Goal: Task Accomplishment & Management: Manage account settings

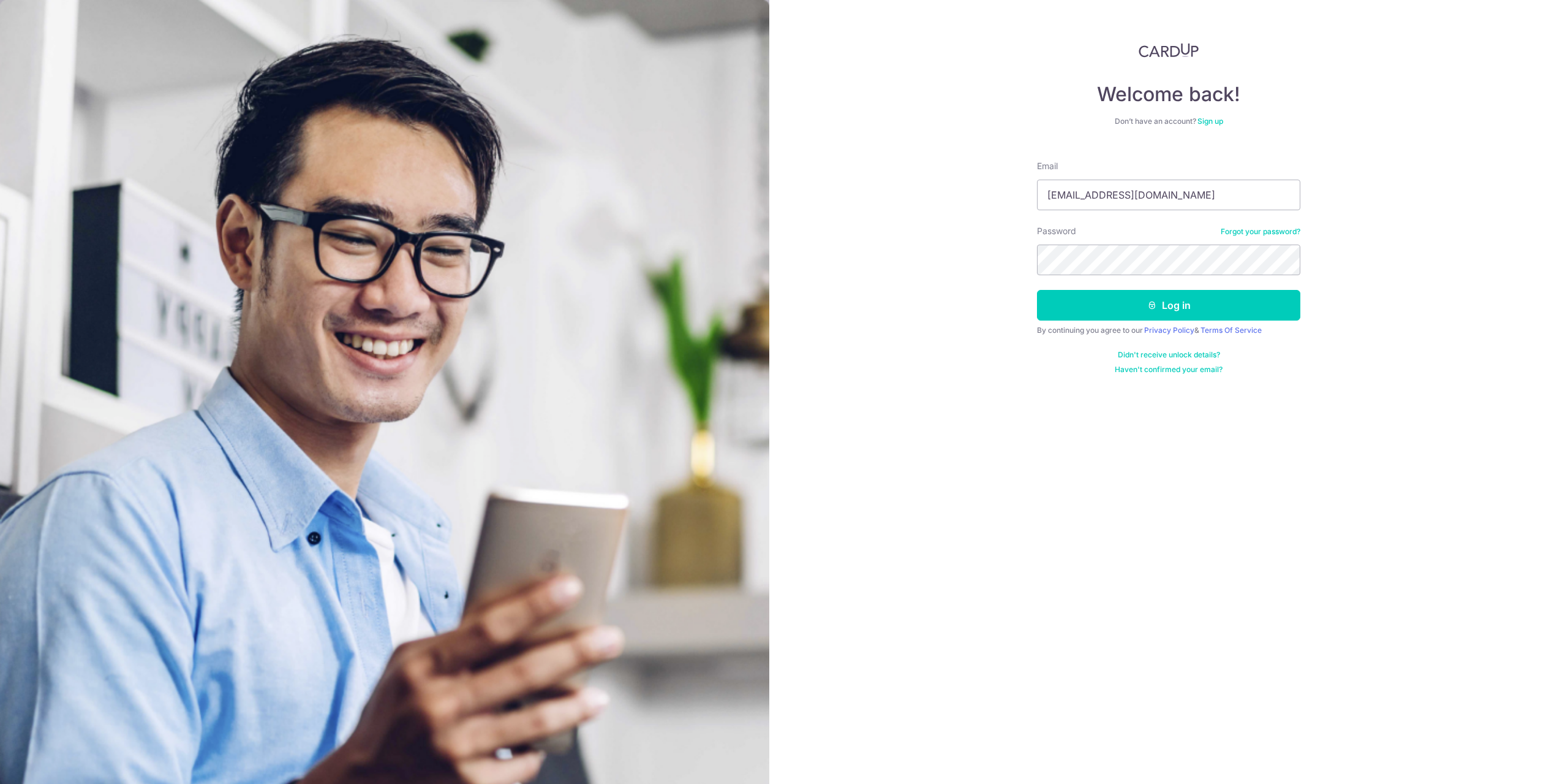
type input "[EMAIL_ADDRESS][DOMAIN_NAME]"
click at [1037, 290] on button "Log in" at bounding box center [1169, 305] width 263 height 31
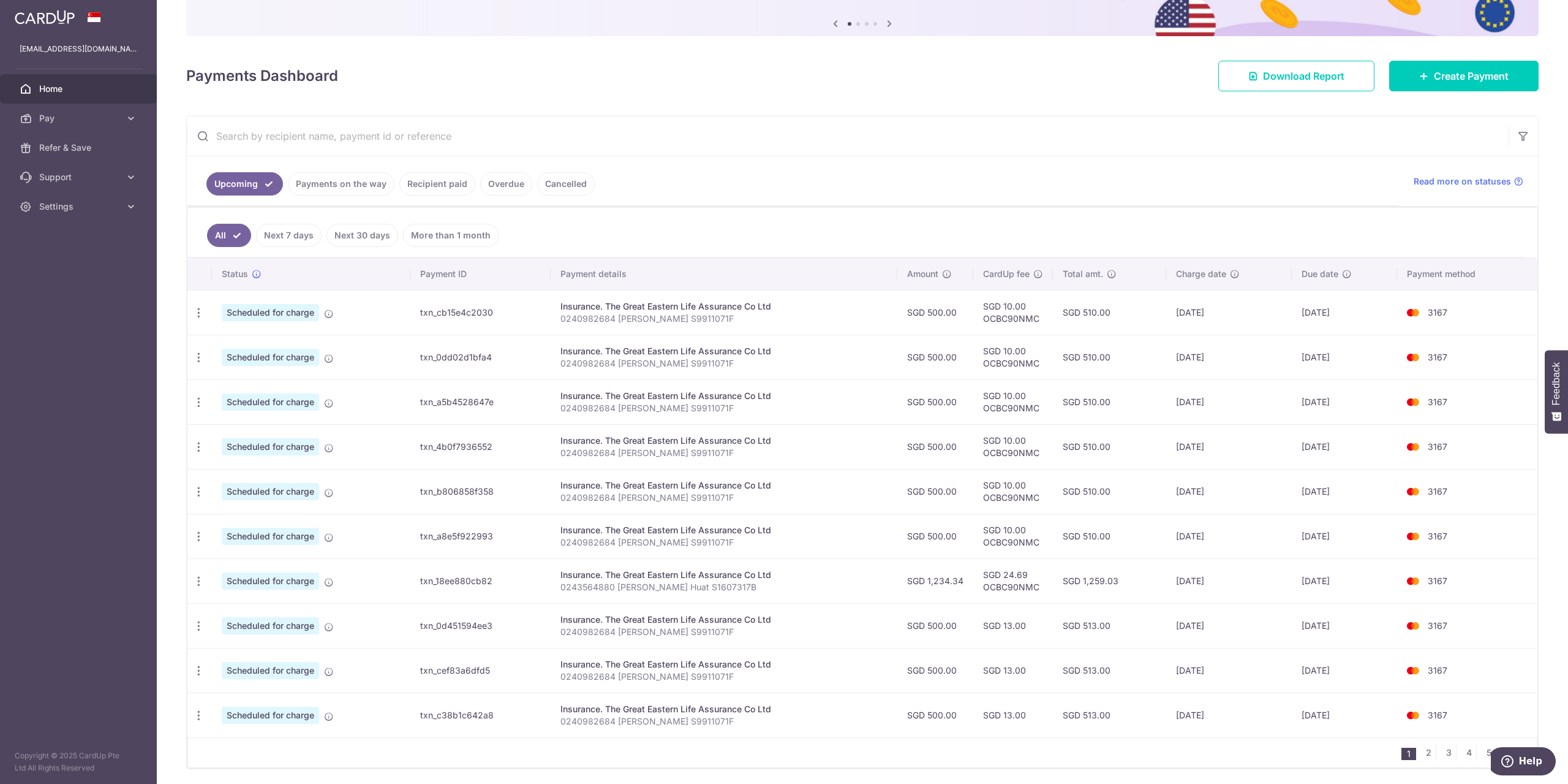
scroll to position [125, 0]
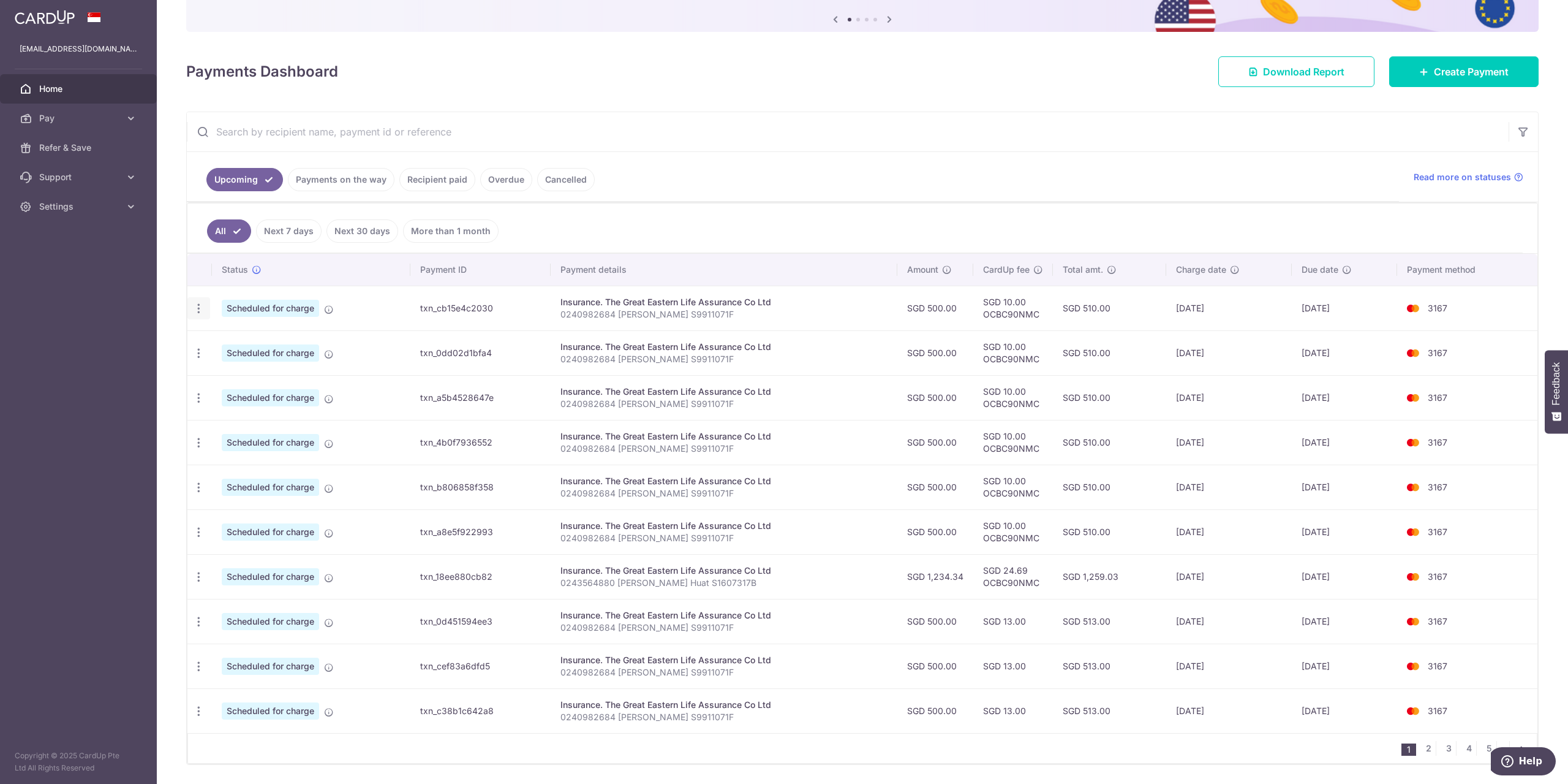
click at [196, 304] on icon "button" at bounding box center [199, 309] width 13 height 13
click at [216, 333] on link "Update payment" at bounding box center [251, 342] width 127 height 30
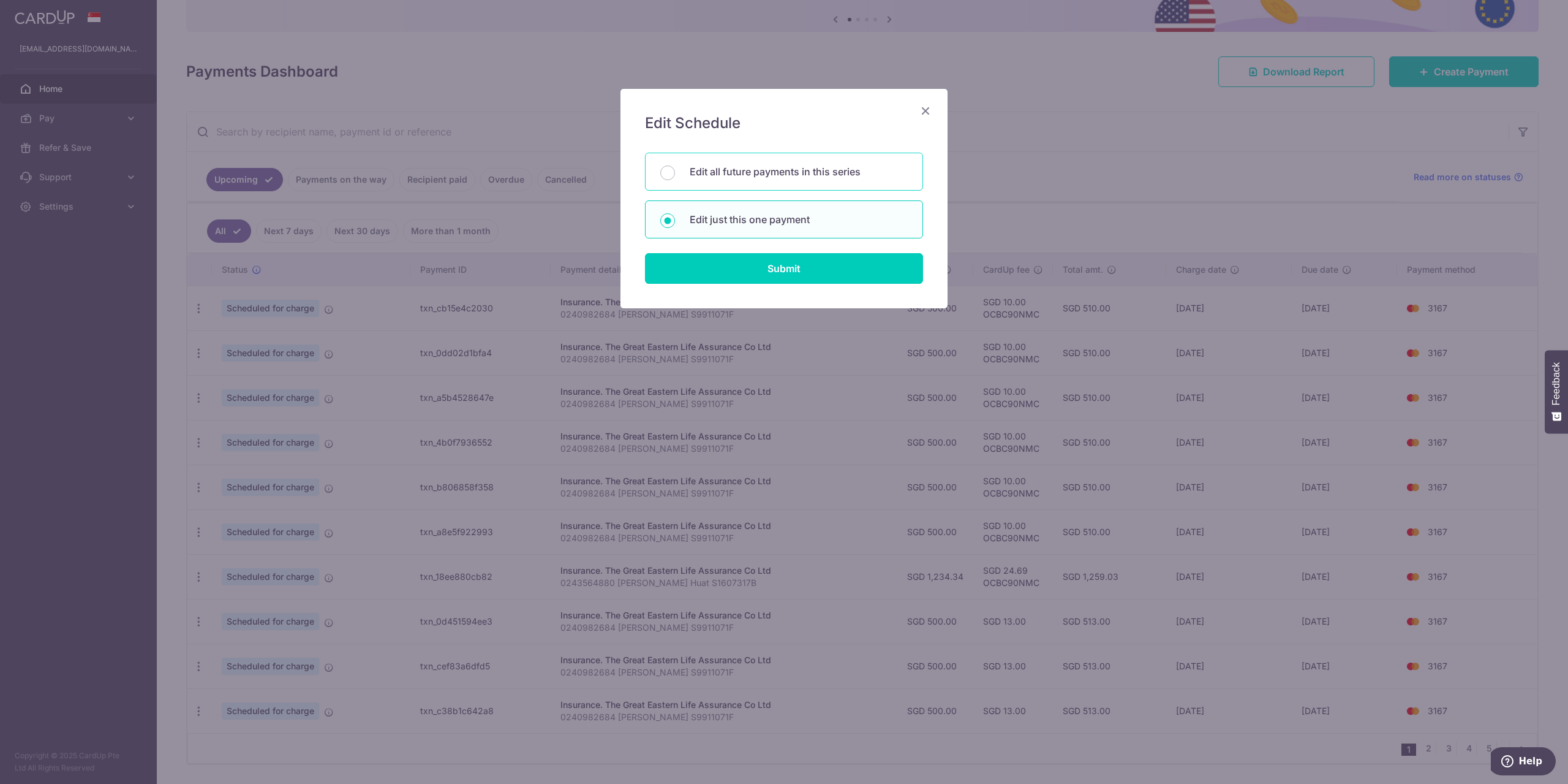
click at [784, 167] on p "Edit all future payments in this series" at bounding box center [798, 171] width 218 height 14
click at [675, 167] on input "Edit all future payments in this series" at bounding box center [668, 173] width 14 height 14
radio input "true"
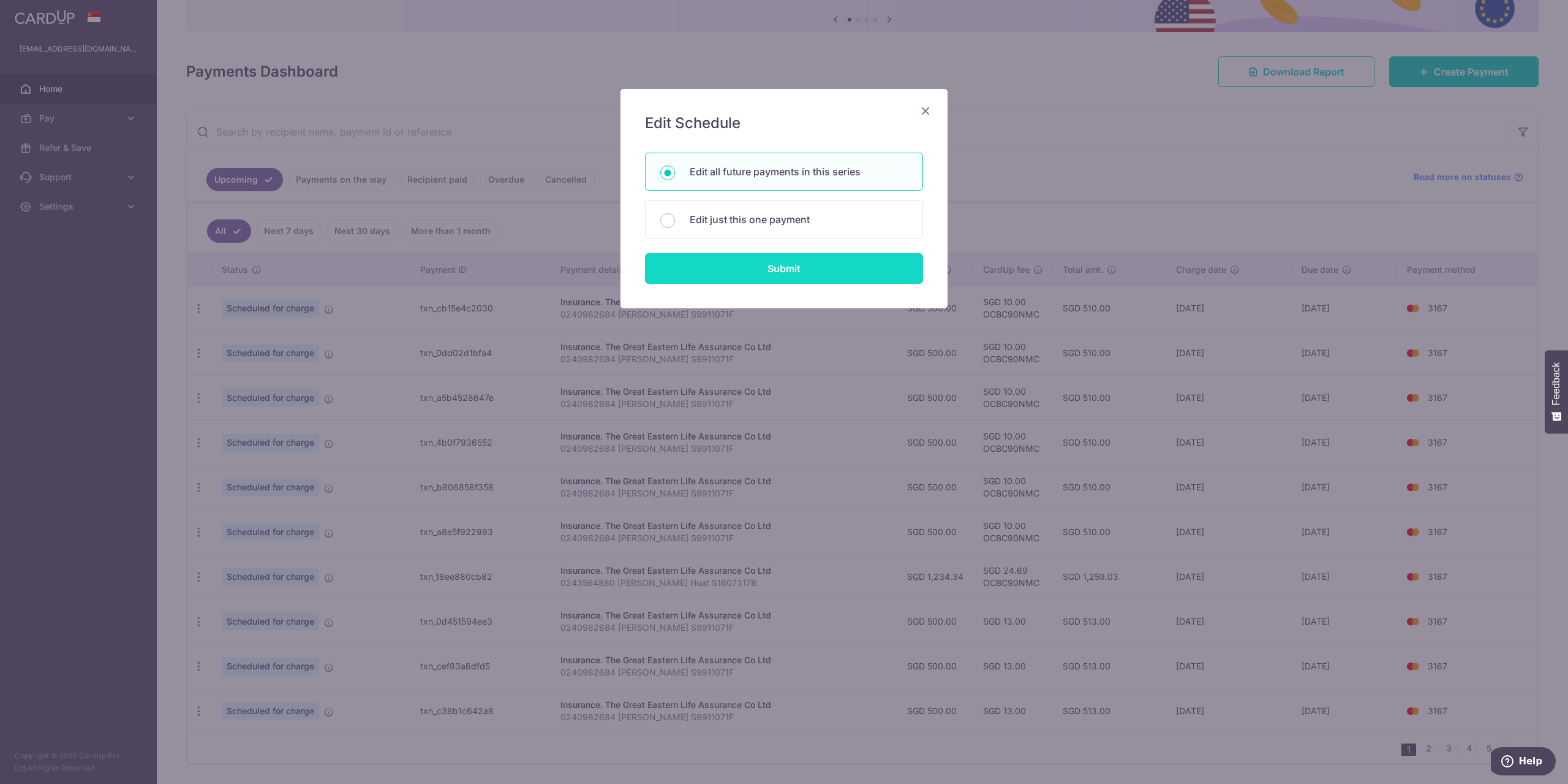
click at [767, 281] on input "Submit" at bounding box center [784, 269] width 278 height 31
radio input "true"
type input "500.00"
type input "0240982684 Teng Shirley S9911071F"
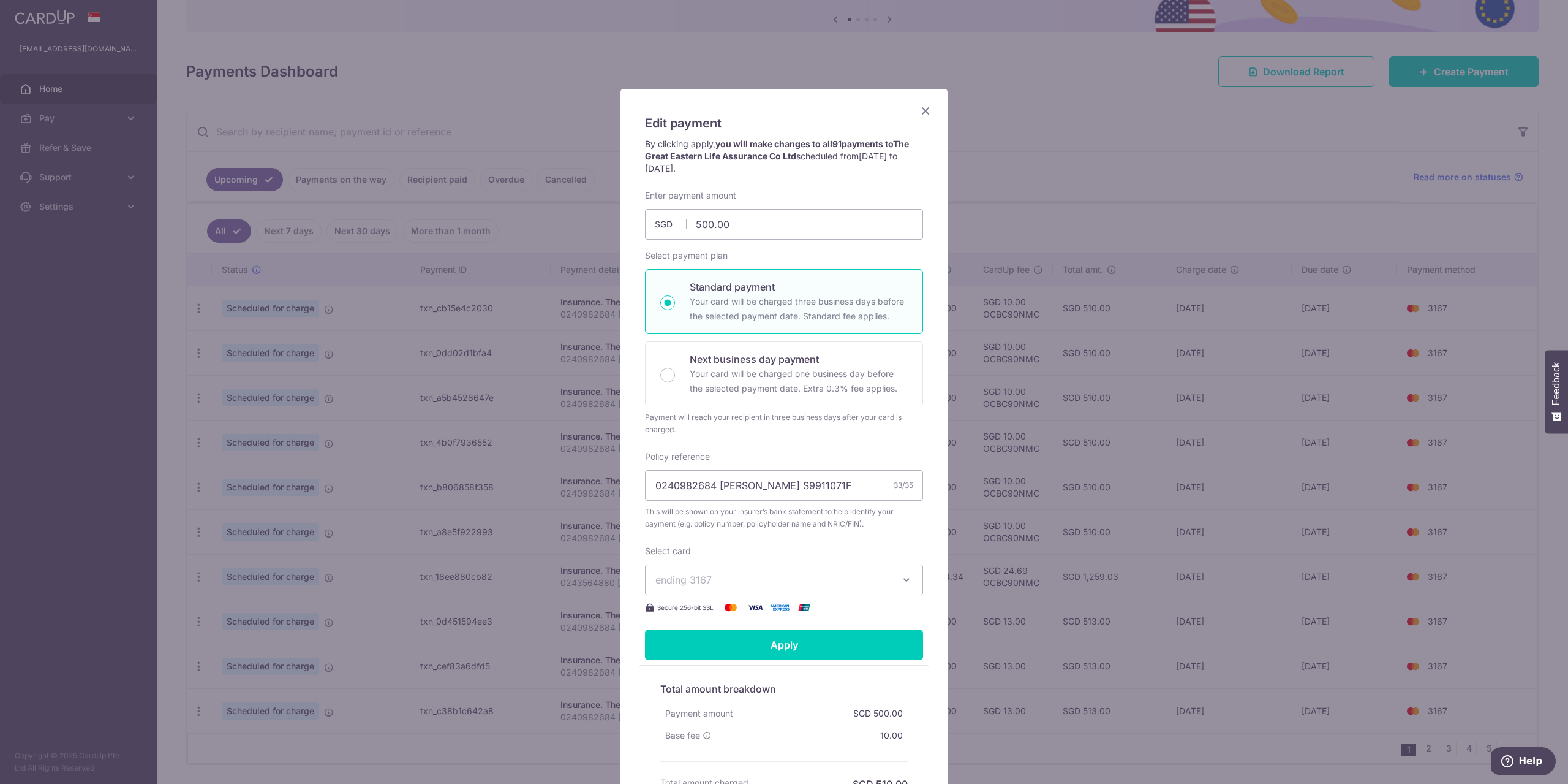
click at [740, 576] on span "ending 3167" at bounding box center [773, 580] width 235 height 14
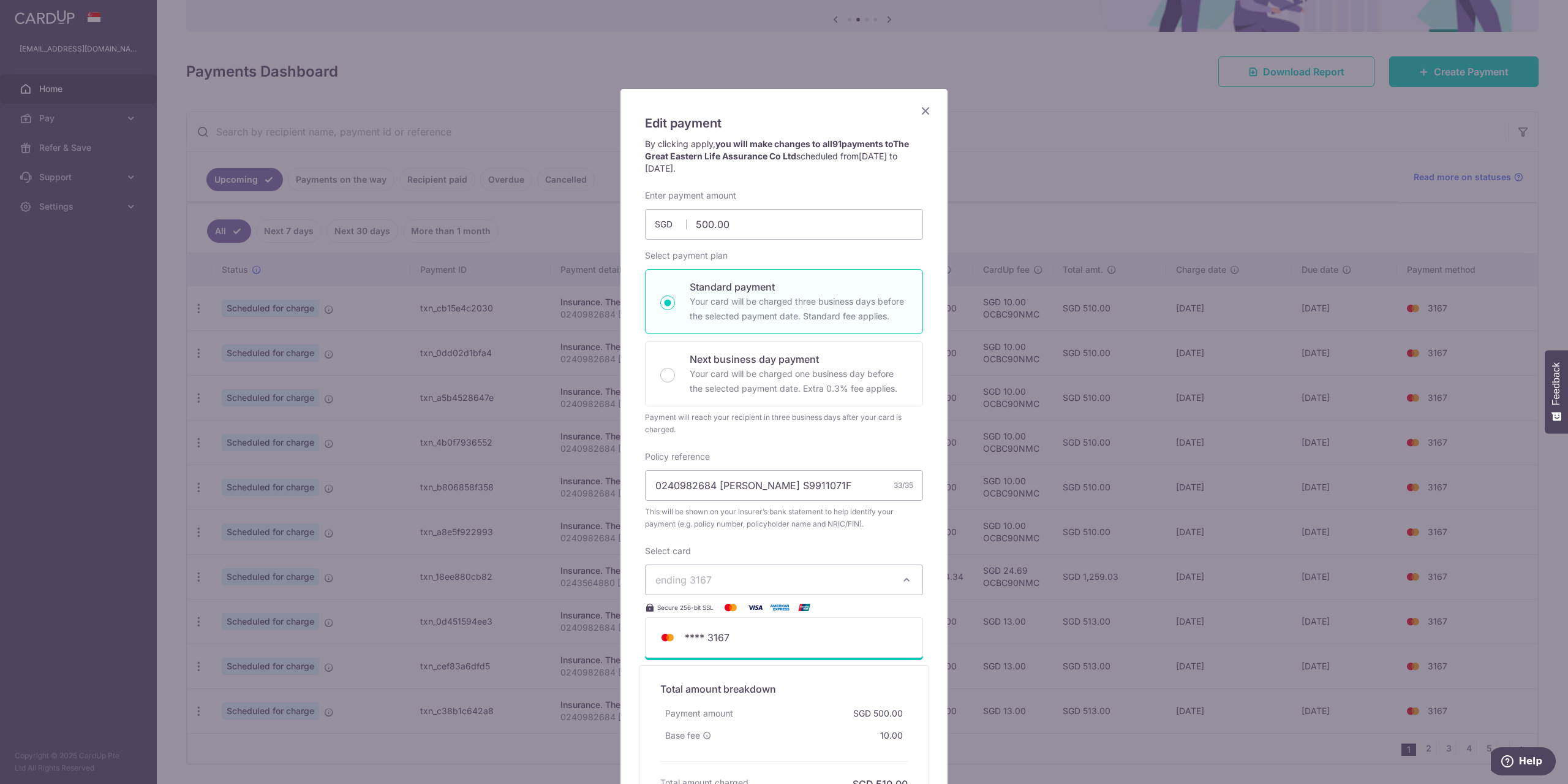
click at [750, 586] on span "ending 3167" at bounding box center [773, 580] width 235 height 14
click at [928, 112] on icon "Close" at bounding box center [925, 110] width 14 height 15
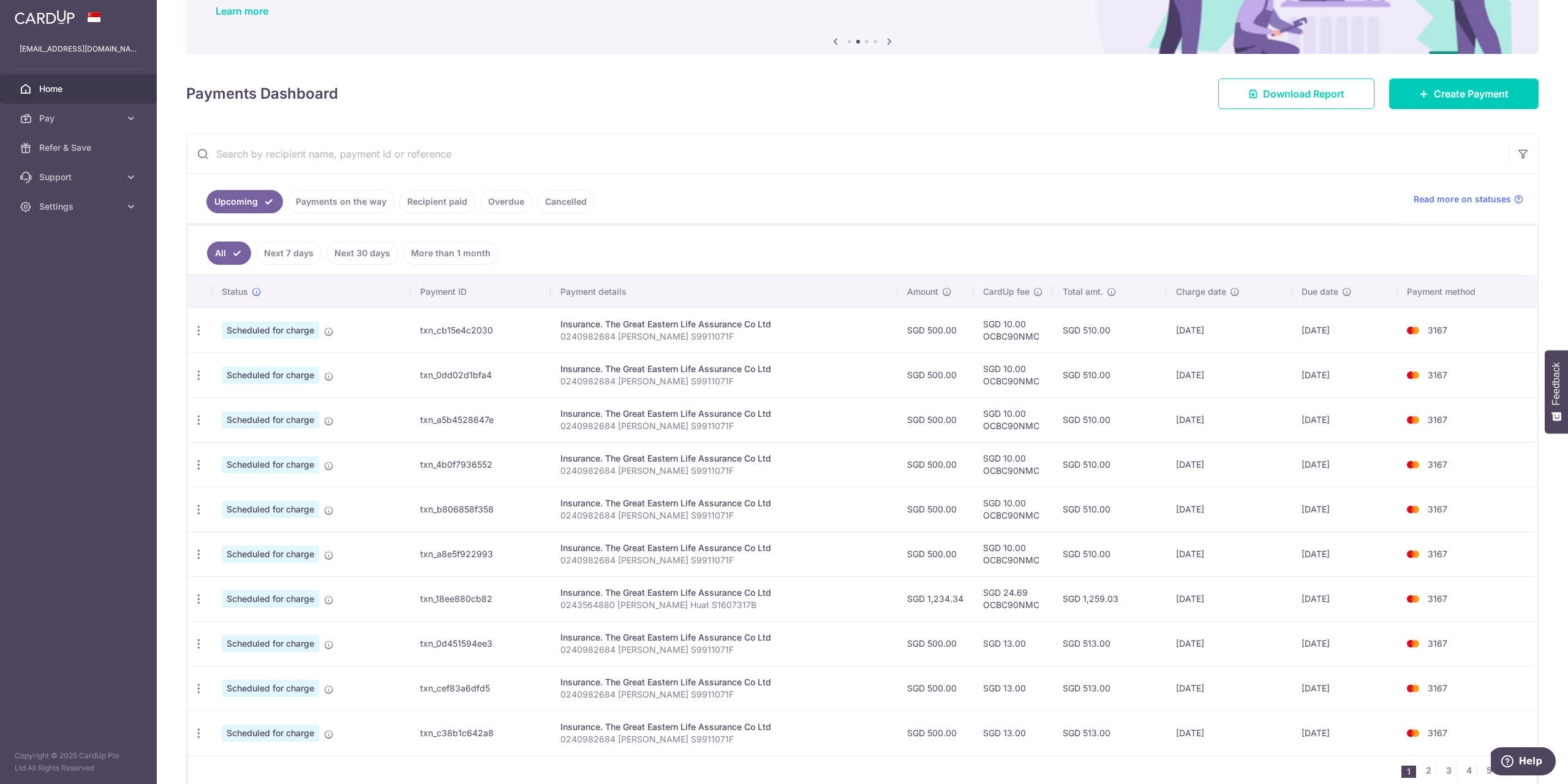
scroll to position [0, 0]
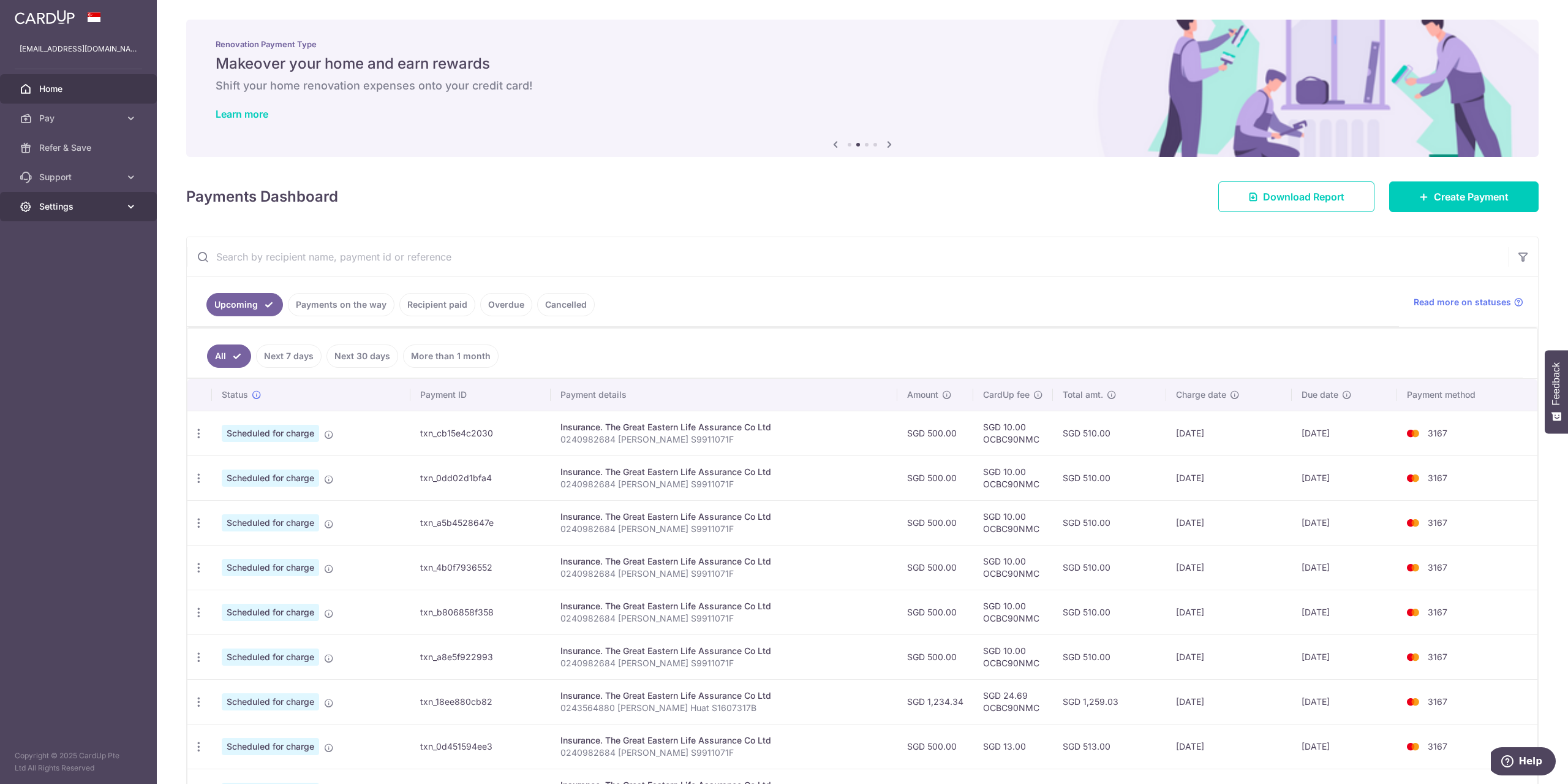
click at [83, 218] on link "Settings" at bounding box center [78, 206] width 157 height 30
click at [77, 240] on span "Account" at bounding box center [79, 235] width 81 height 12
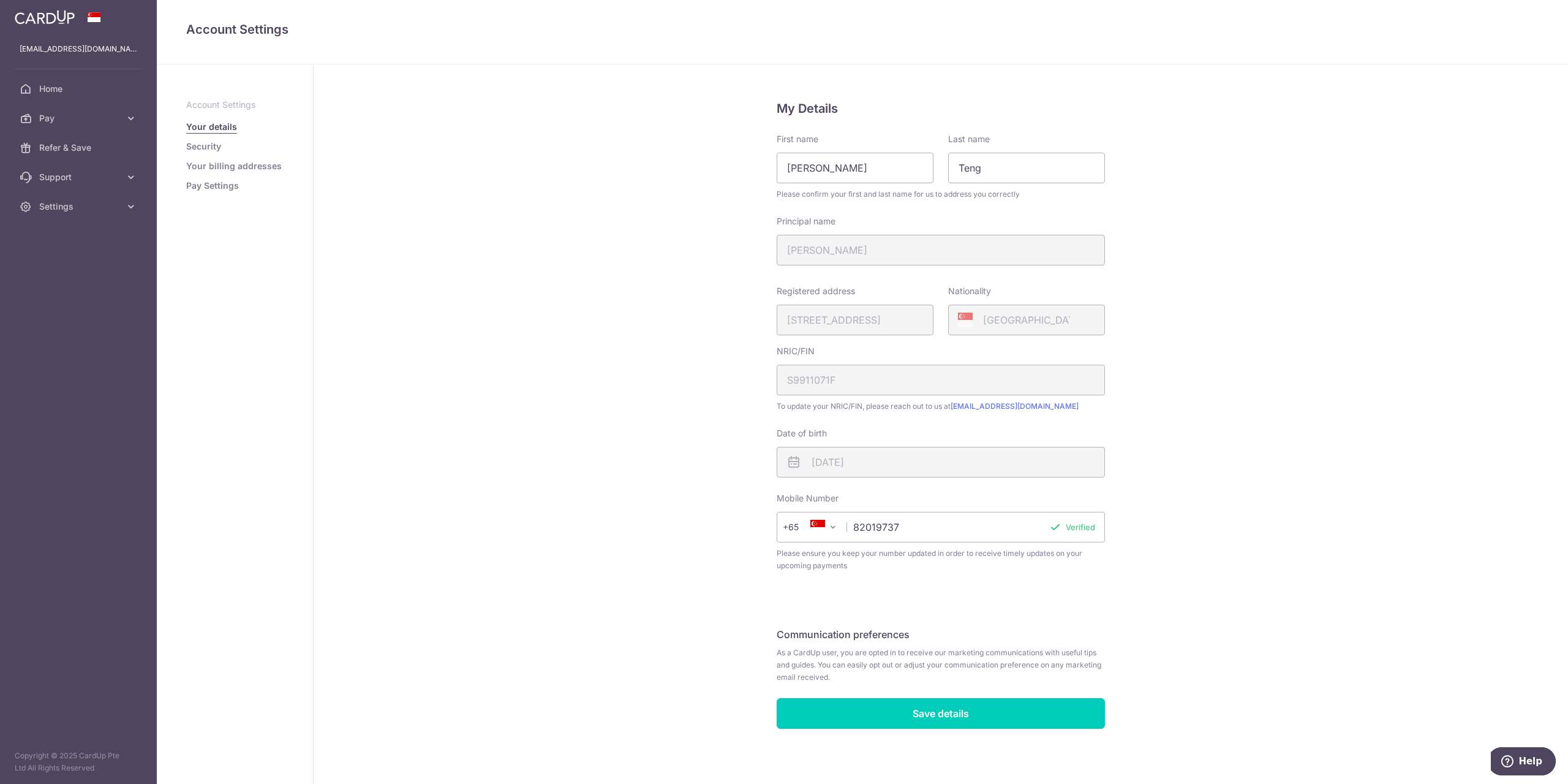
click at [212, 183] on link "Pay Settings" at bounding box center [212, 185] width 53 height 12
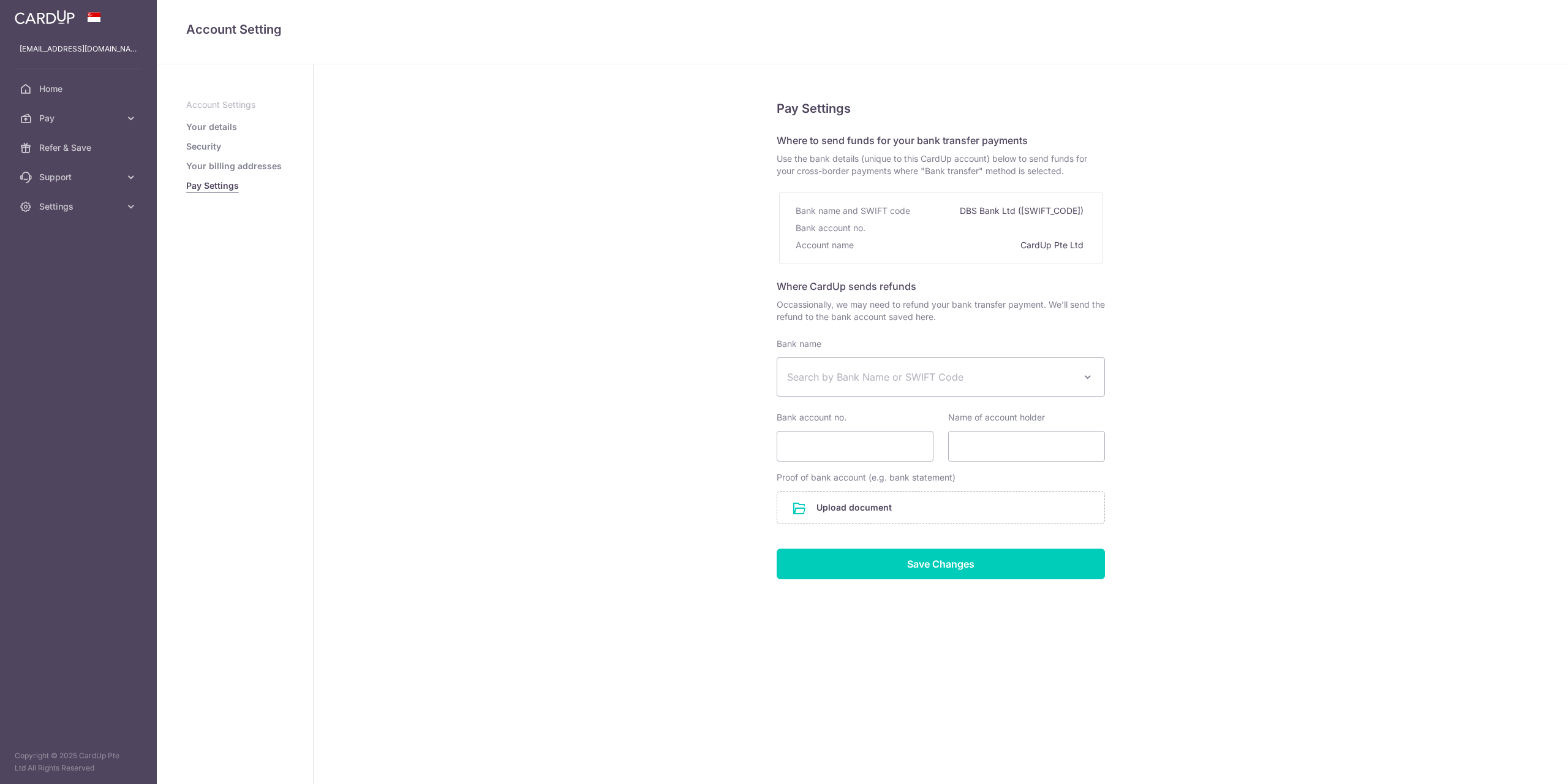
select select
click at [257, 166] on link "Your billing addresses" at bounding box center [234, 166] width 96 height 12
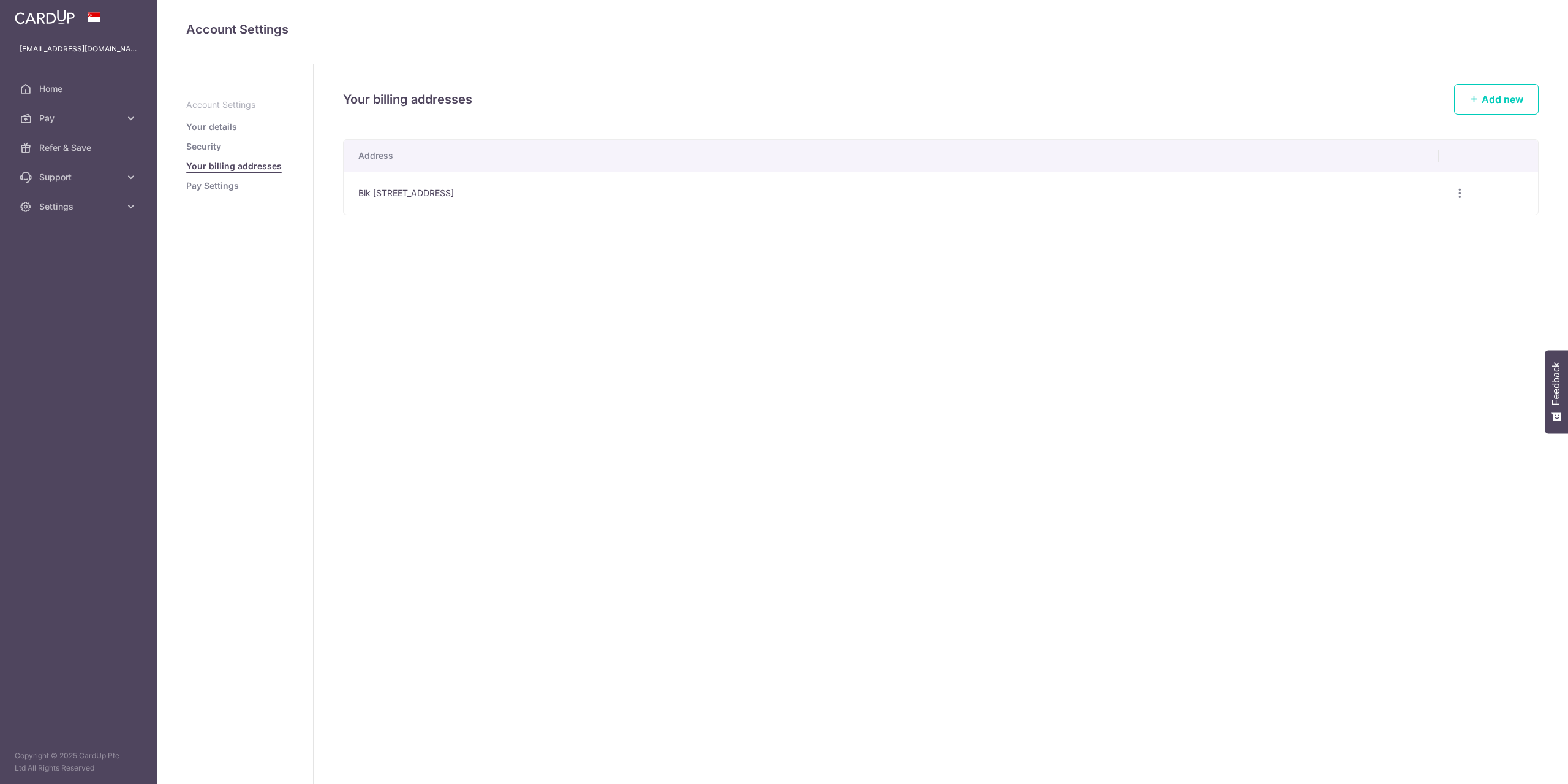
click at [218, 130] on link "Your details" at bounding box center [212, 127] width 51 height 12
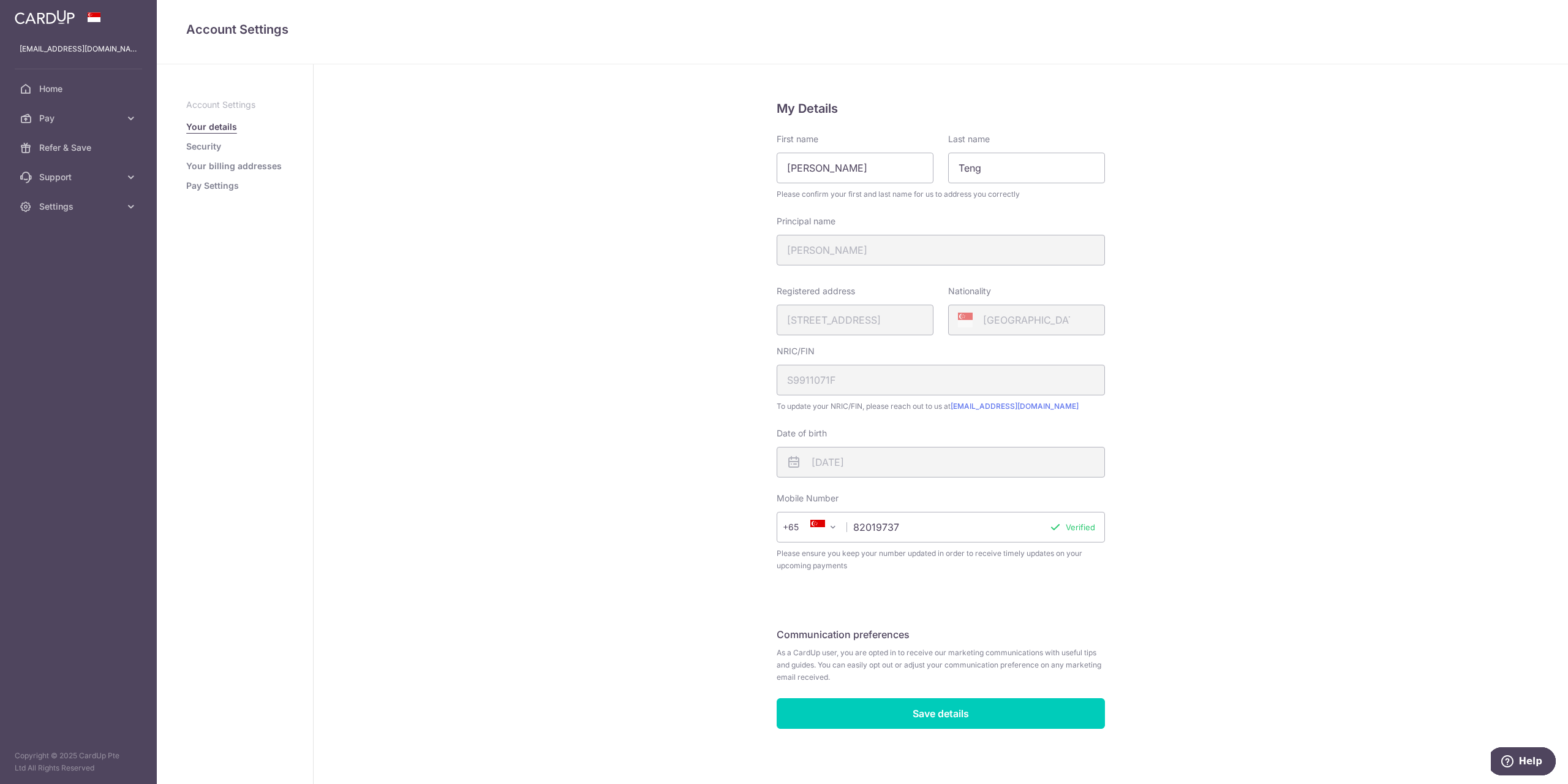
click at [232, 102] on p "Account Settings" at bounding box center [235, 104] width 97 height 12
click at [212, 142] on link "Security" at bounding box center [204, 146] width 35 height 12
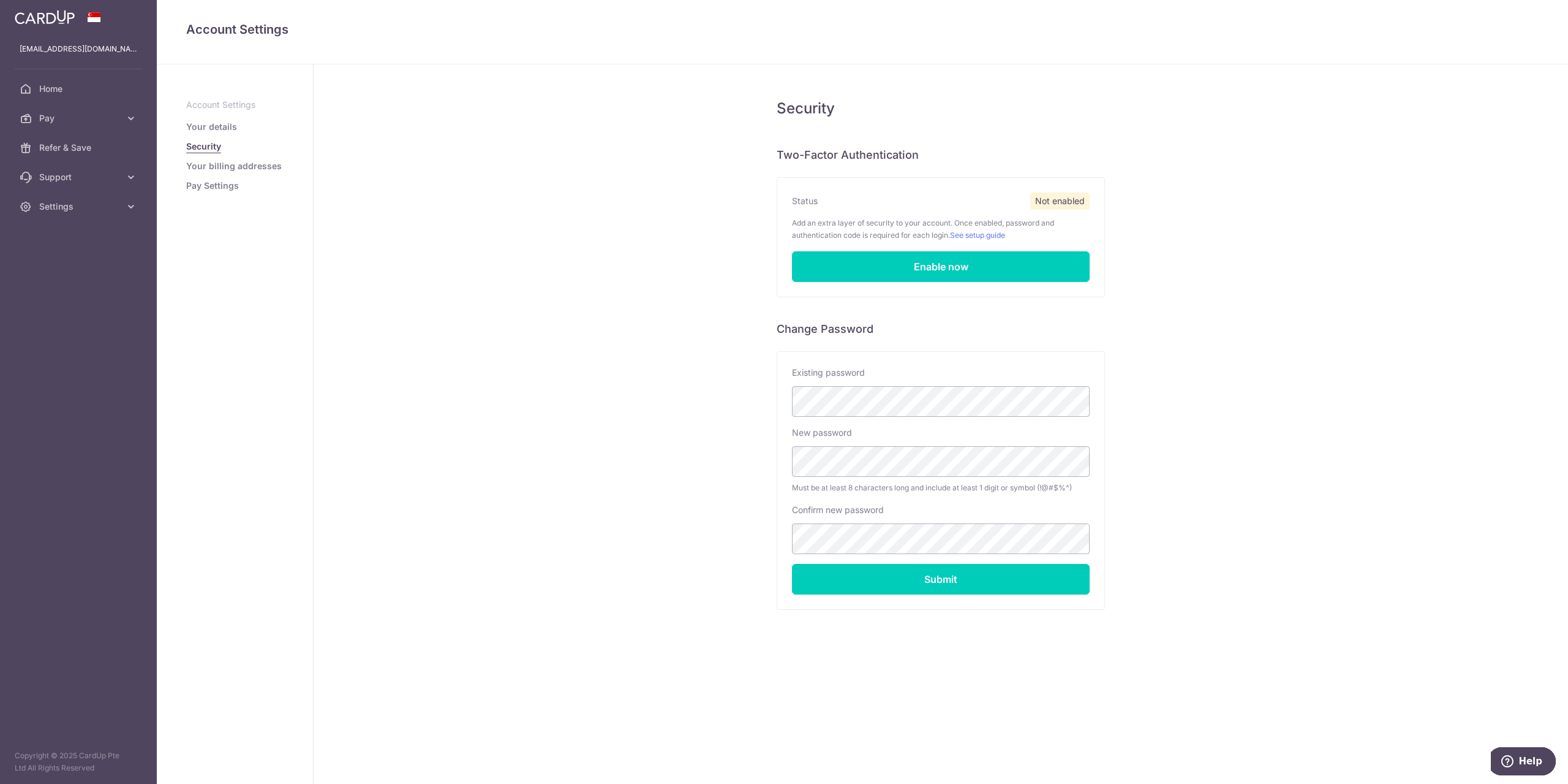
click at [213, 163] on link "Your billing addresses" at bounding box center [234, 166] width 96 height 12
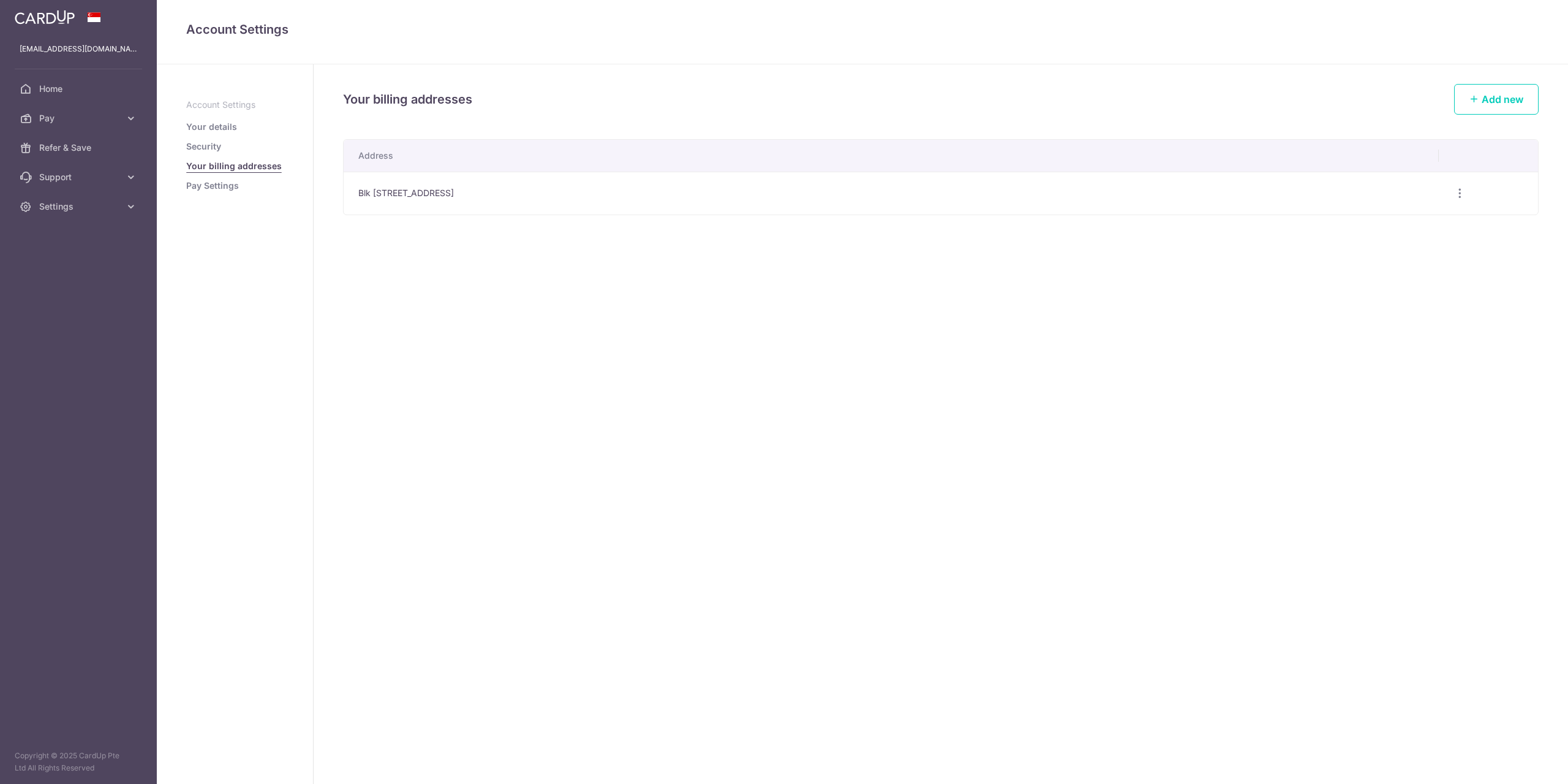
click at [212, 187] on link "Pay Settings" at bounding box center [212, 185] width 53 height 12
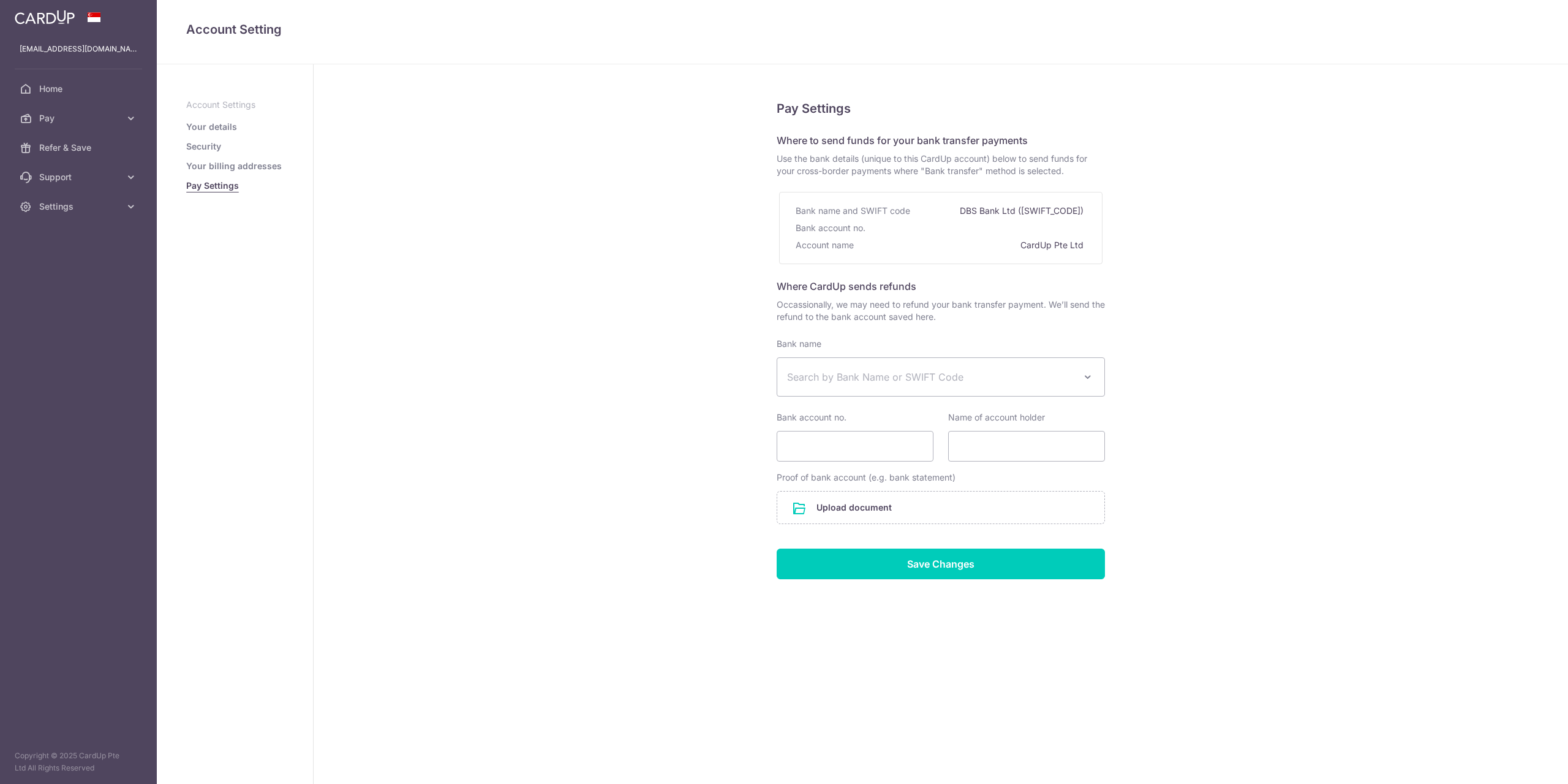
select select
click at [133, 181] on icon at bounding box center [131, 176] width 12 height 12
click at [129, 122] on icon at bounding box center [131, 118] width 12 height 12
click at [72, 153] on span "Payments" at bounding box center [79, 148] width 81 height 12
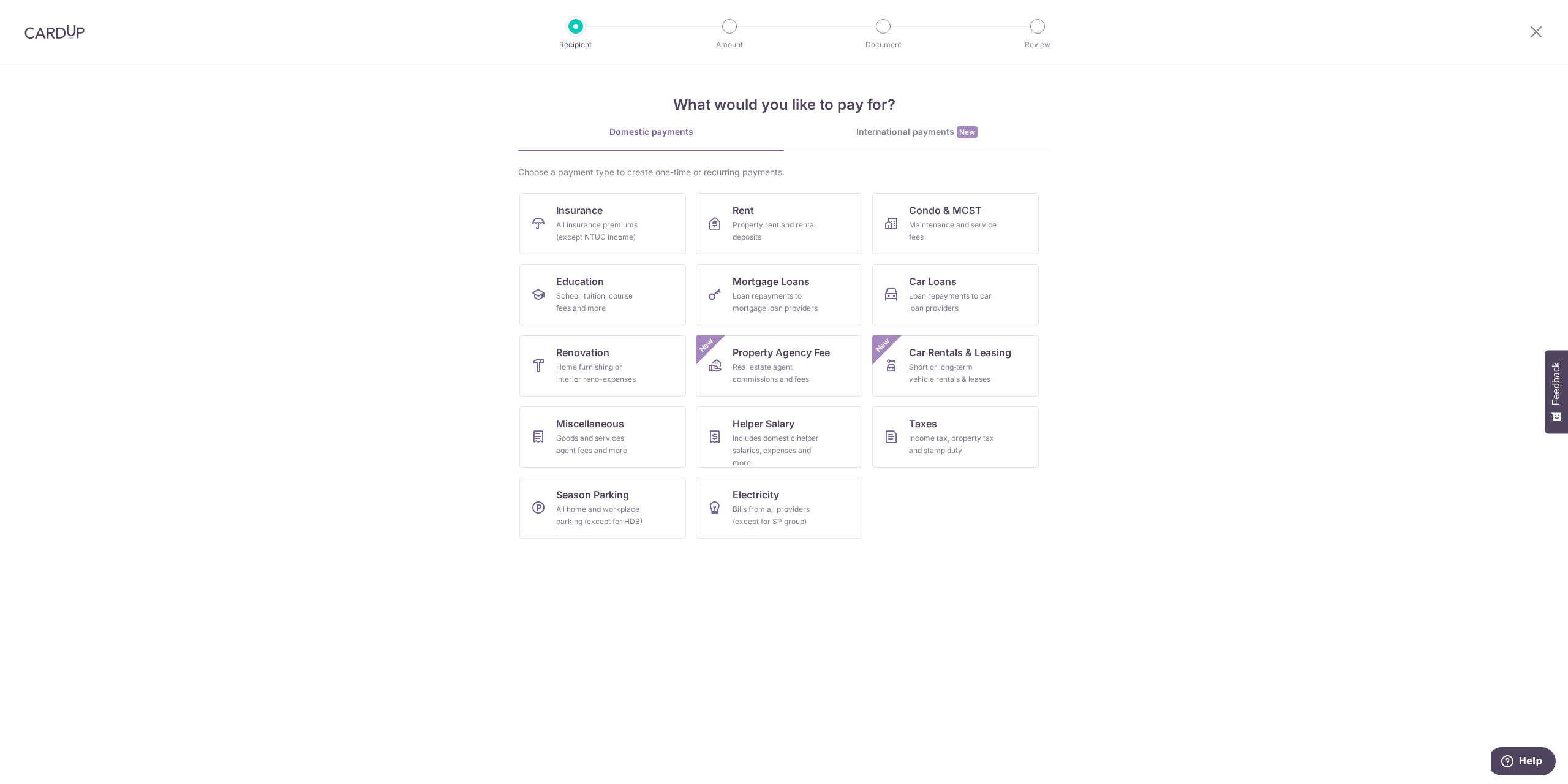
click at [61, 32] on img at bounding box center [54, 32] width 60 height 14
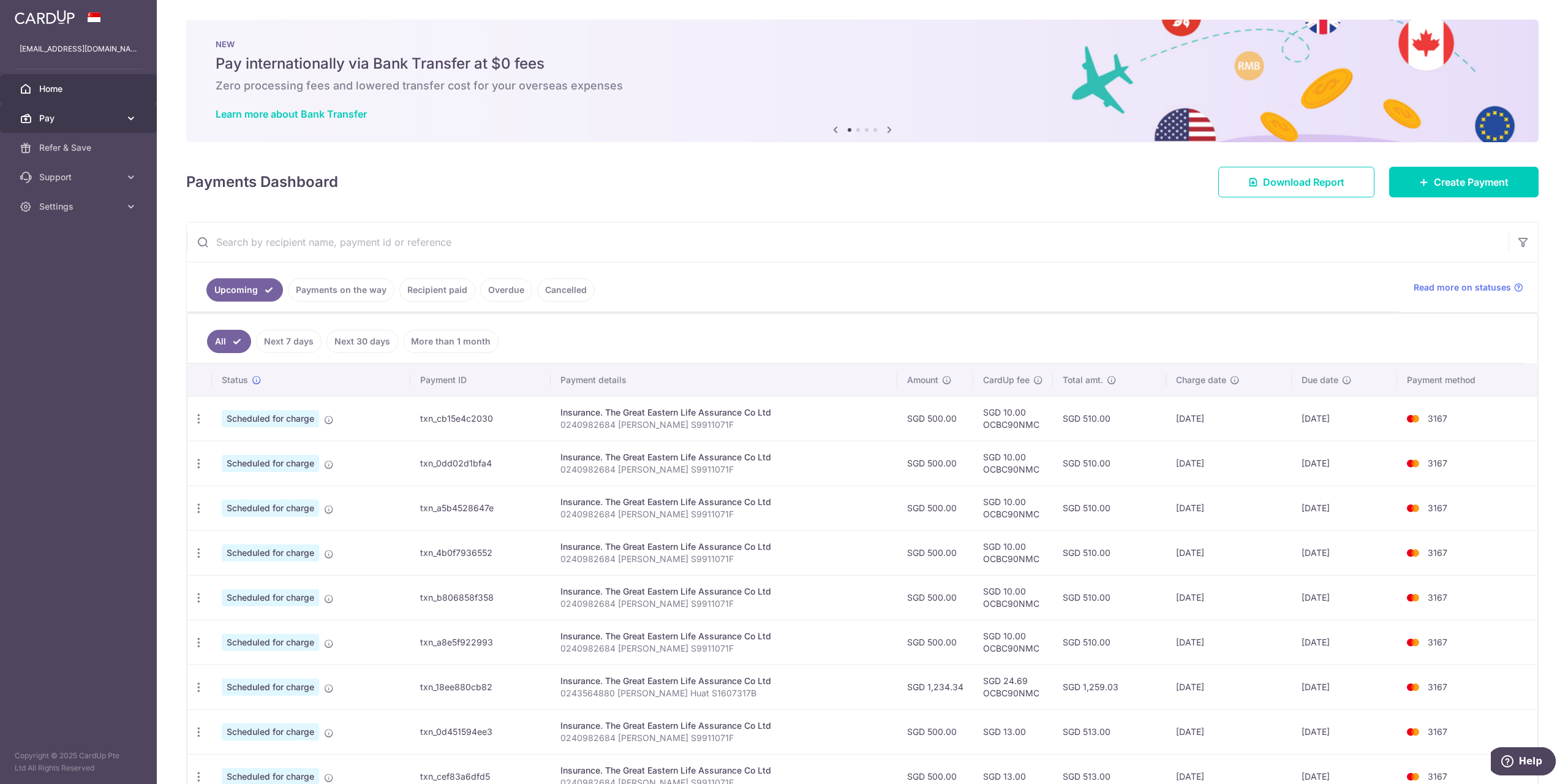
click at [116, 119] on span "Pay" at bounding box center [79, 118] width 81 height 12
click at [60, 212] on span "Cards" at bounding box center [79, 206] width 81 height 12
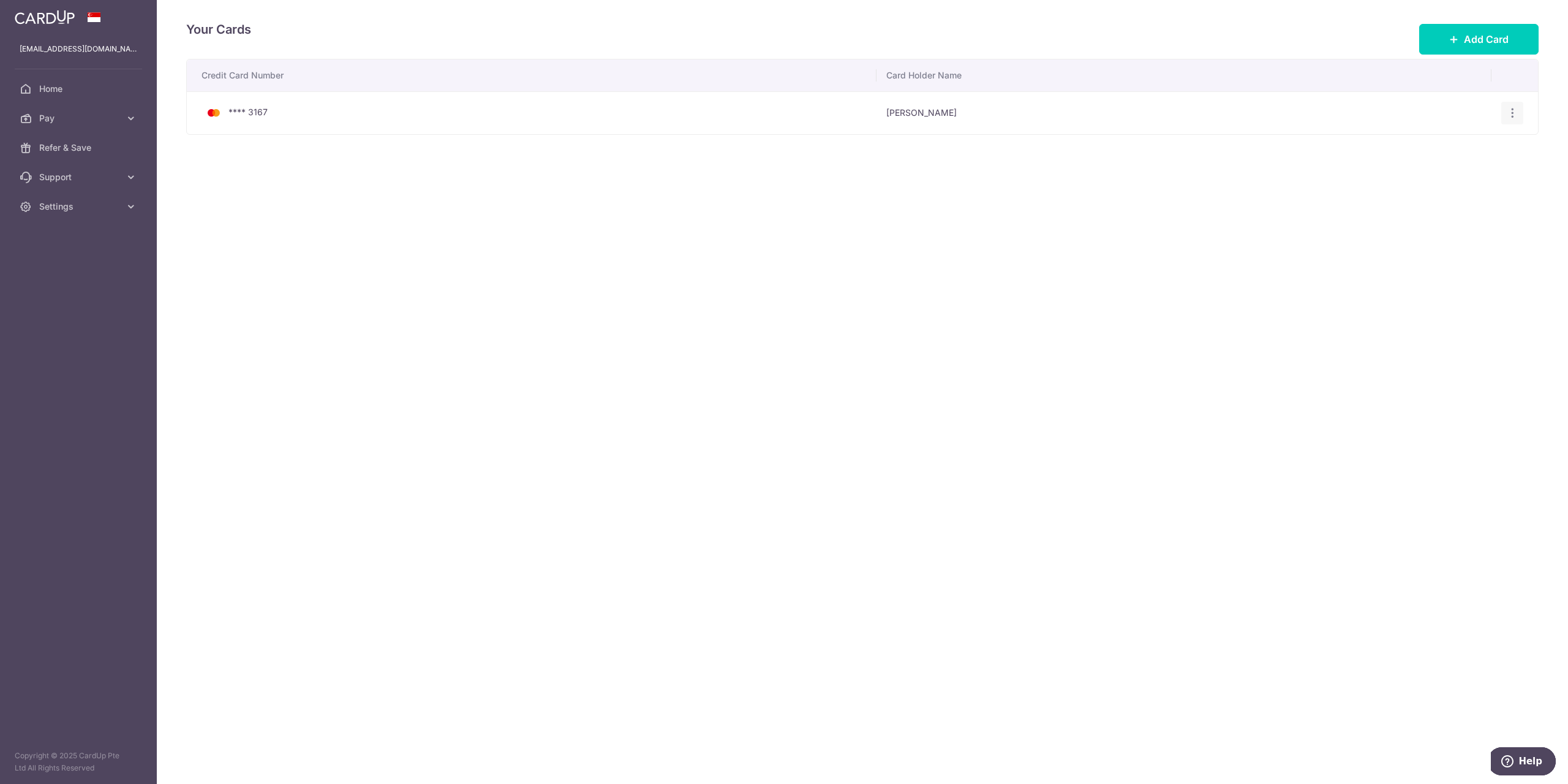
click at [1512, 114] on icon "button" at bounding box center [1513, 113] width 13 height 13
click at [1508, 112] on icon "button" at bounding box center [1513, 113] width 13 height 13
click at [1449, 150] on span "View/Edit" at bounding box center [1472, 147] width 83 height 14
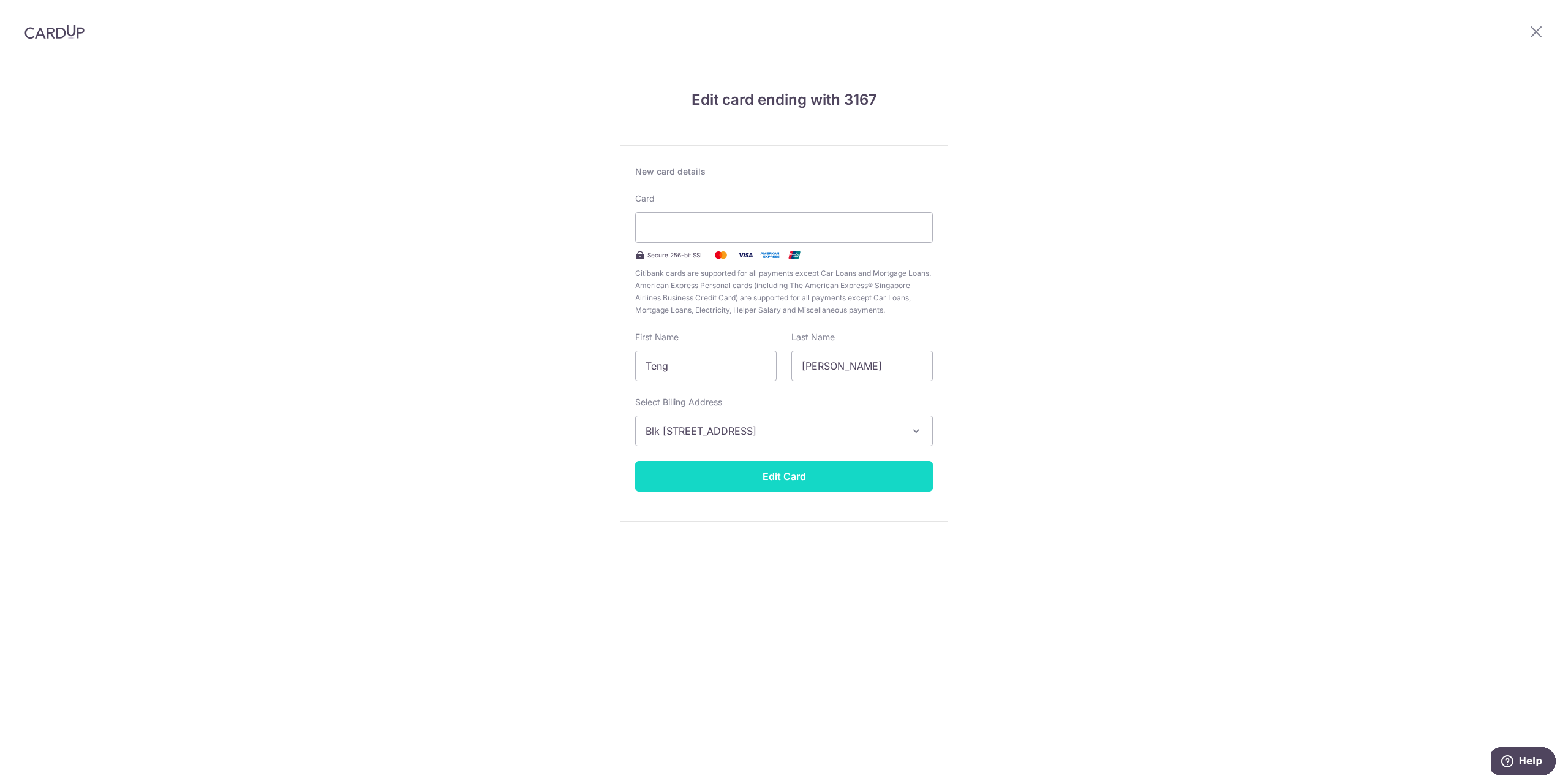
click at [801, 477] on button "Edit Card" at bounding box center [784, 476] width 298 height 31
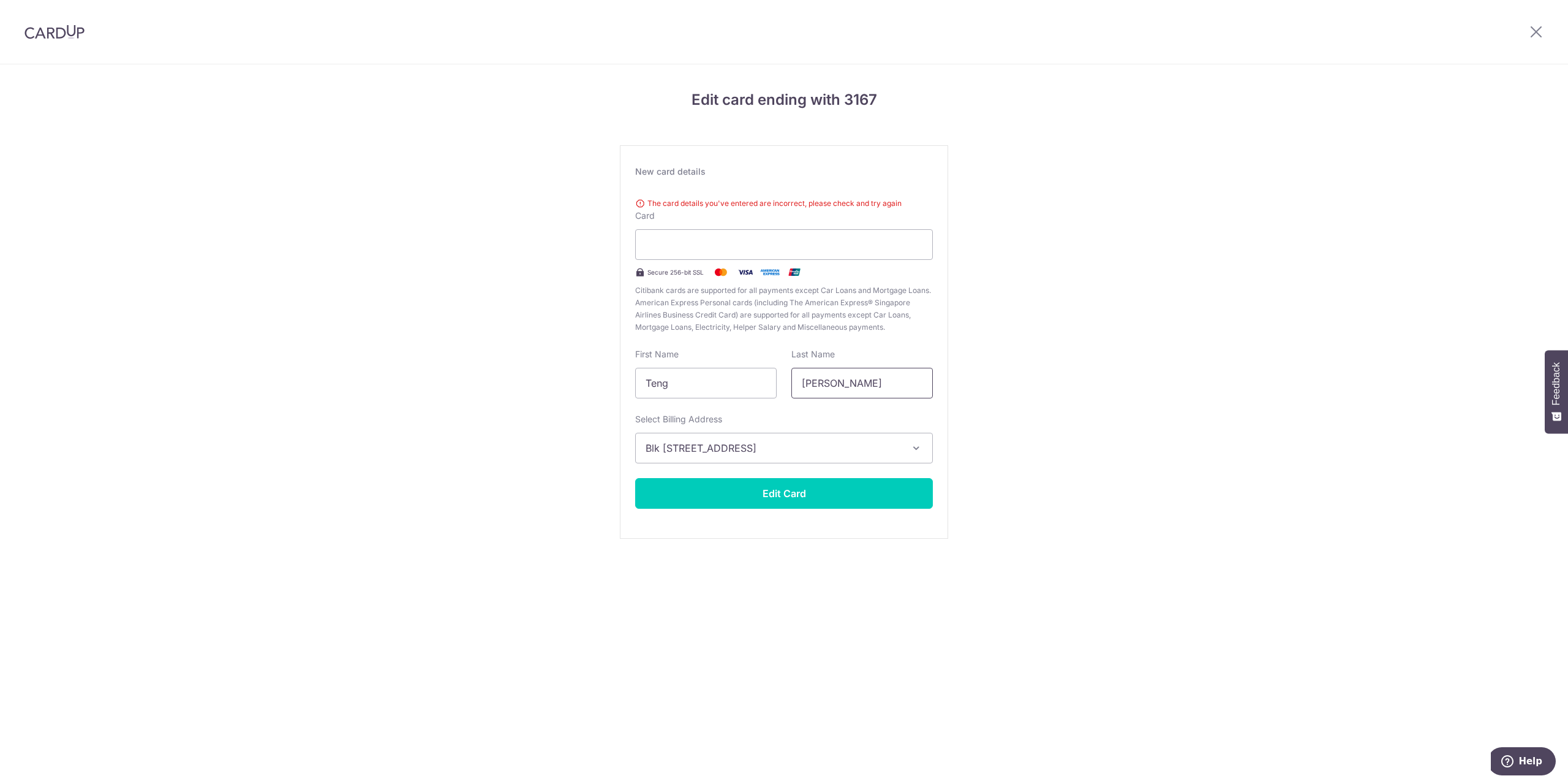
drag, startPoint x: 867, startPoint y: 360, endPoint x: 861, endPoint y: 380, distance: 20.9
click at [867, 360] on div "Last Name Shirley" at bounding box center [862, 373] width 142 height 50
click at [862, 380] on input "Shirley" at bounding box center [862, 383] width 142 height 31
click at [830, 494] on button "Edit Card" at bounding box center [784, 493] width 298 height 31
click at [702, 235] on div at bounding box center [784, 244] width 298 height 31
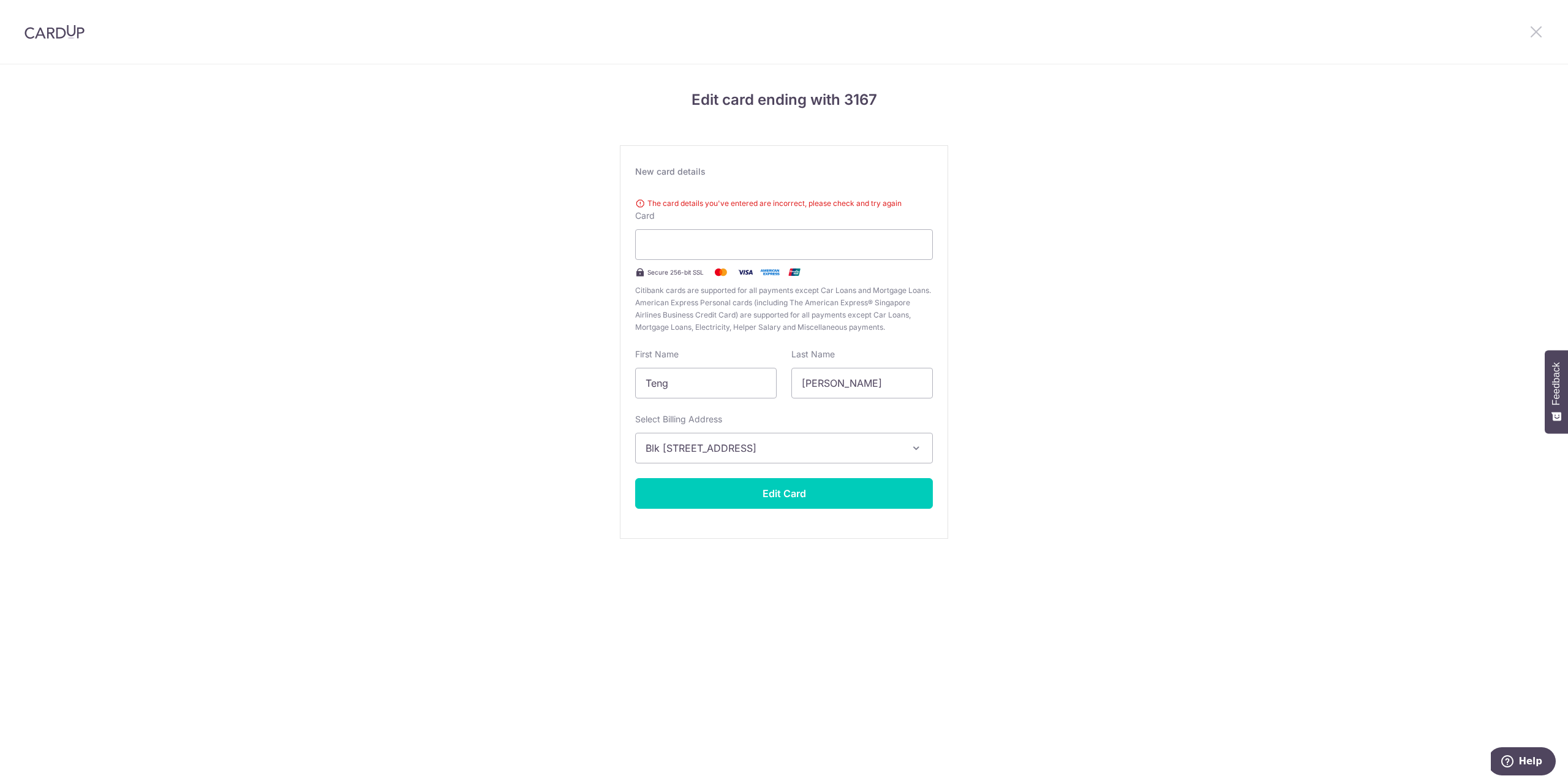
click at [1532, 33] on icon at bounding box center [1536, 31] width 14 height 15
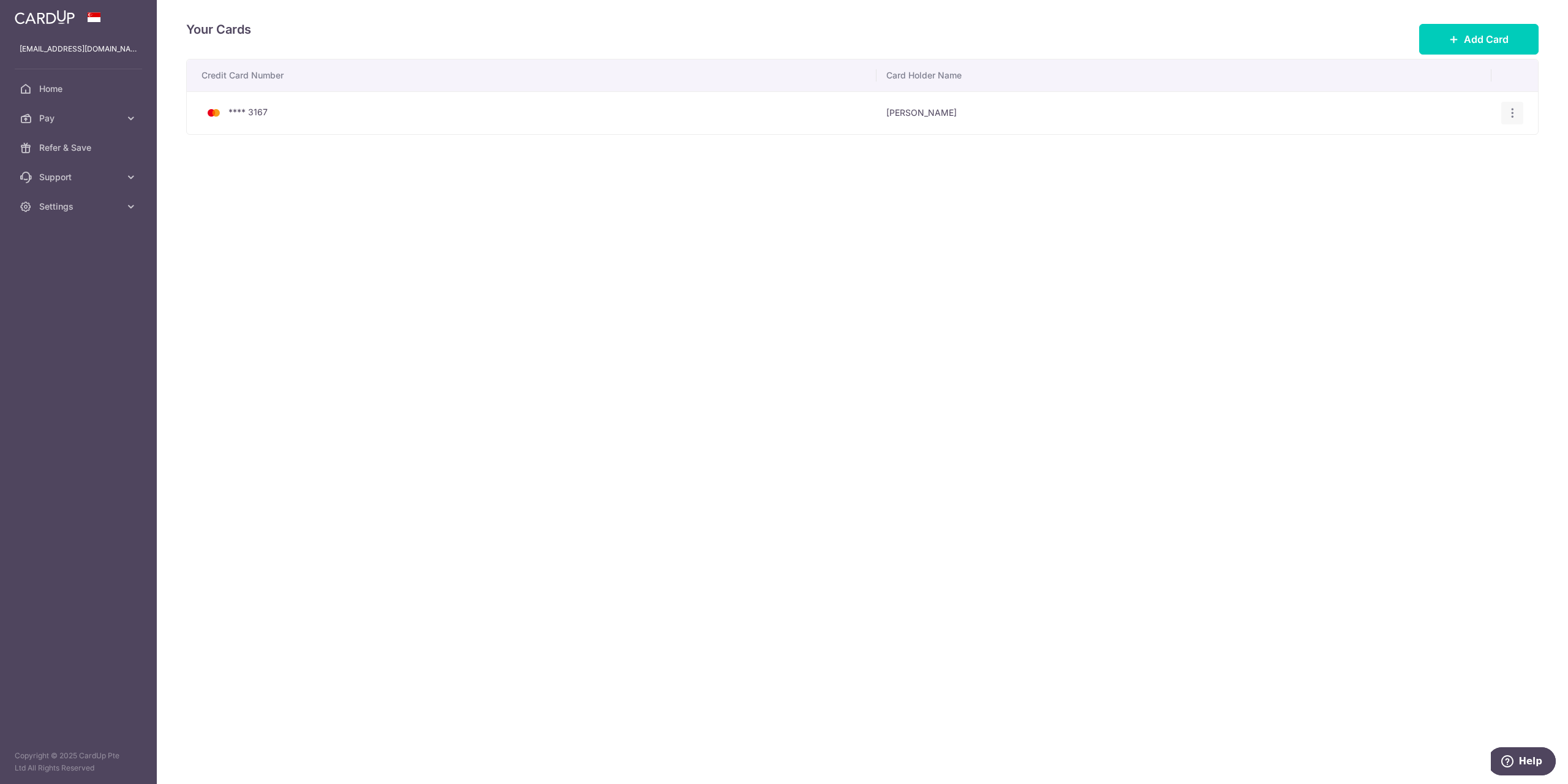
click at [1515, 112] on icon "button" at bounding box center [1513, 113] width 13 height 13
click at [1448, 152] on span "View/Edit" at bounding box center [1472, 147] width 83 height 14
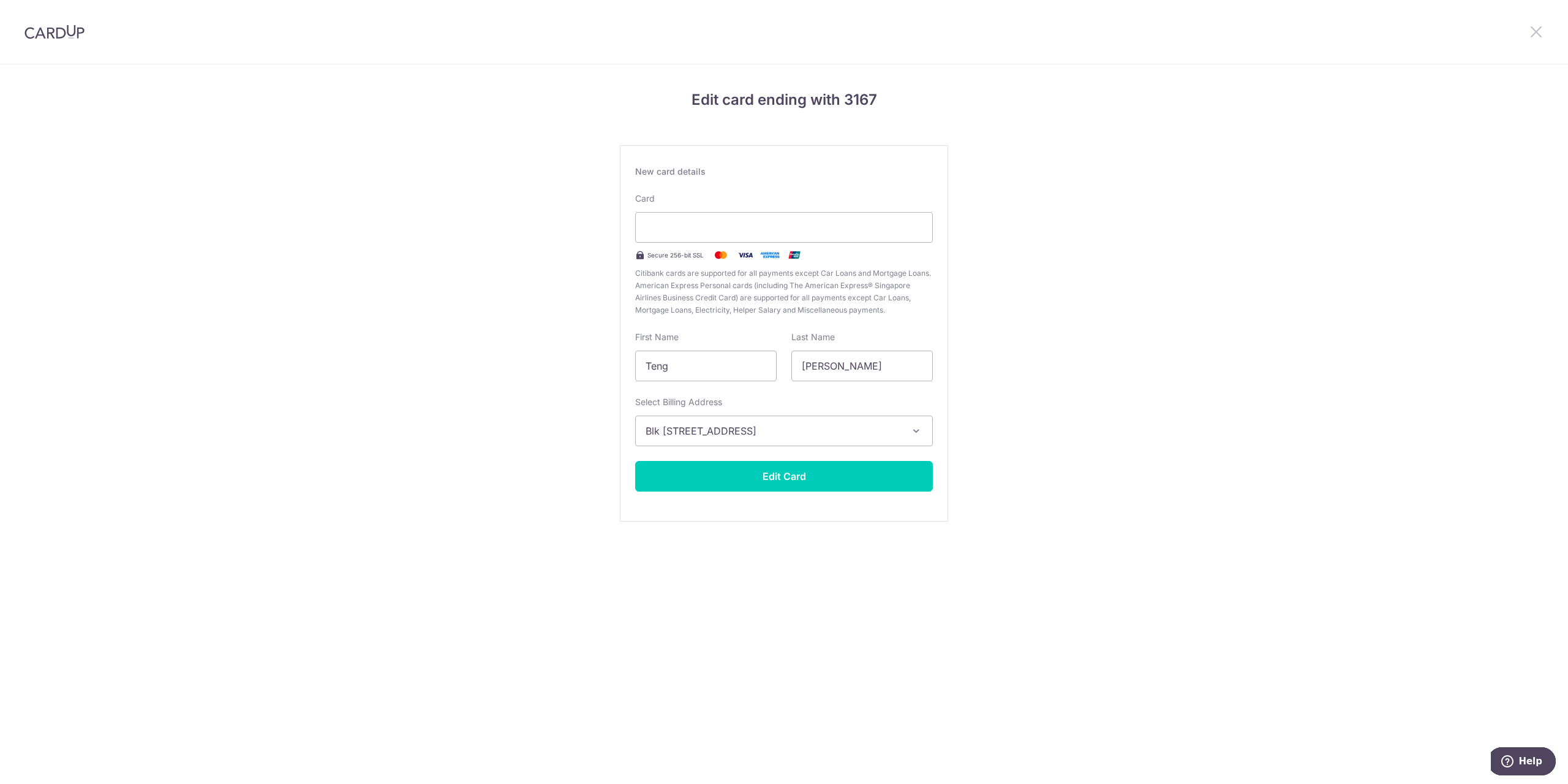
click at [1530, 27] on icon at bounding box center [1536, 31] width 14 height 15
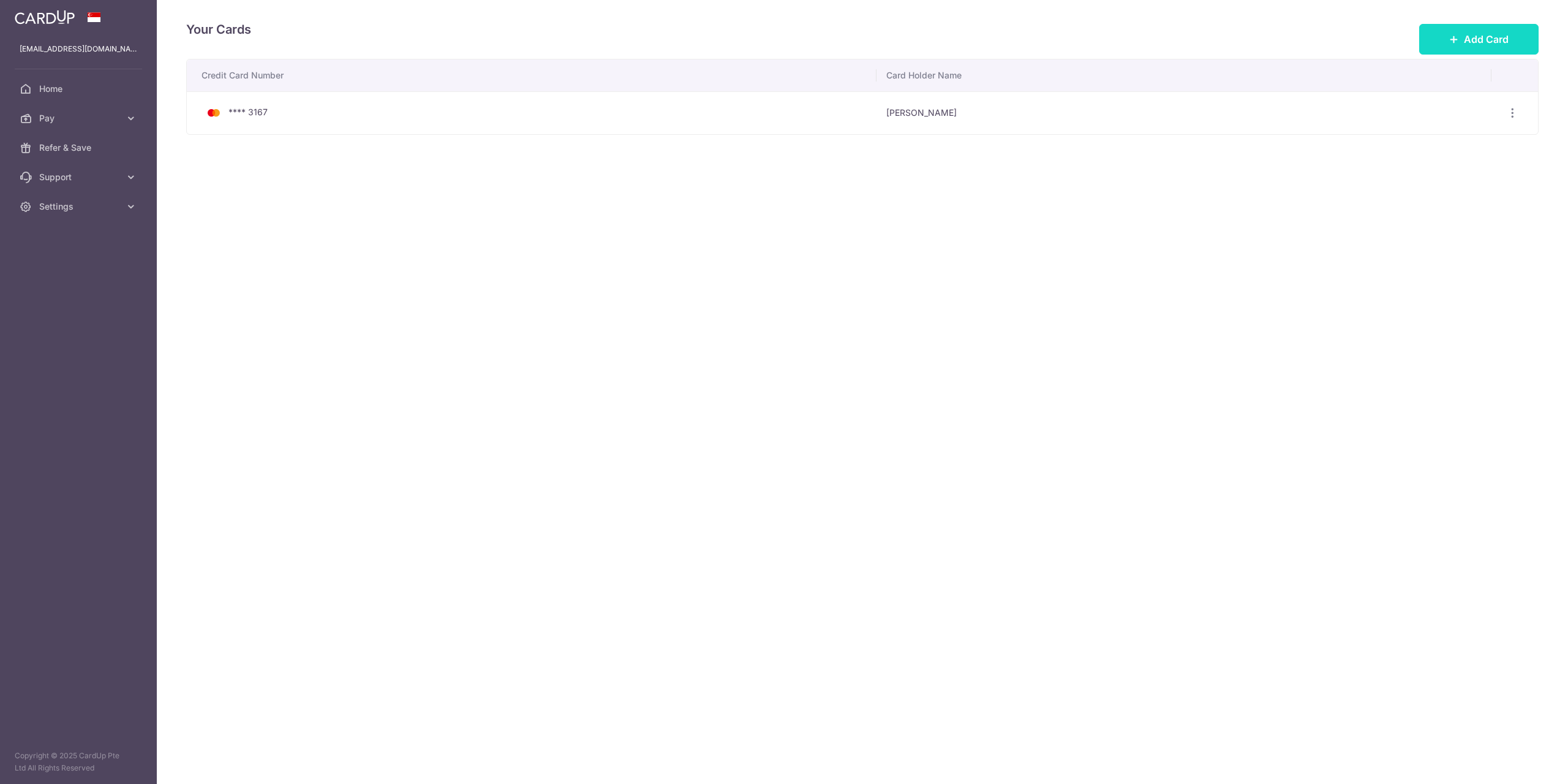
click at [1505, 39] on span "Add Card" at bounding box center [1486, 39] width 45 height 14
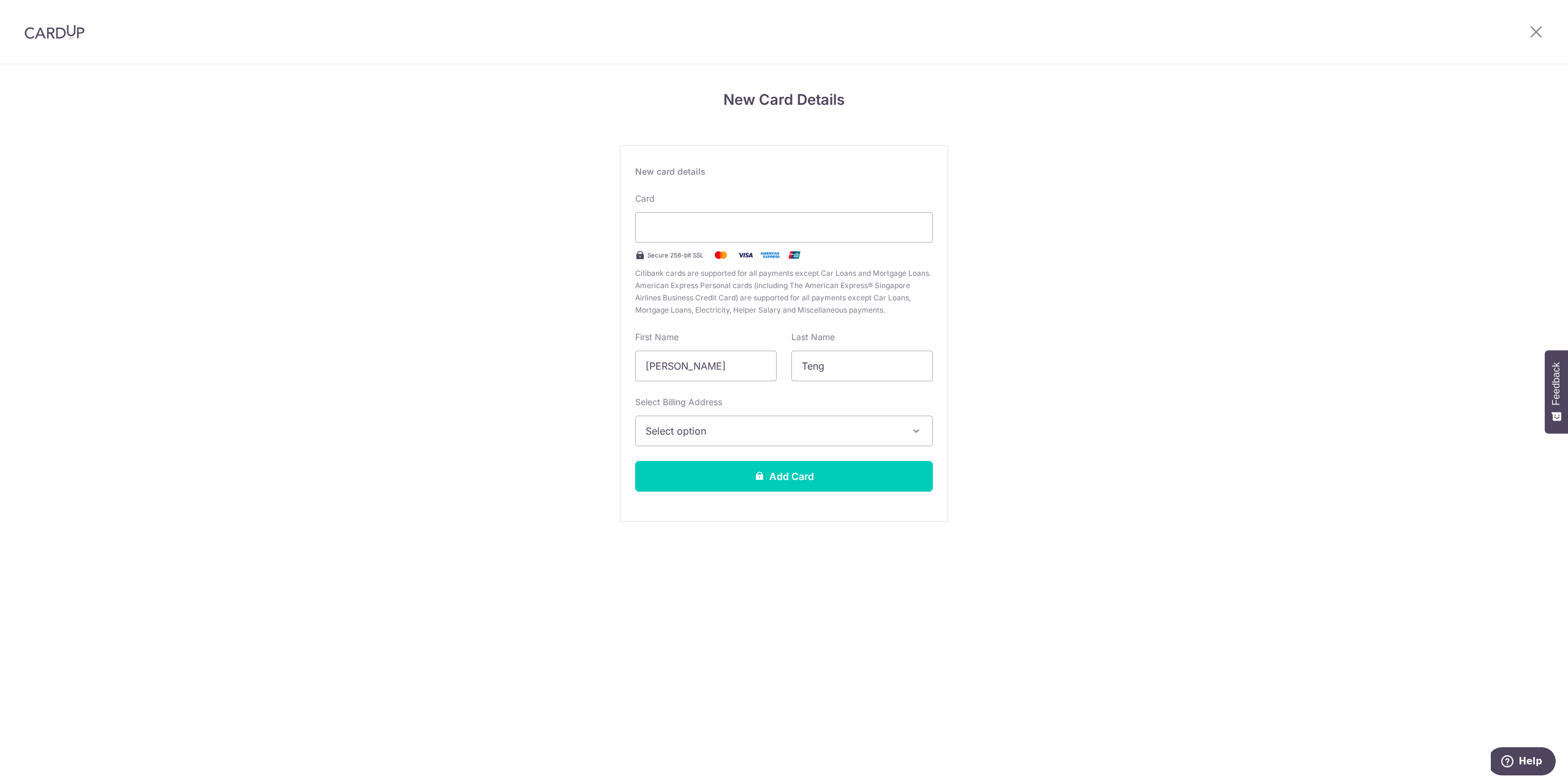
click at [743, 437] on span "Select option" at bounding box center [773, 431] width 255 height 14
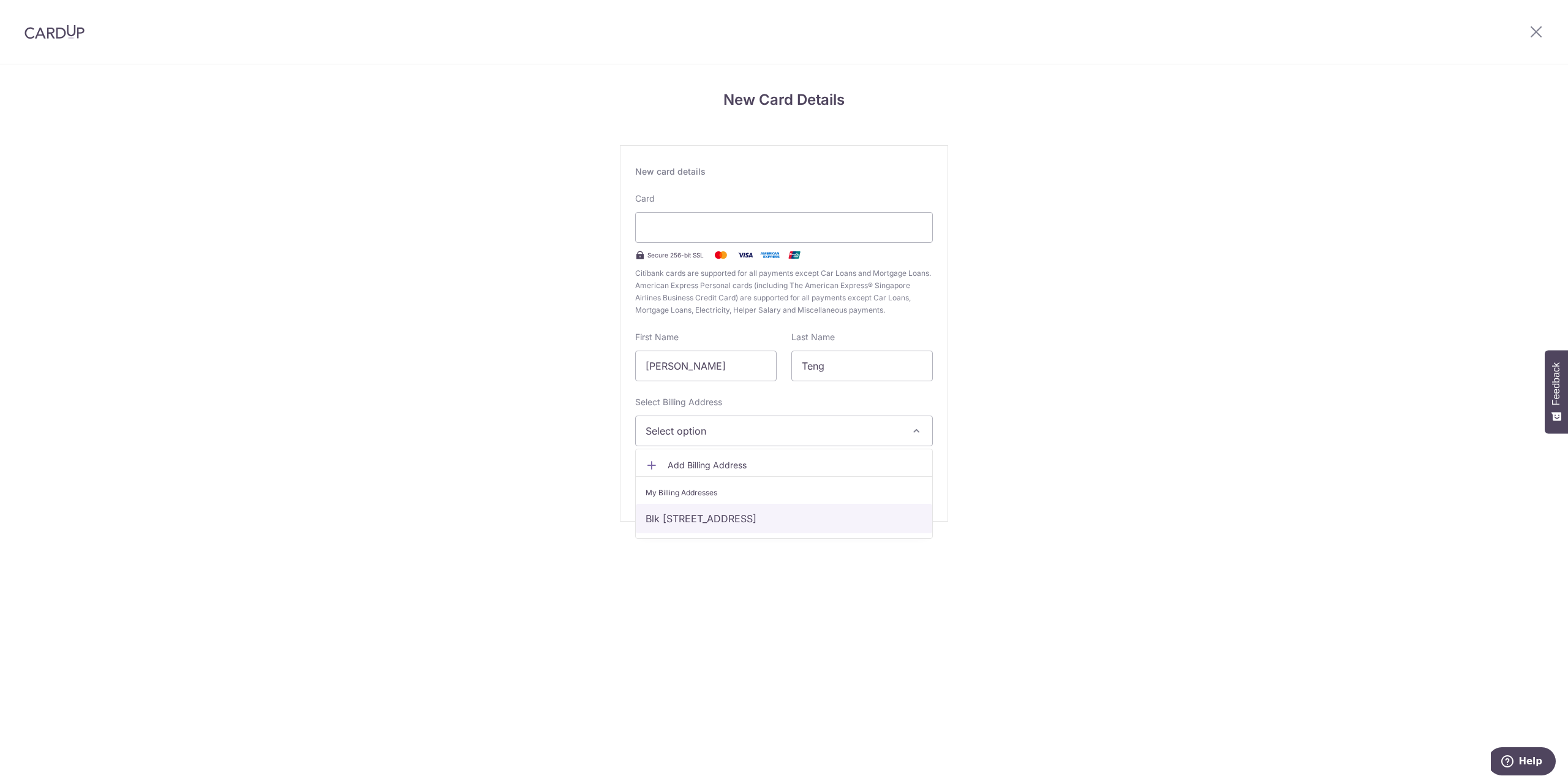
click at [719, 521] on link "Blk 429B Yishun Ave 11, #06-368, Singapore, Singapore-762429" at bounding box center [784, 518] width 296 height 30
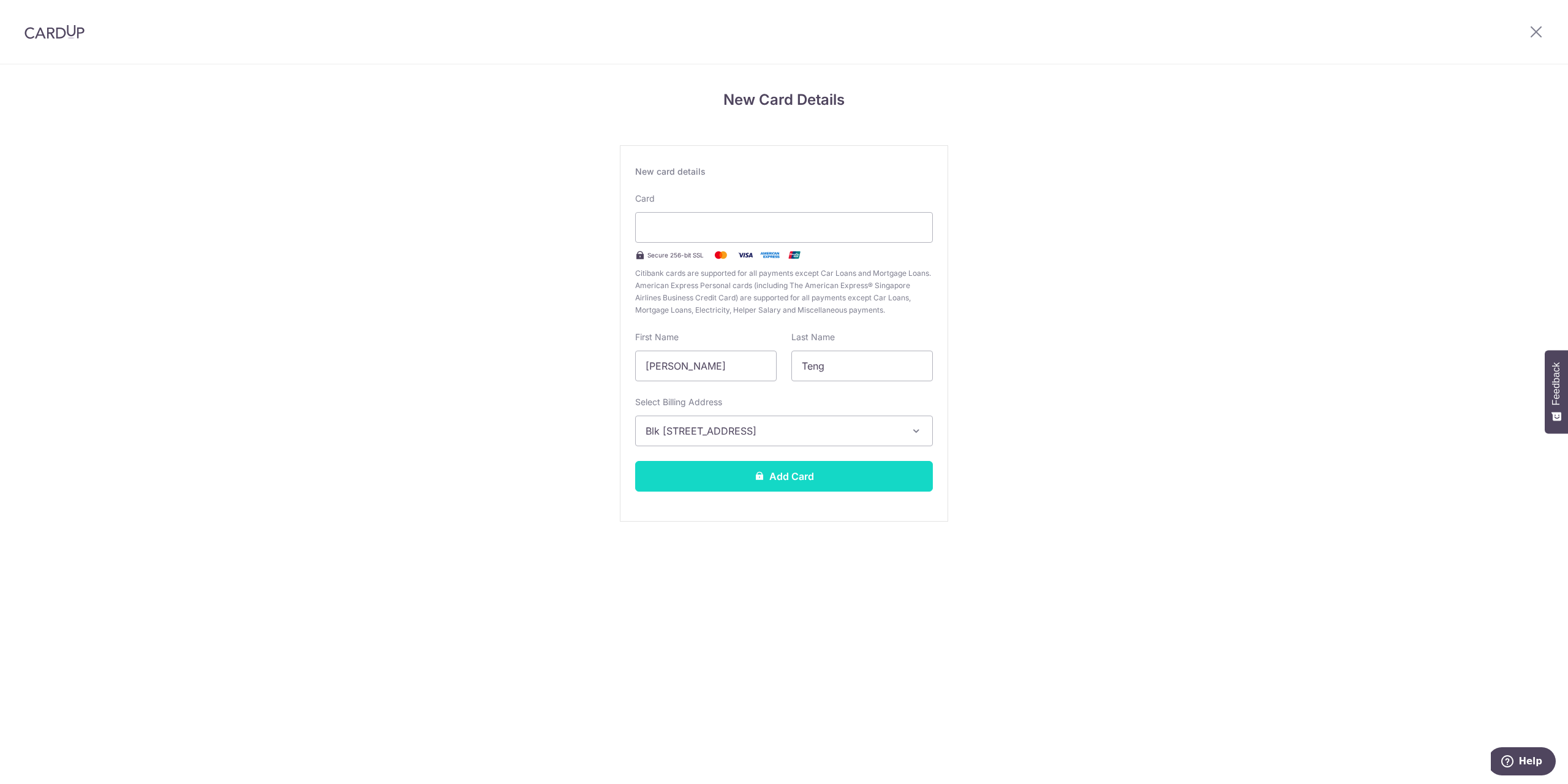
click at [753, 472] on button "Add Card" at bounding box center [784, 476] width 298 height 31
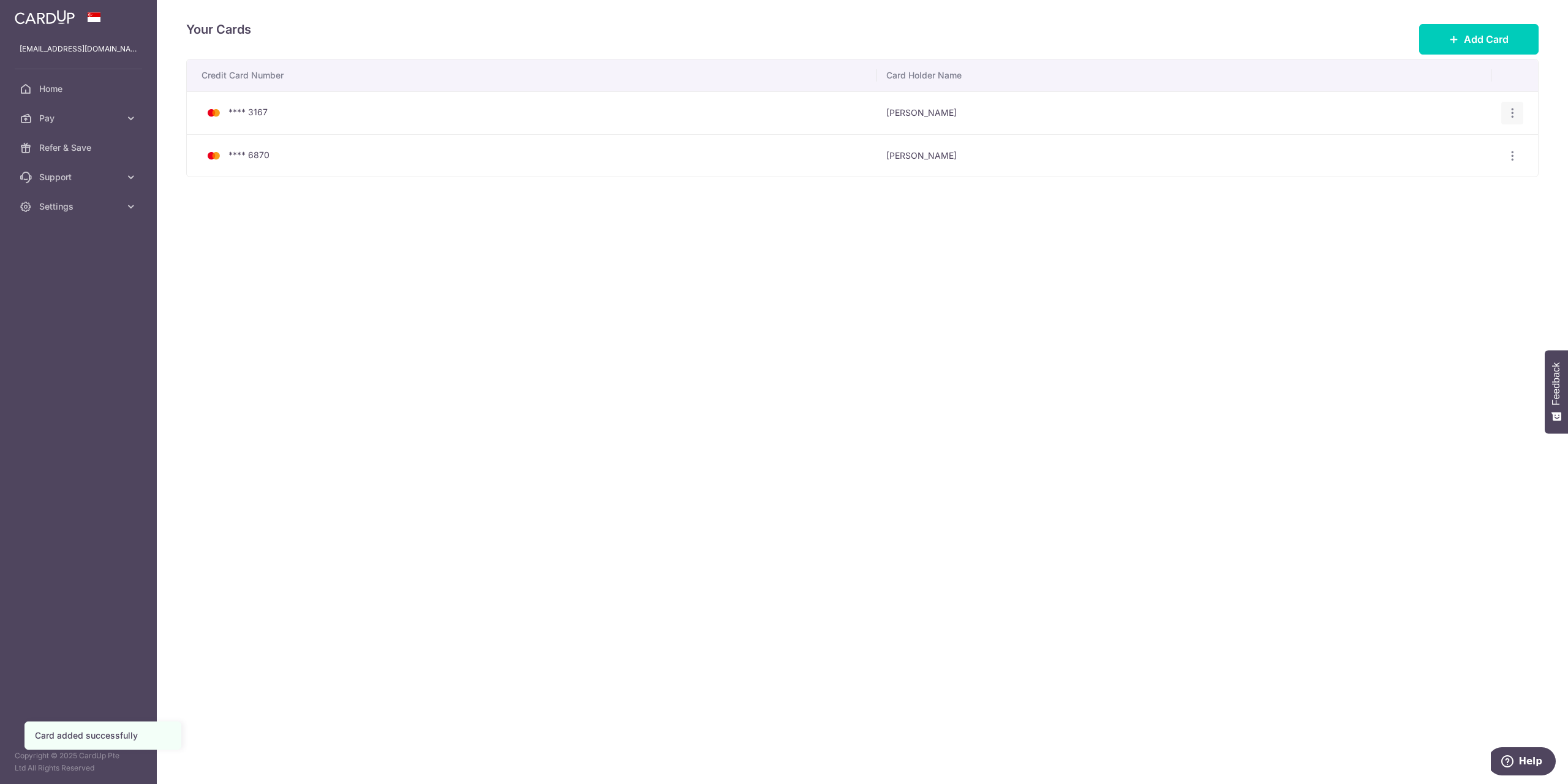
click at [1513, 104] on div "View/Edit Delete" at bounding box center [1512, 112] width 22 height 22
click at [1509, 111] on icon "button" at bounding box center [1513, 113] width 13 height 13
click at [1451, 173] on span "Delete" at bounding box center [1472, 176] width 83 height 14
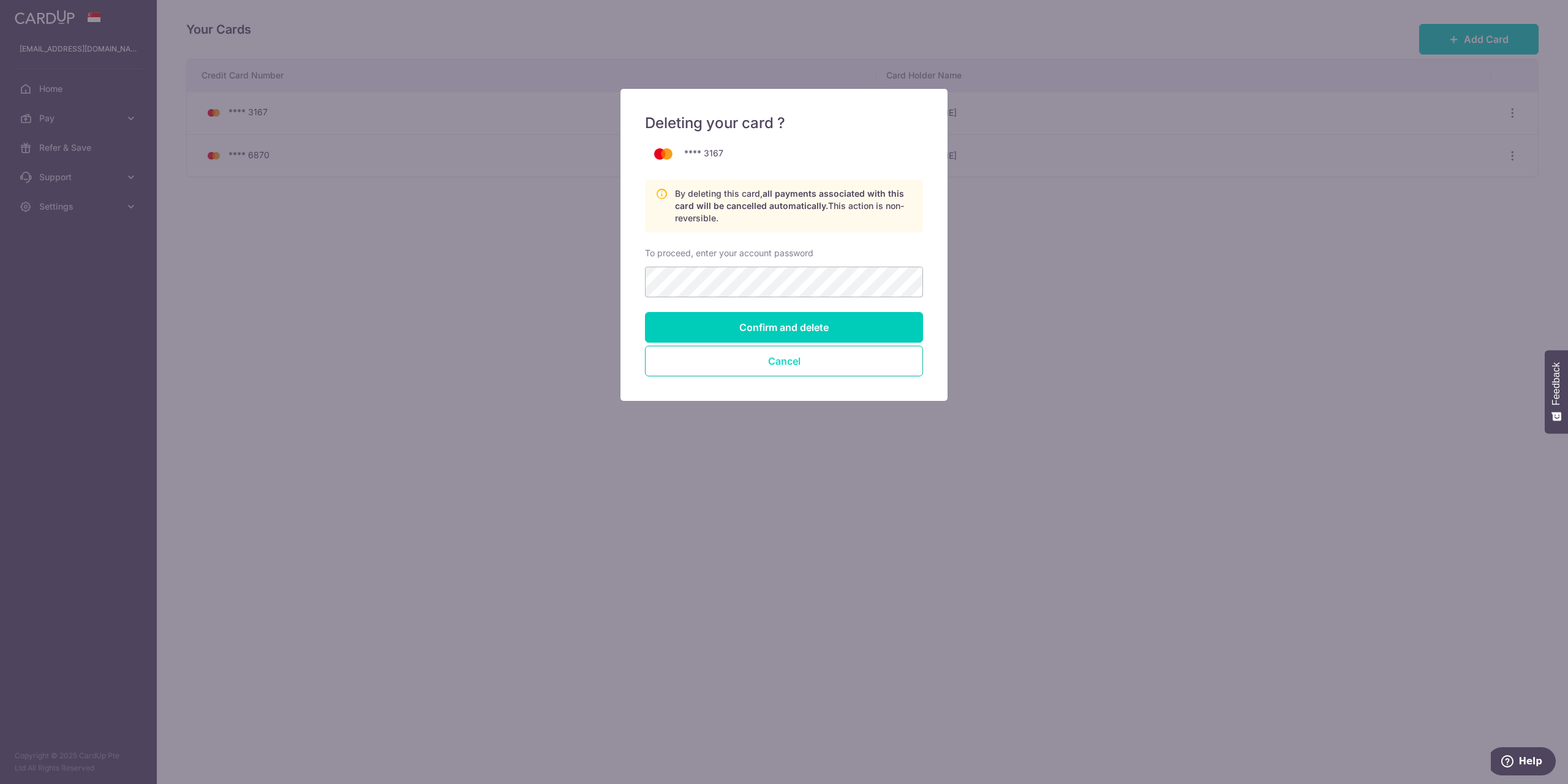
click at [720, 362] on button "Cancel" at bounding box center [784, 361] width 278 height 31
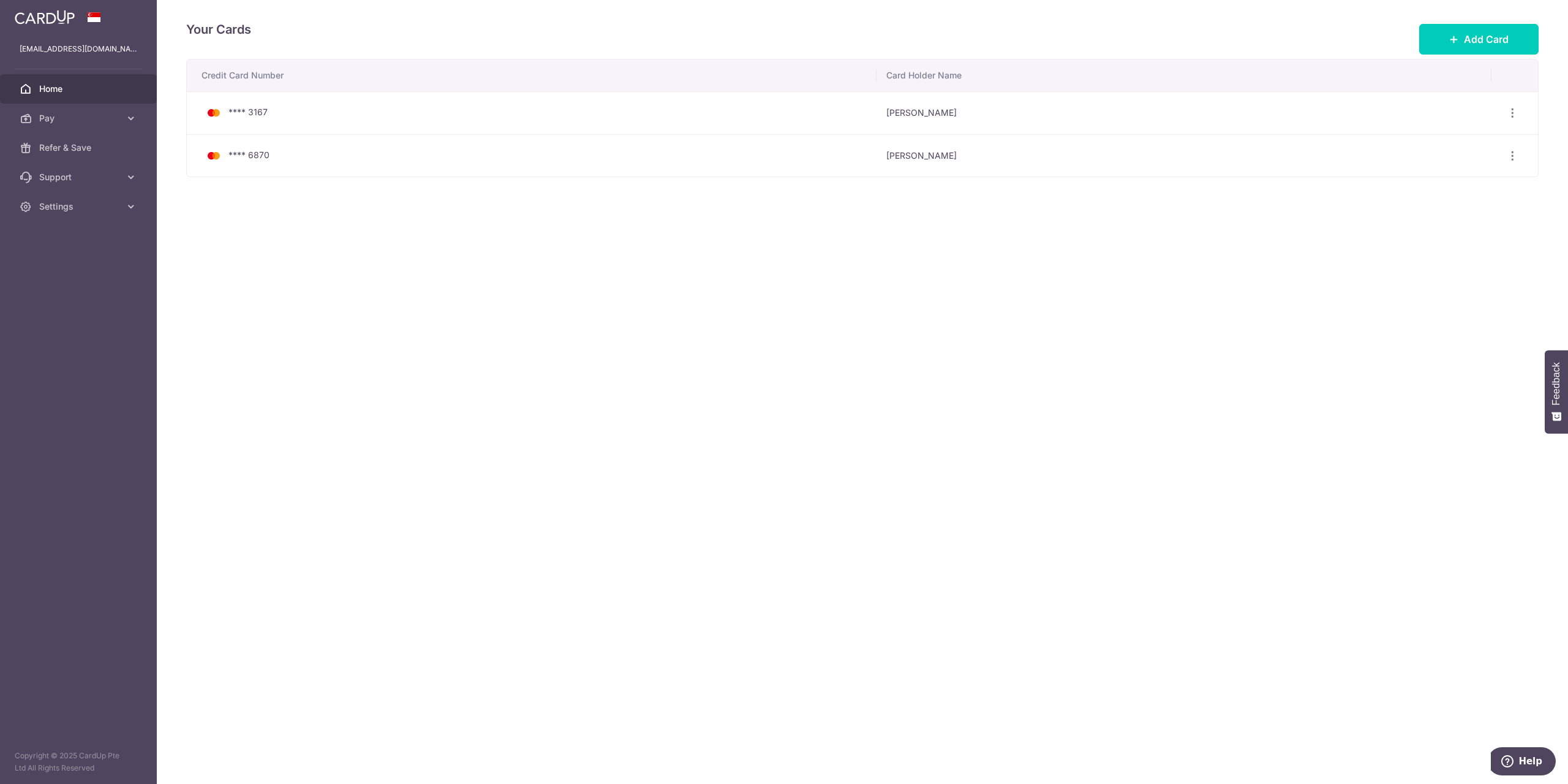
click at [90, 86] on span "Home" at bounding box center [79, 89] width 81 height 12
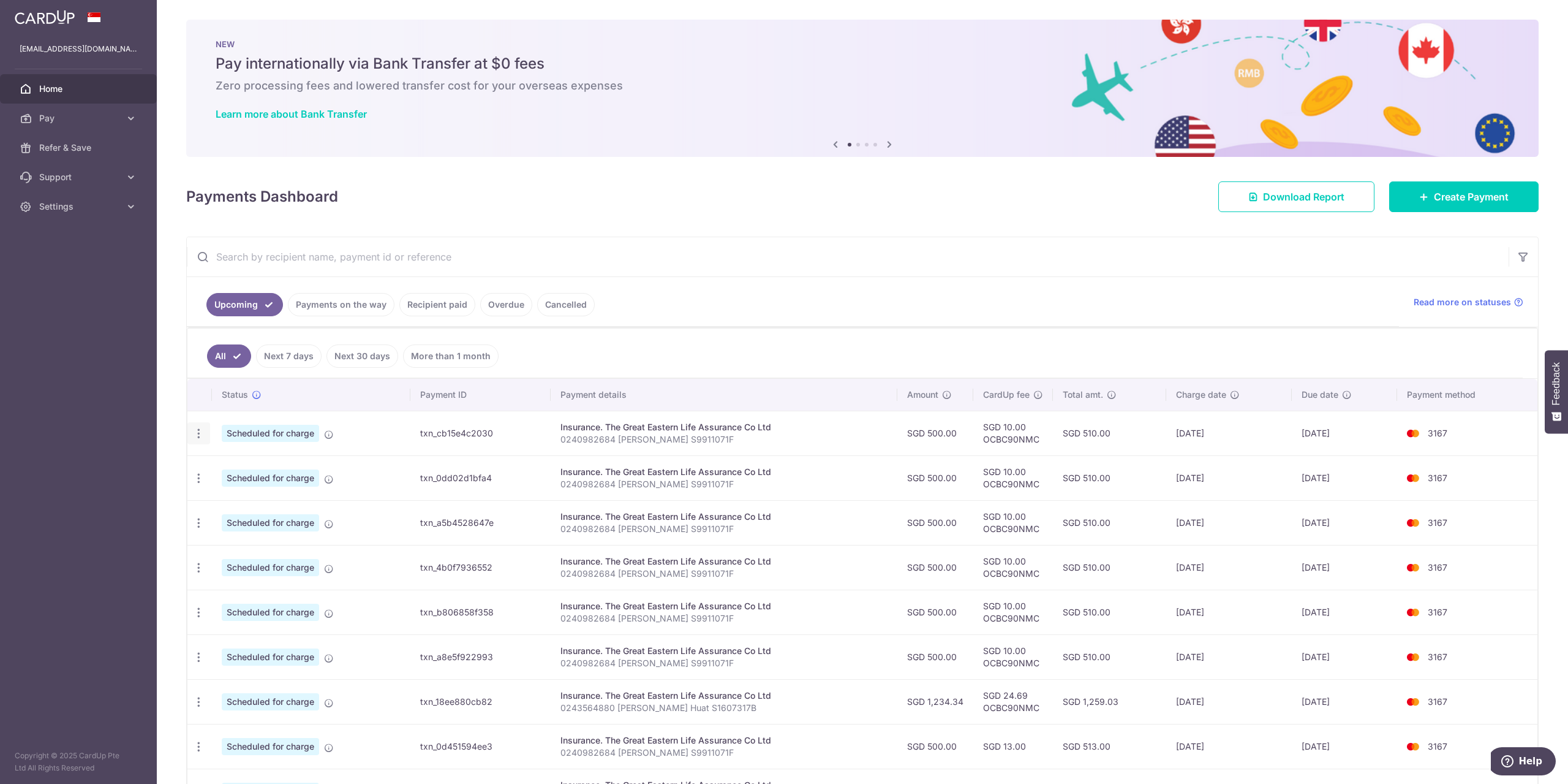
click at [195, 434] on icon "button" at bounding box center [199, 433] width 13 height 13
click at [230, 463] on span "Update payment" at bounding box center [264, 467] width 83 height 14
radio input "true"
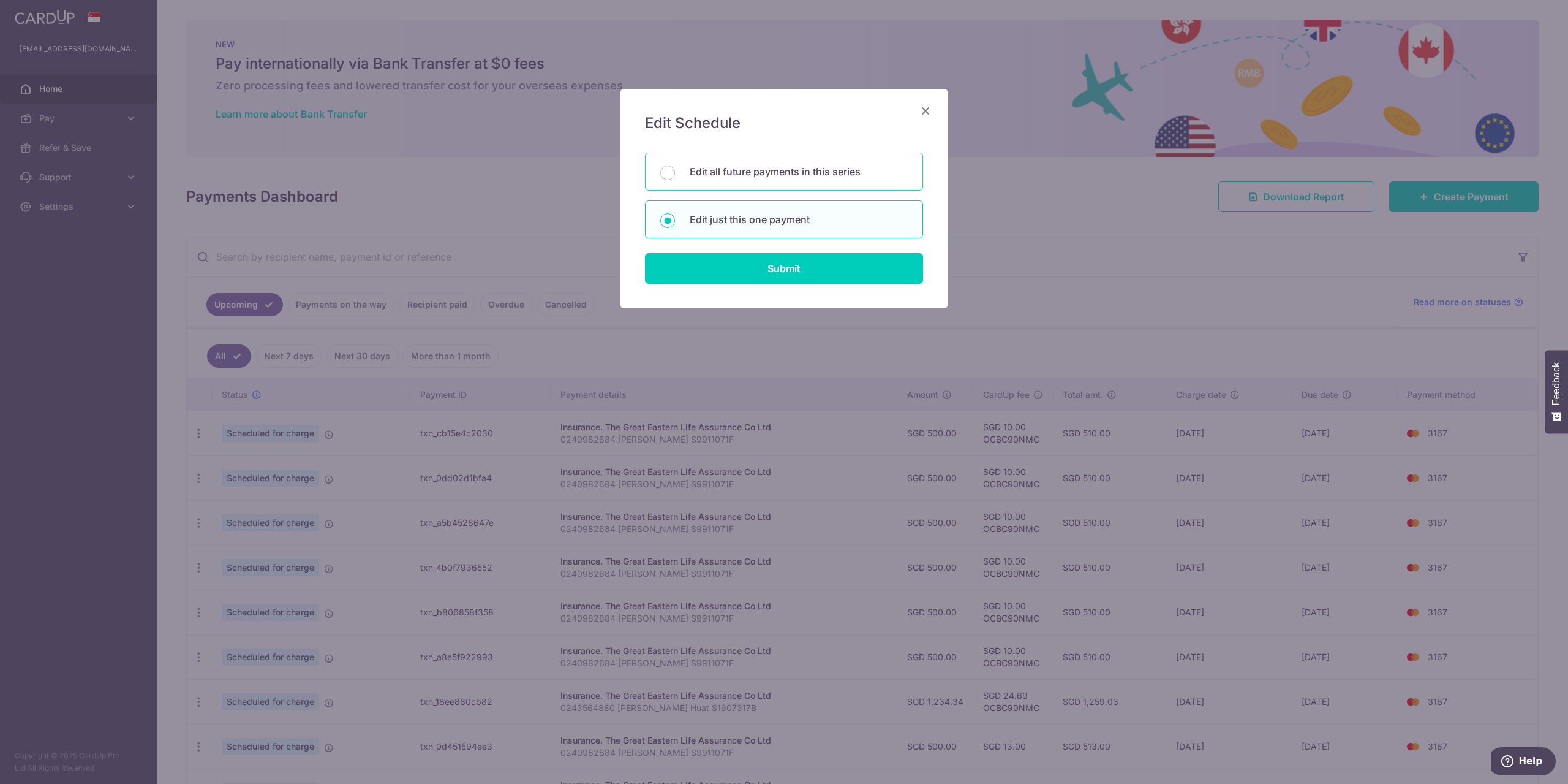
click at [826, 178] on p "Edit all future payments in this series" at bounding box center [798, 171] width 218 height 14
click at [675, 178] on input "Edit all future payments in this series" at bounding box center [668, 173] width 14 height 14
radio input "true"
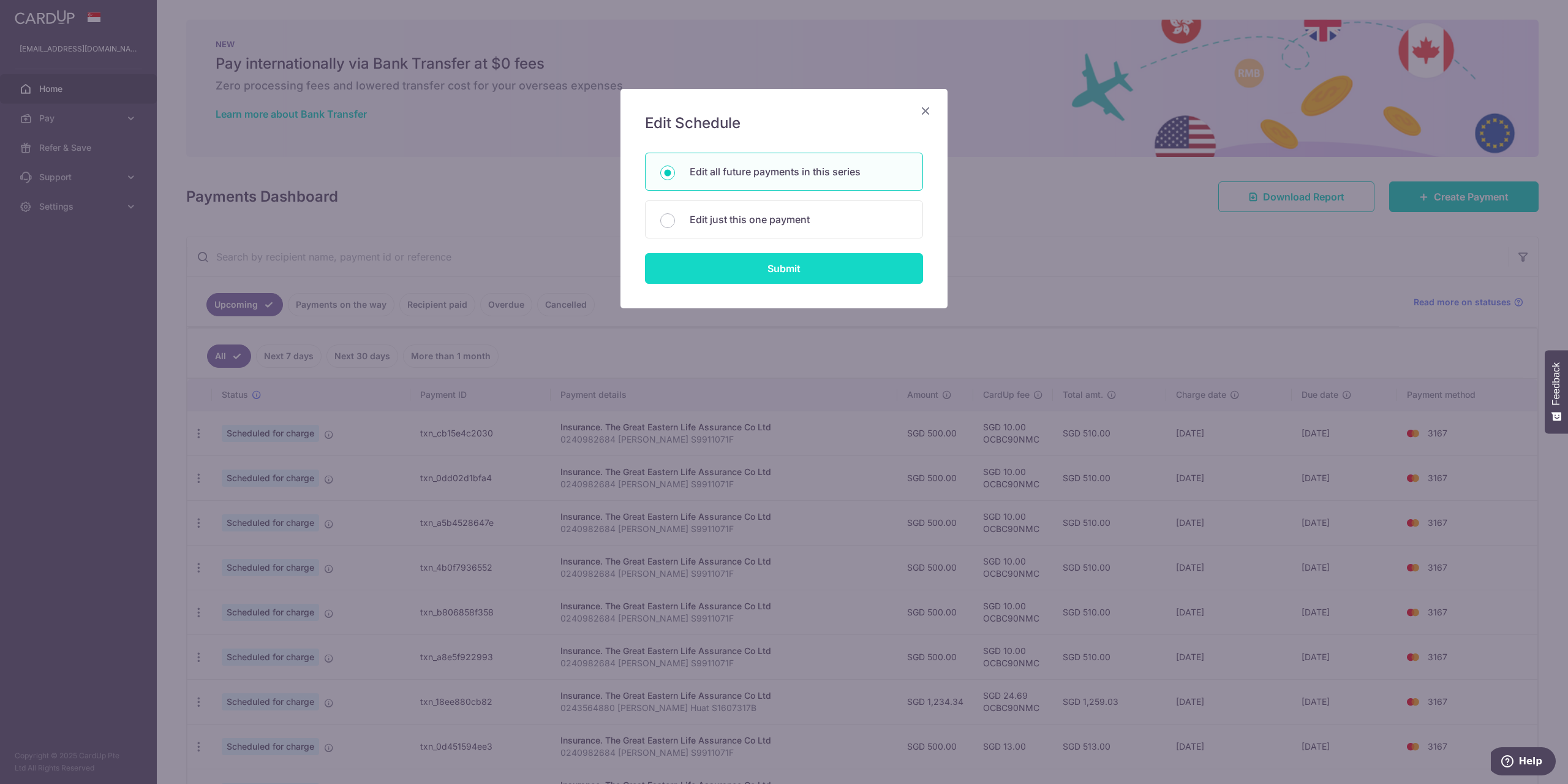
click at [792, 256] on input "Submit" at bounding box center [784, 269] width 278 height 31
radio input "true"
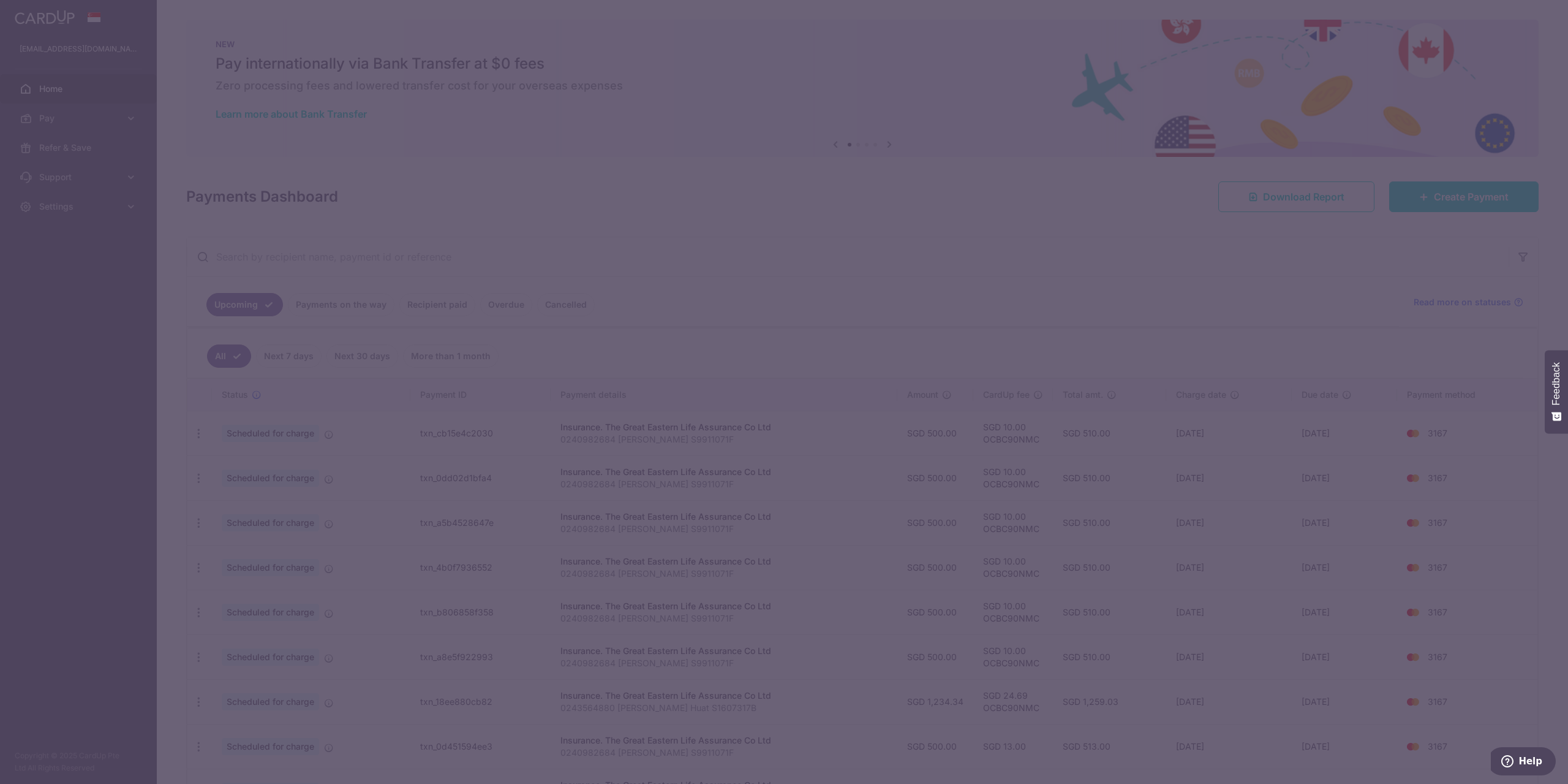
type input "500.00"
type input "0240982684 Teng Shirley S9911071F"
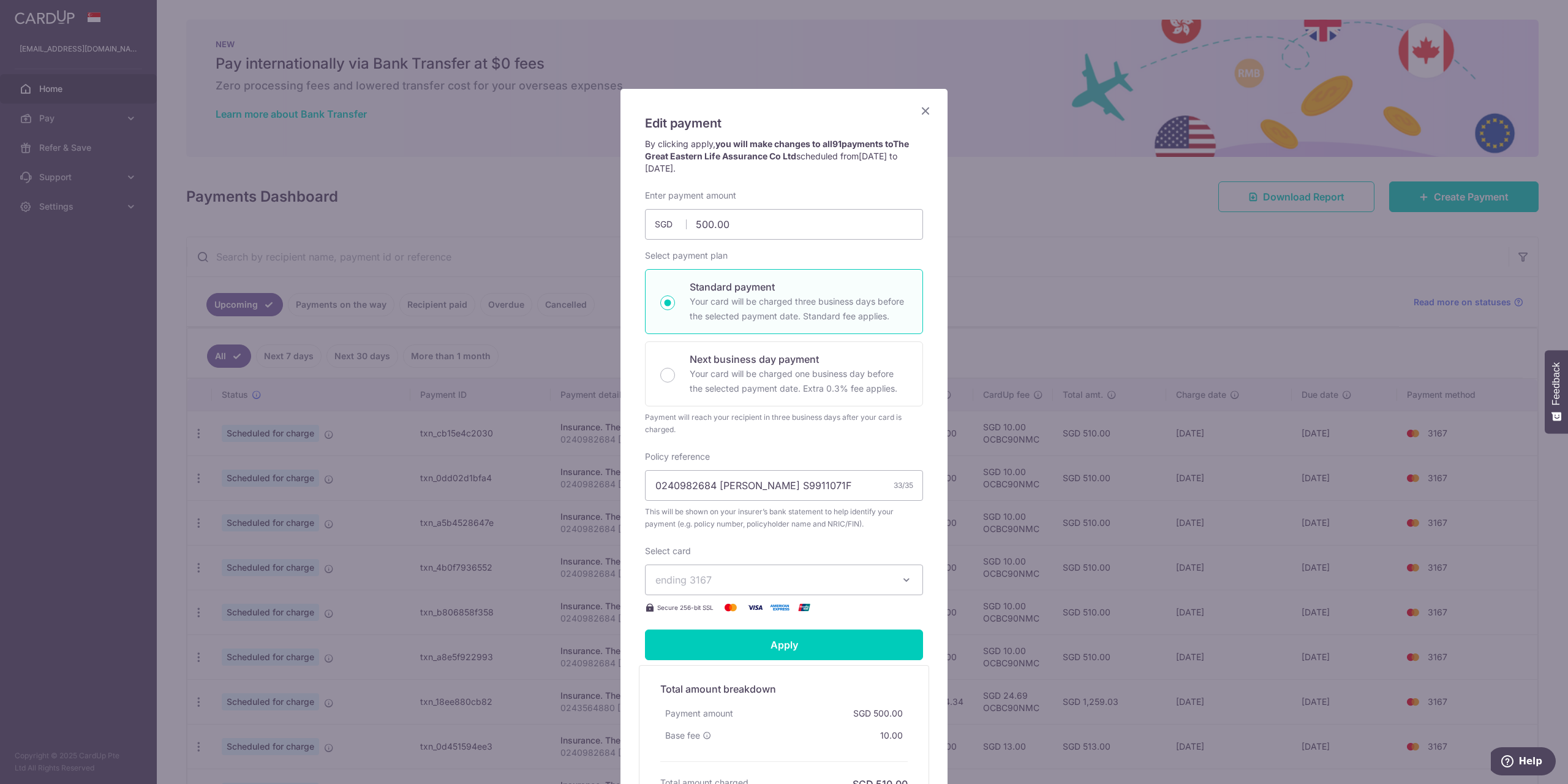
click at [781, 580] on span "ending 3167" at bounding box center [773, 580] width 235 height 14
click at [732, 666] on span "**** 6870" at bounding box center [784, 667] width 257 height 14
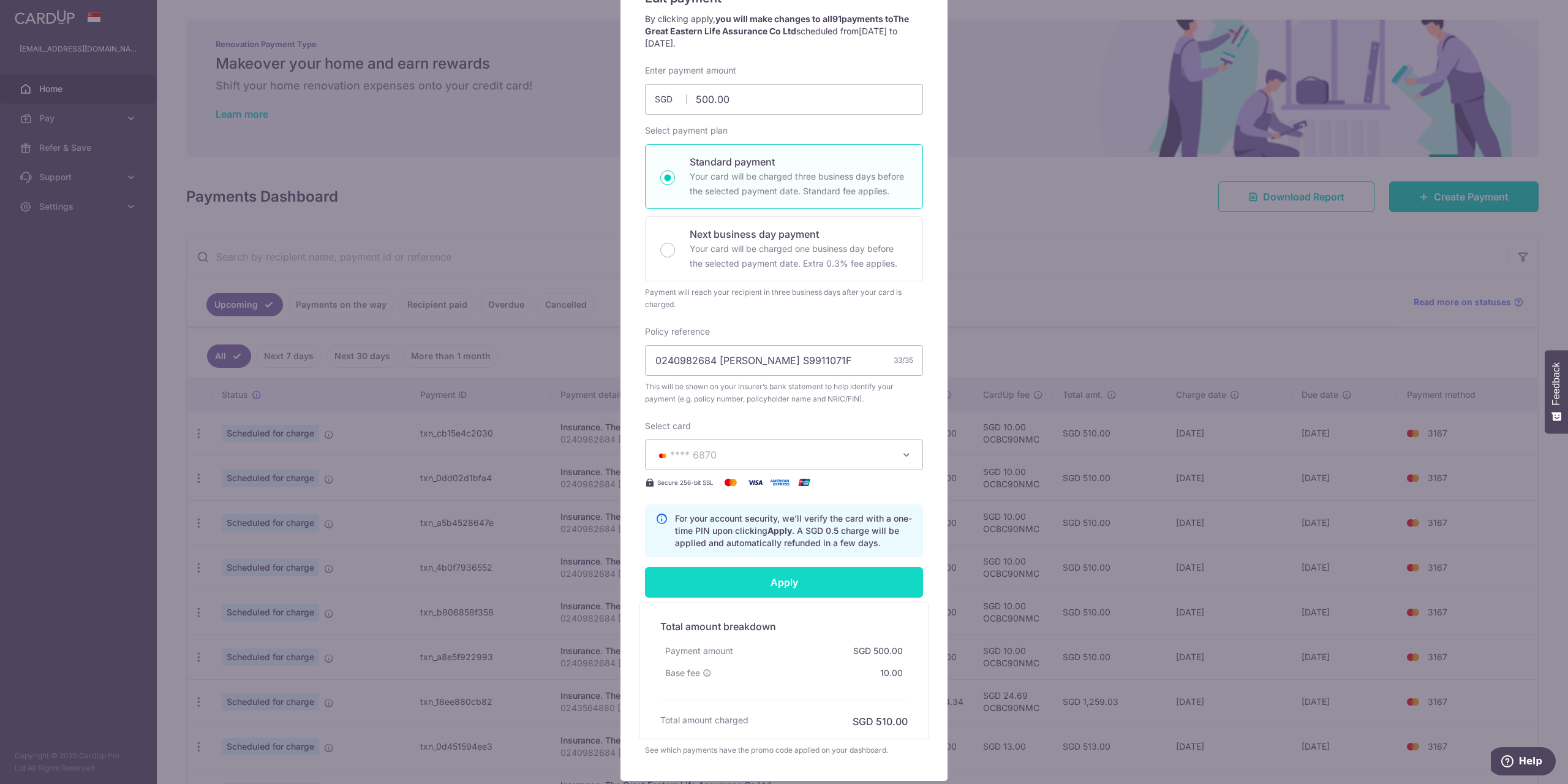
scroll to position [187, 0]
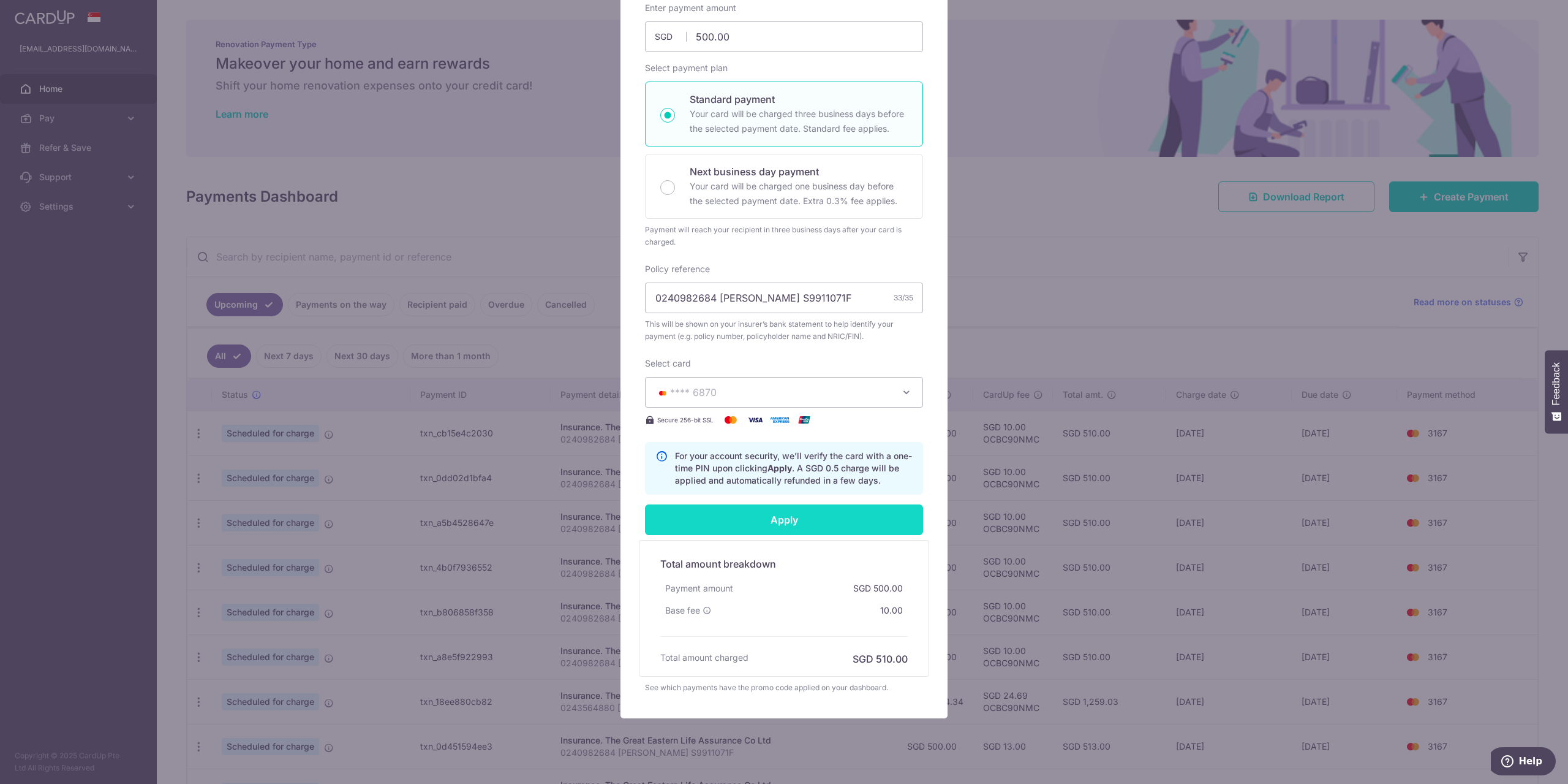
click at [769, 512] on input "Apply" at bounding box center [784, 519] width 278 height 31
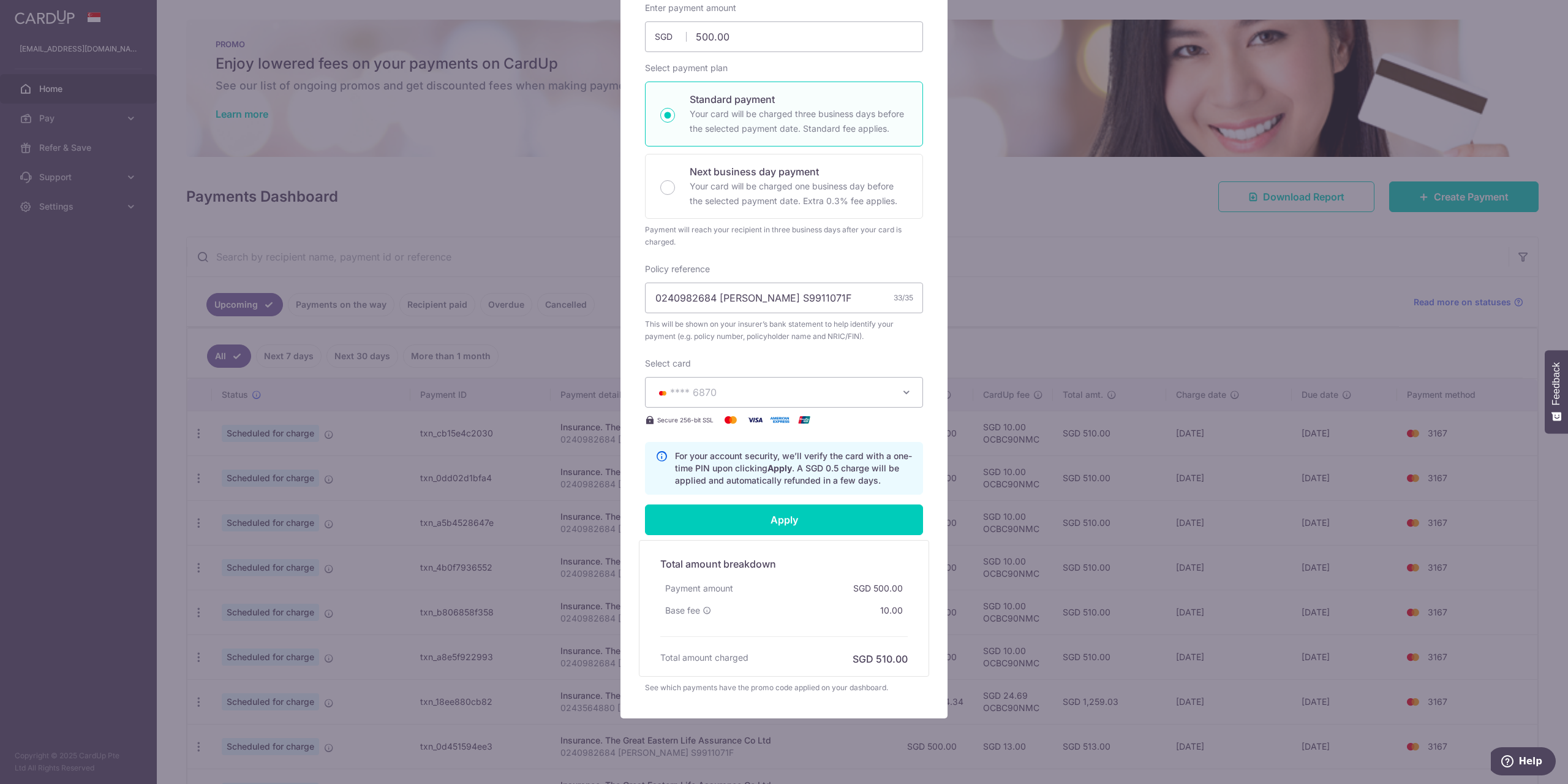
type input "Successfully Applied"
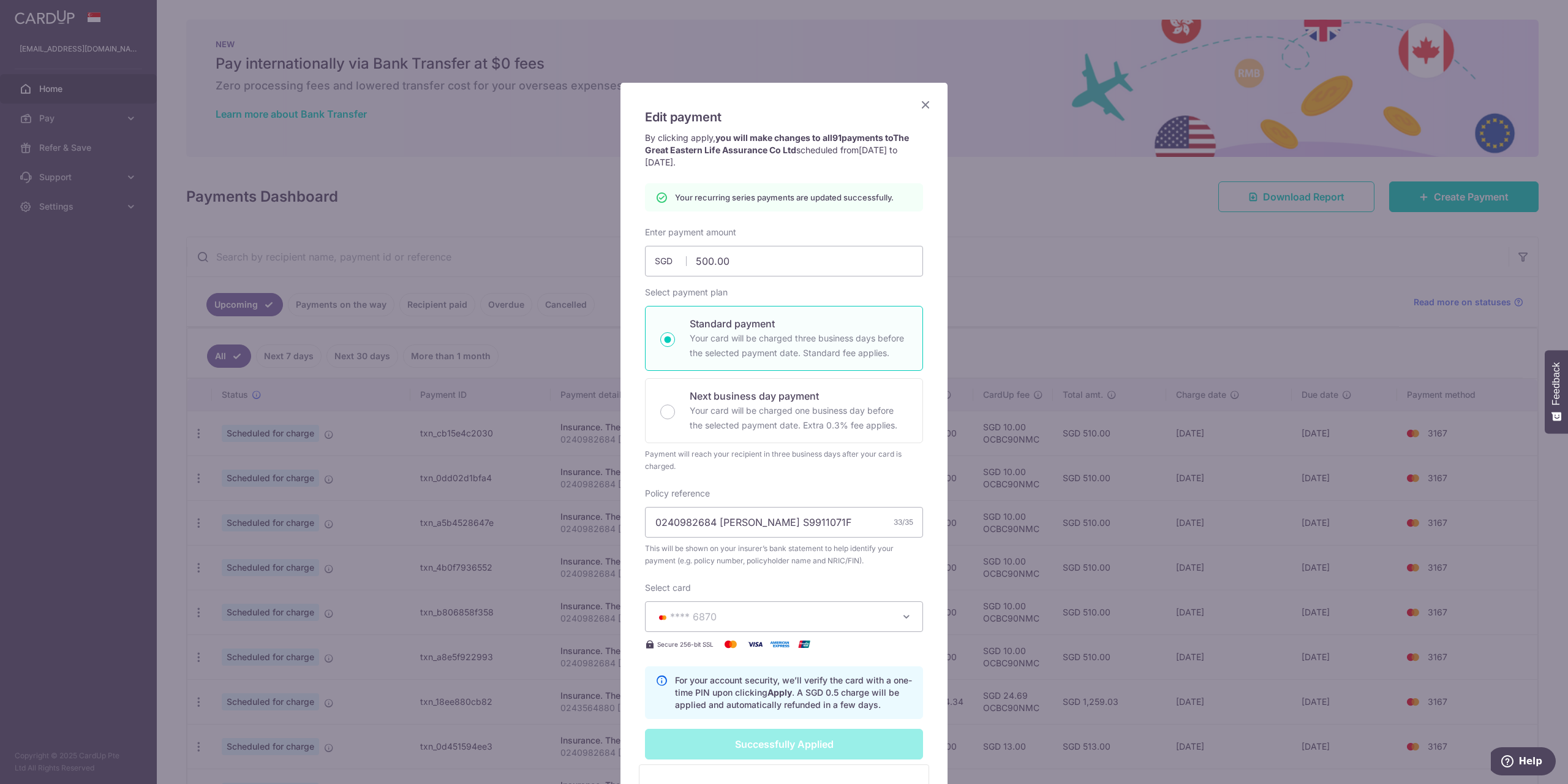
scroll to position [0, 0]
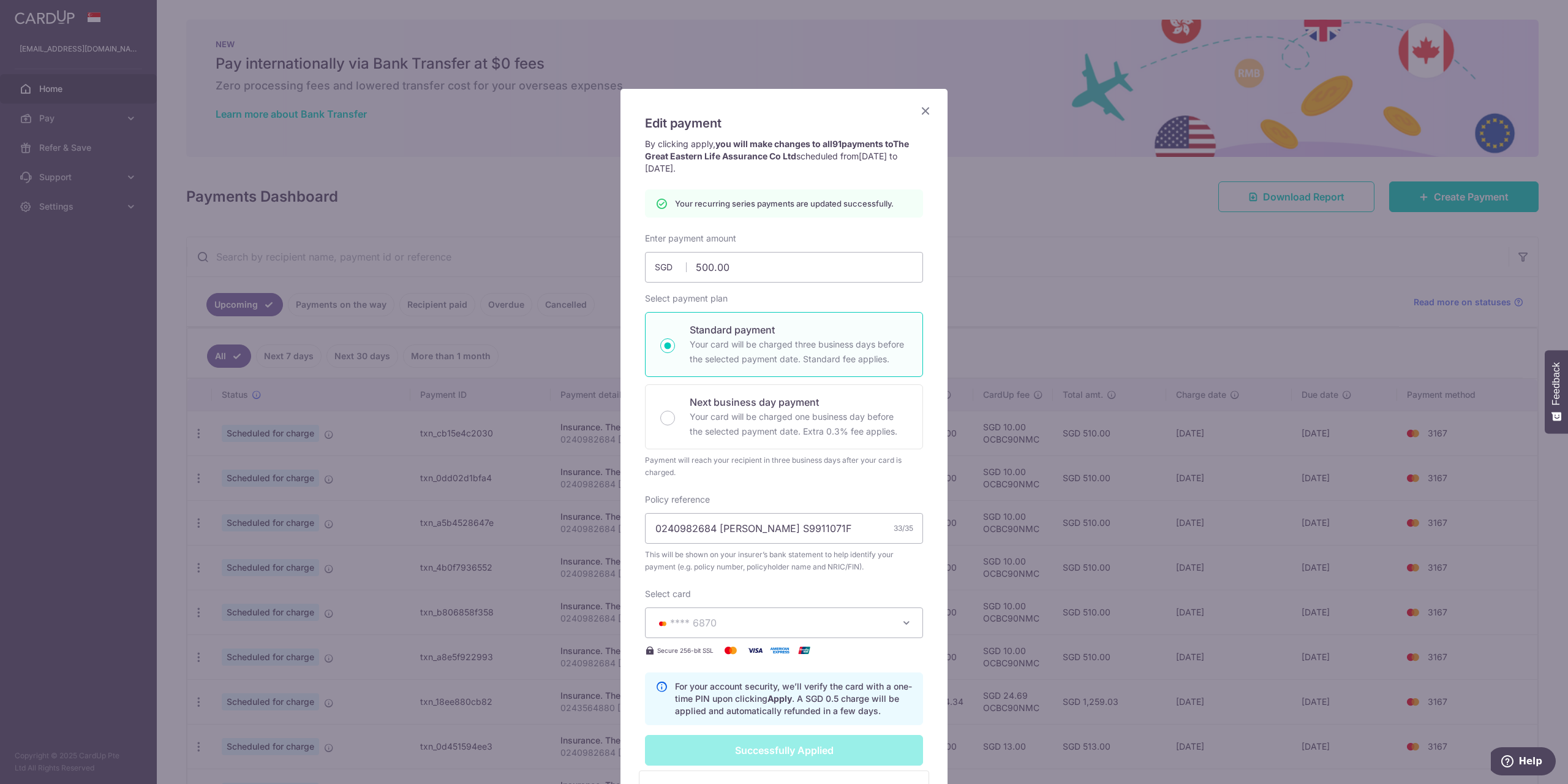
click at [923, 111] on icon "Close" at bounding box center [925, 110] width 14 height 15
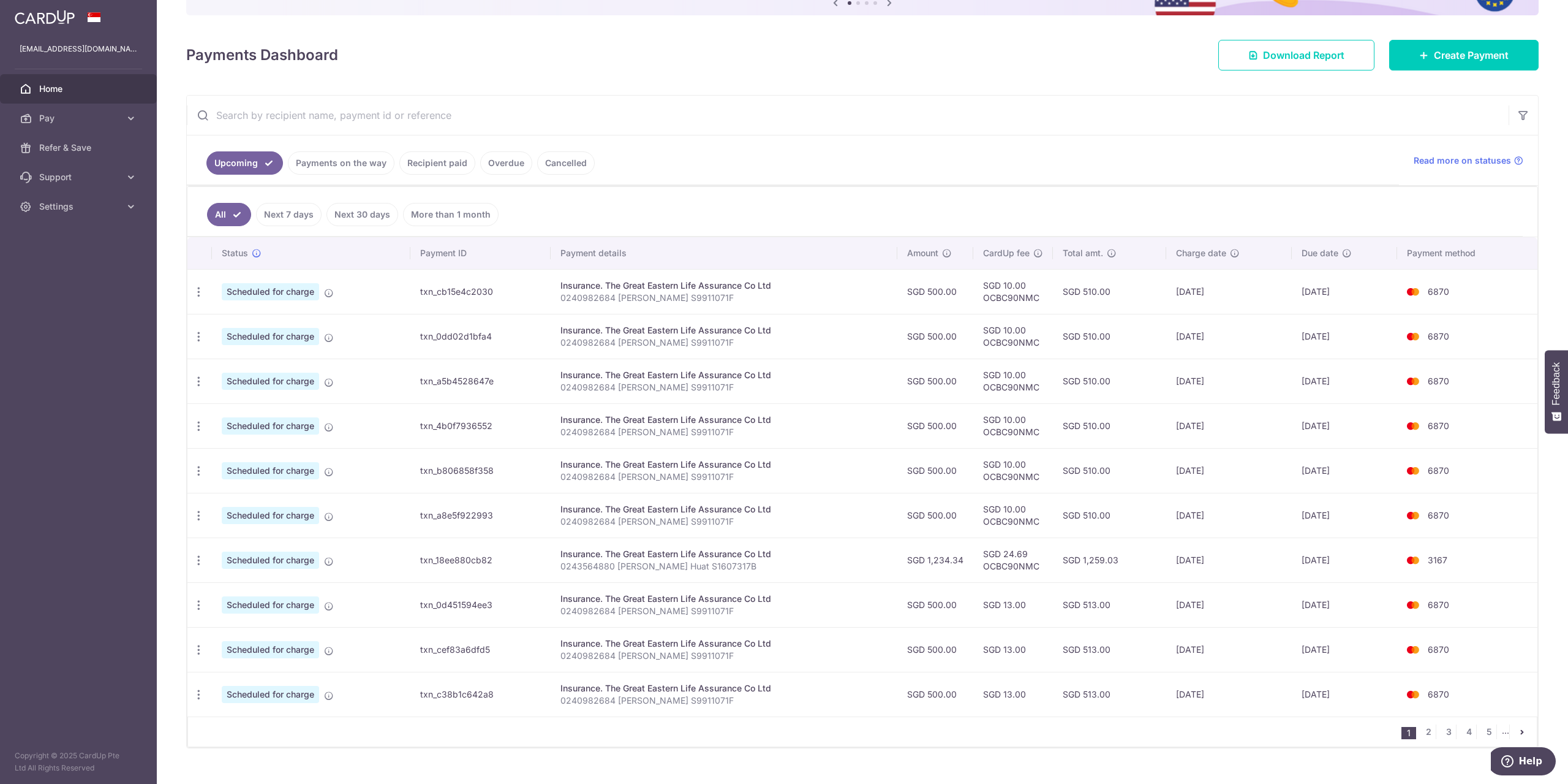
scroll to position [163, 0]
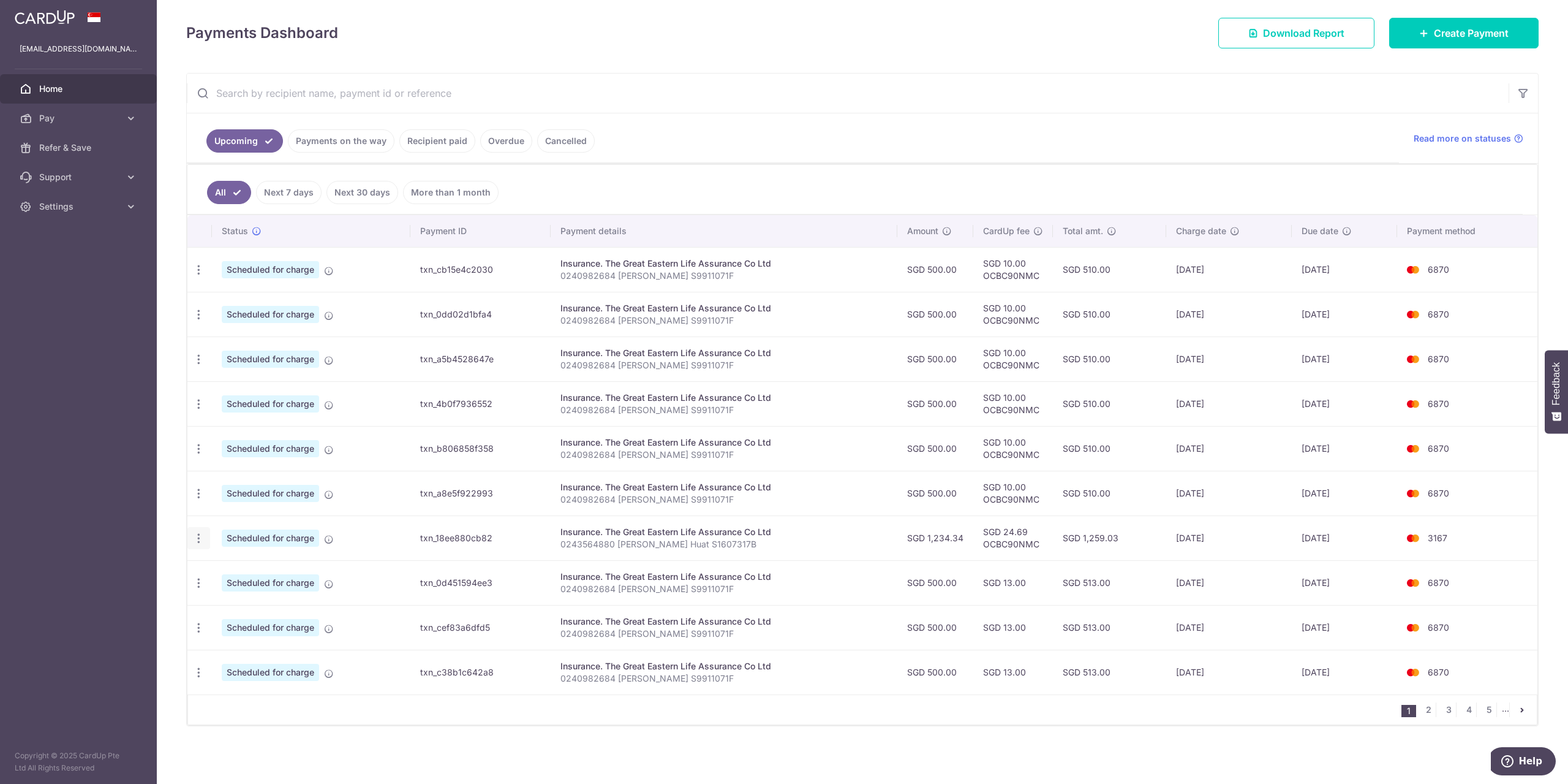
click at [197, 537] on icon "button" at bounding box center [199, 539] width 13 height 13
click at [226, 577] on span "Update payment" at bounding box center [264, 572] width 83 height 14
radio input "true"
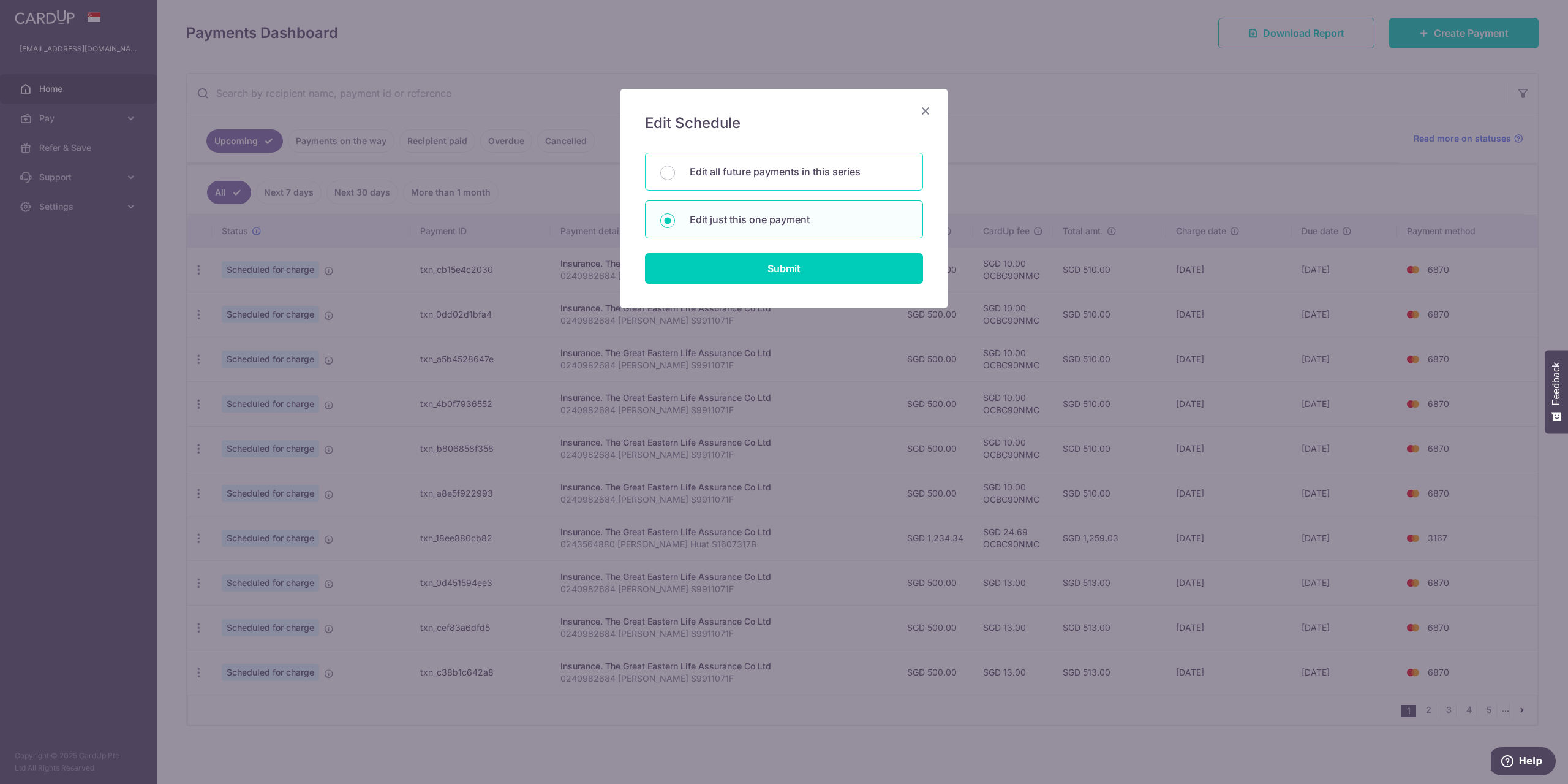
click at [806, 167] on p "Edit all future payments in this series" at bounding box center [798, 171] width 218 height 14
click at [675, 167] on input "Edit all future payments in this series" at bounding box center [668, 173] width 14 height 14
radio input "true"
click at [771, 248] on form "You will be editing all 9 payments to The Great Eastern Life Assurance Co Ltd s…" at bounding box center [784, 218] width 278 height 131
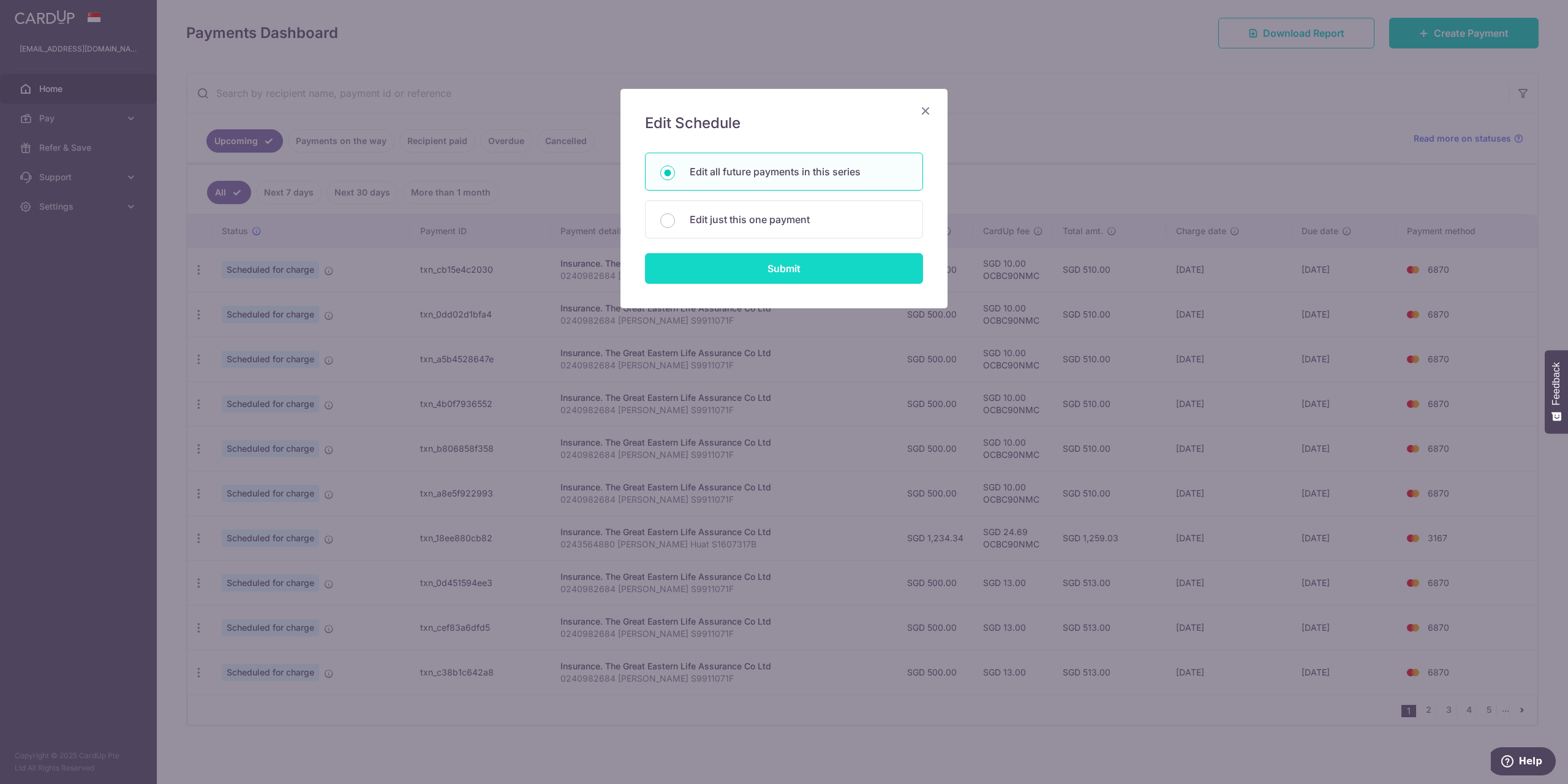
click at [771, 253] on input "Submit" at bounding box center [784, 269] width 278 height 31
radio input "true"
type input "1,234.34"
type input "0243564880 [PERSON_NAME] Huat S1607317B"
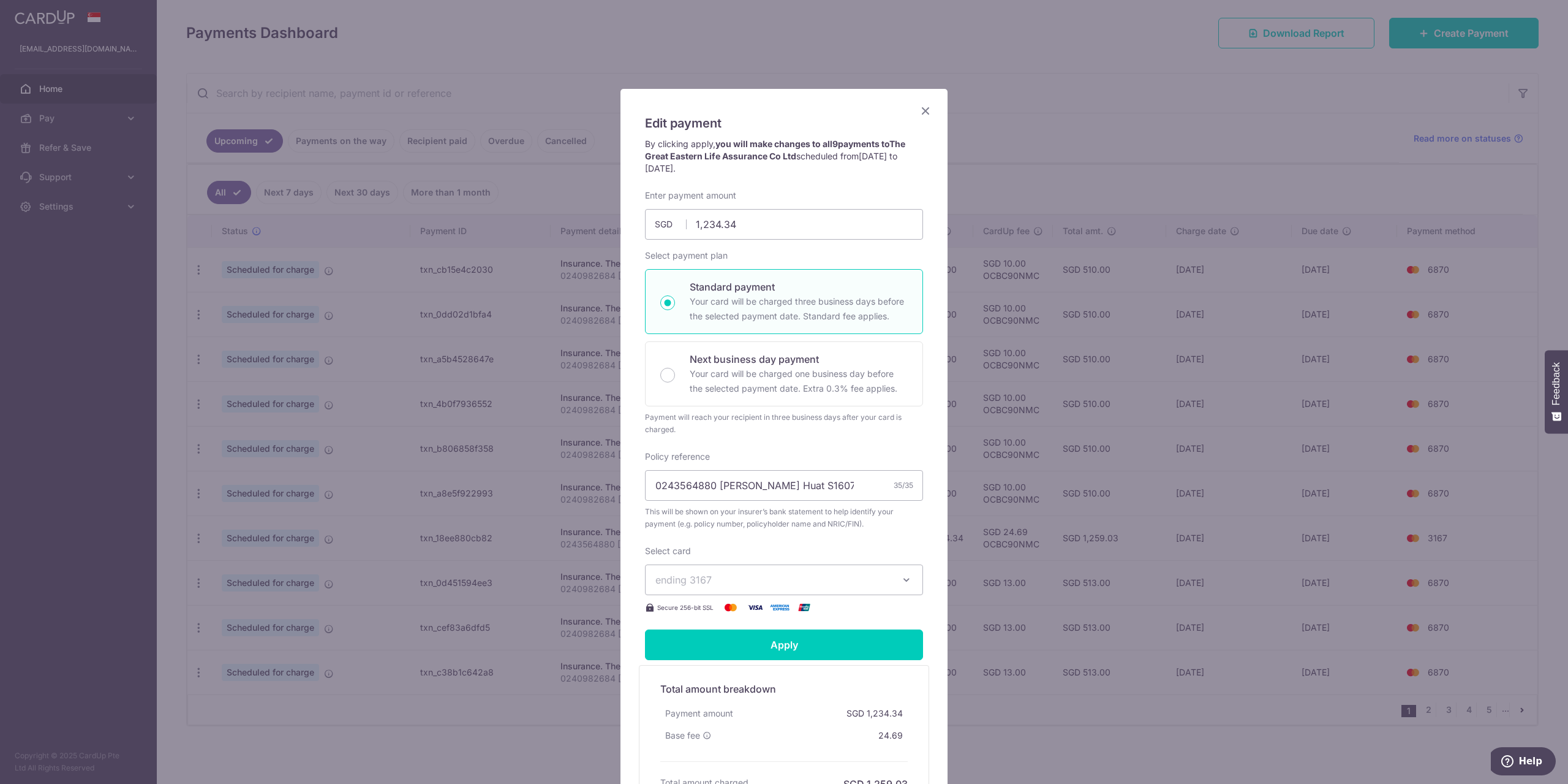
click at [762, 576] on span "ending 3167" at bounding box center [773, 580] width 235 height 14
click at [756, 664] on span "**** 6870" at bounding box center [784, 667] width 257 height 14
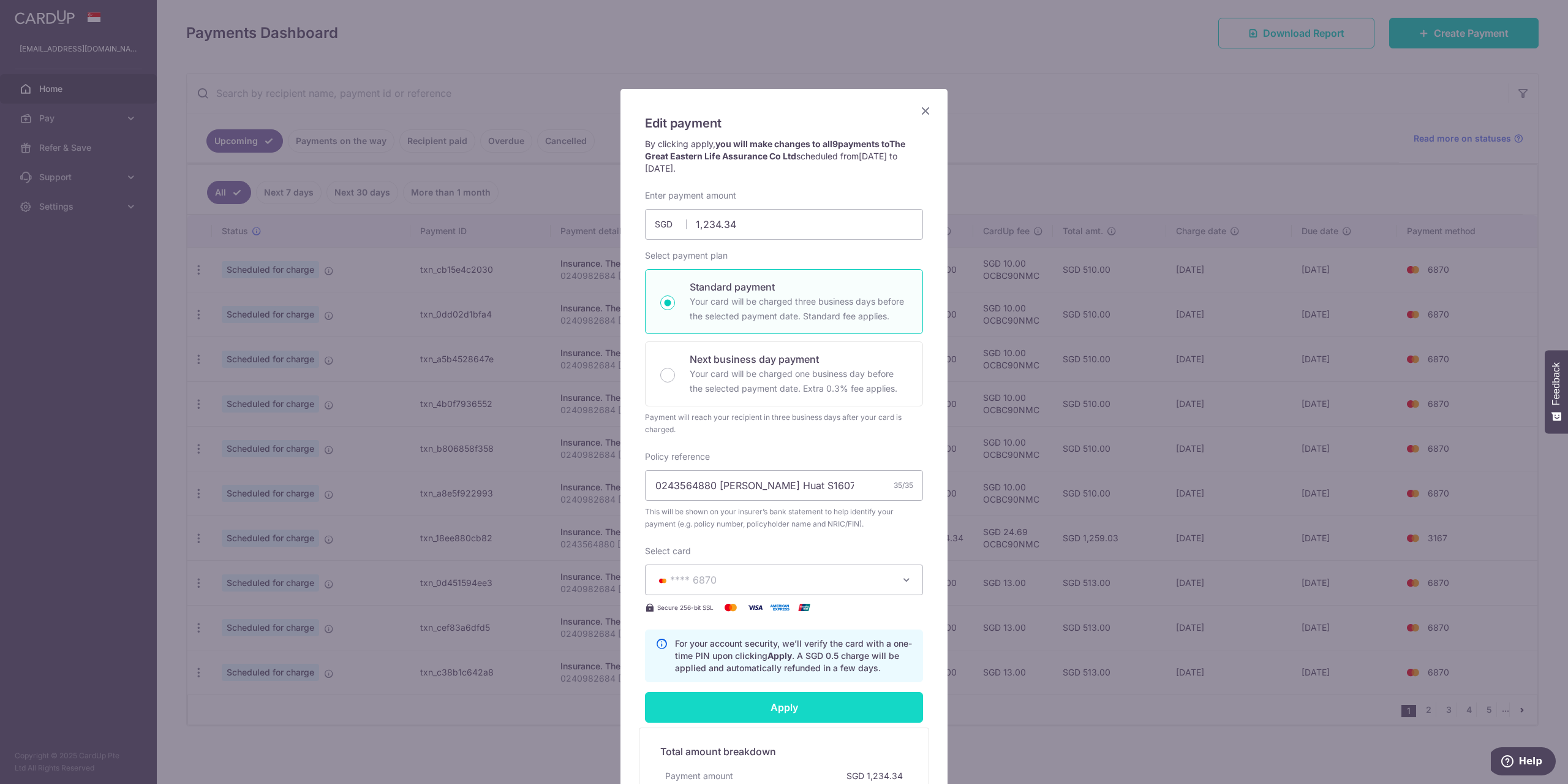
click at [743, 709] on input "Apply" at bounding box center [784, 707] width 278 height 31
type input "Successfully Applied"
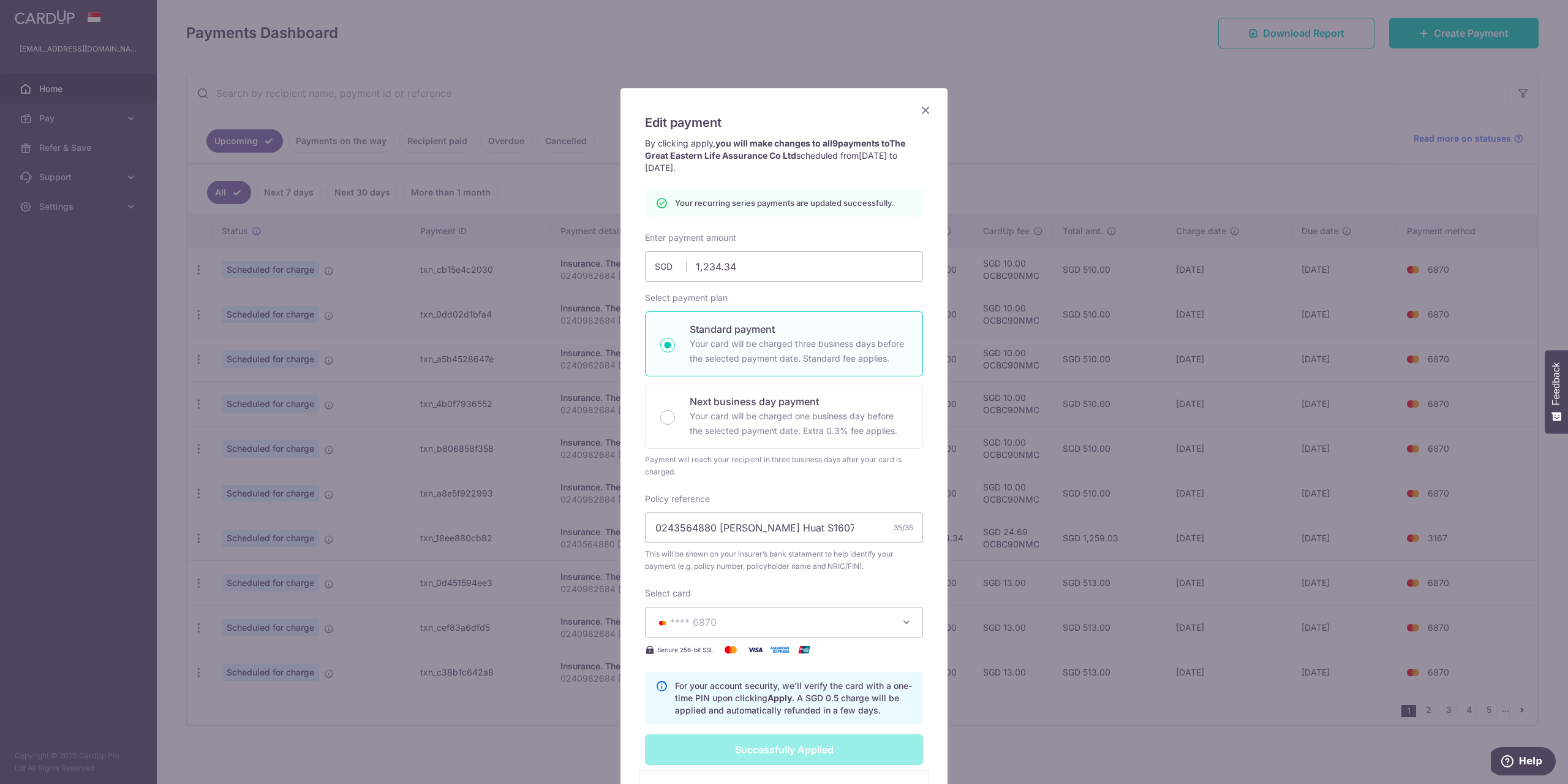
scroll to position [0, 0]
click at [920, 110] on icon "Close" at bounding box center [925, 110] width 14 height 15
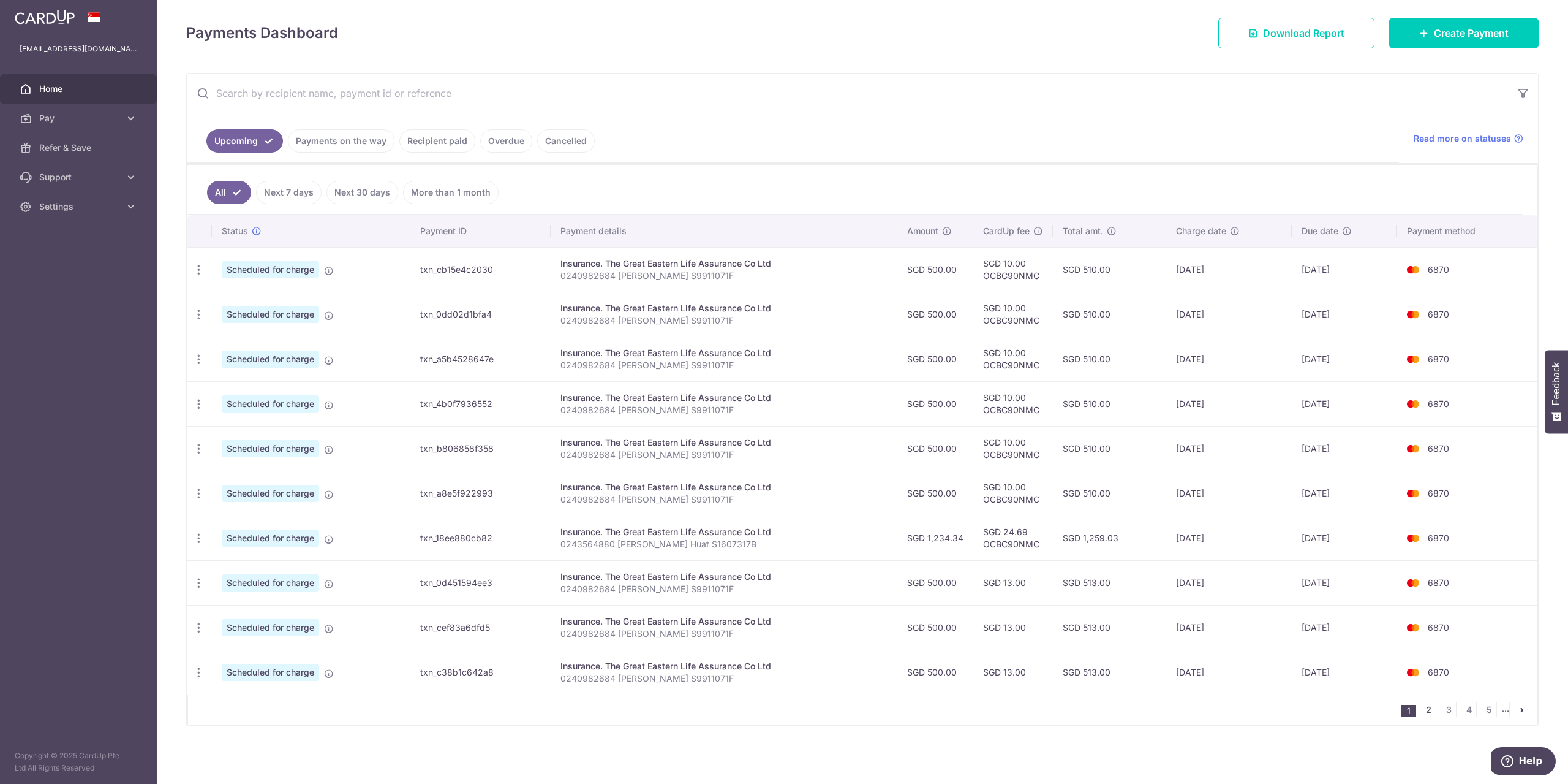
click at [1426, 708] on link "2" at bounding box center [1428, 709] width 14 height 14
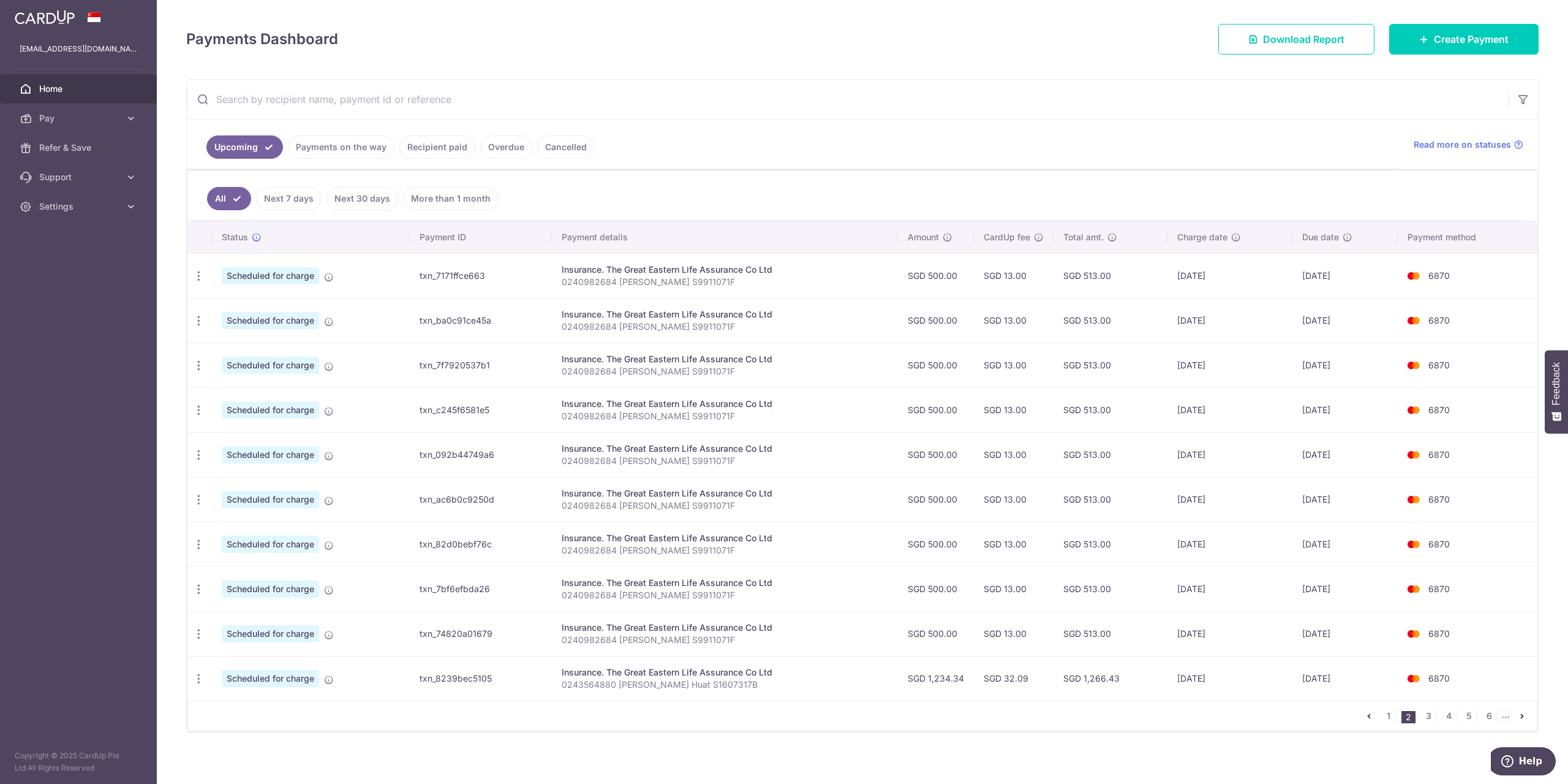
scroll to position [163, 0]
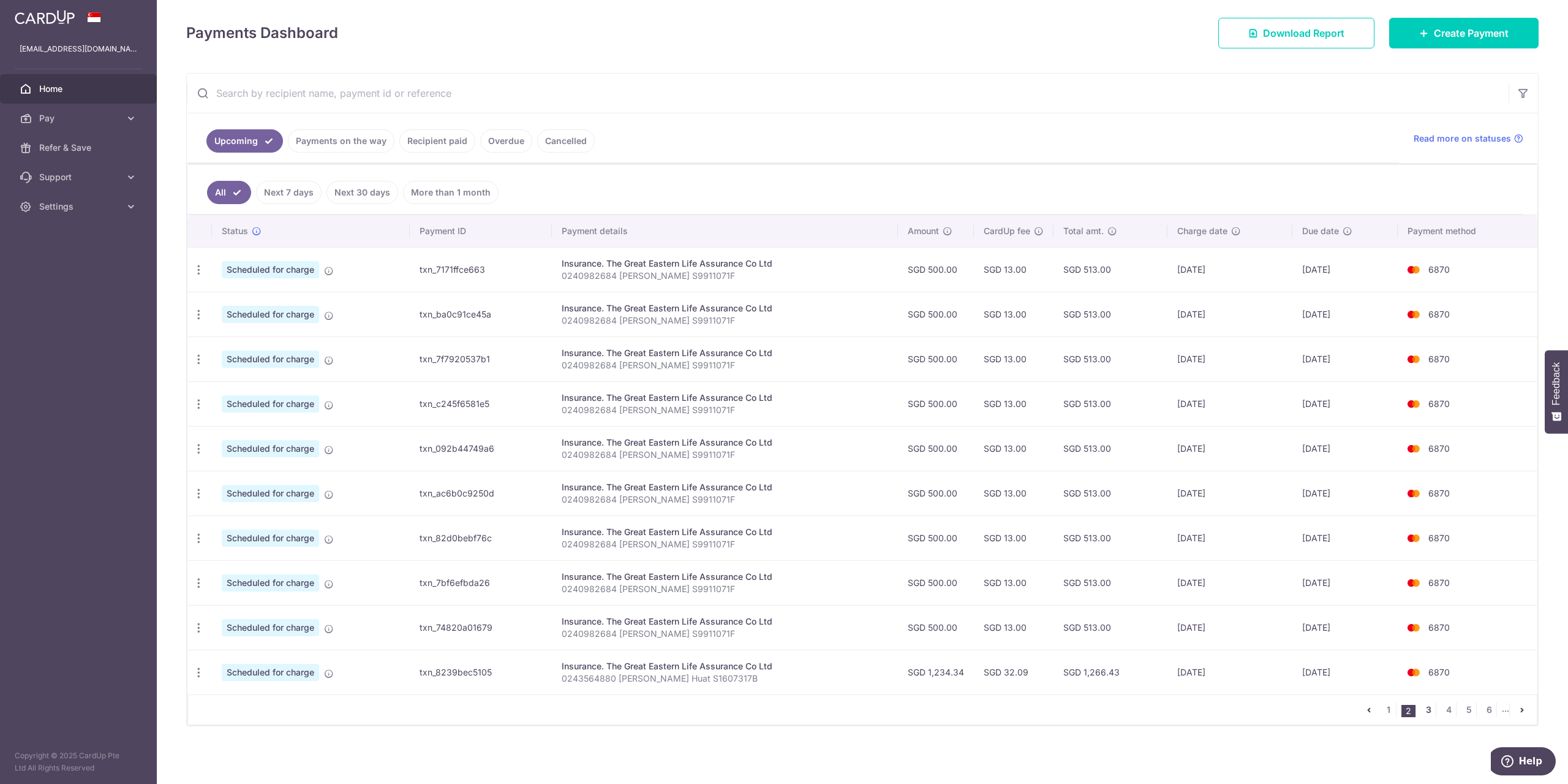
click at [1428, 708] on link "3" at bounding box center [1428, 709] width 14 height 14
click at [1427, 705] on link "4" at bounding box center [1428, 709] width 14 height 14
click at [1423, 707] on link "5" at bounding box center [1420, 709] width 14 height 14
click at [1437, 708] on link "6" at bounding box center [1441, 709] width 14 height 14
click at [1459, 707] on link "7" at bounding box center [1461, 709] width 14 height 14
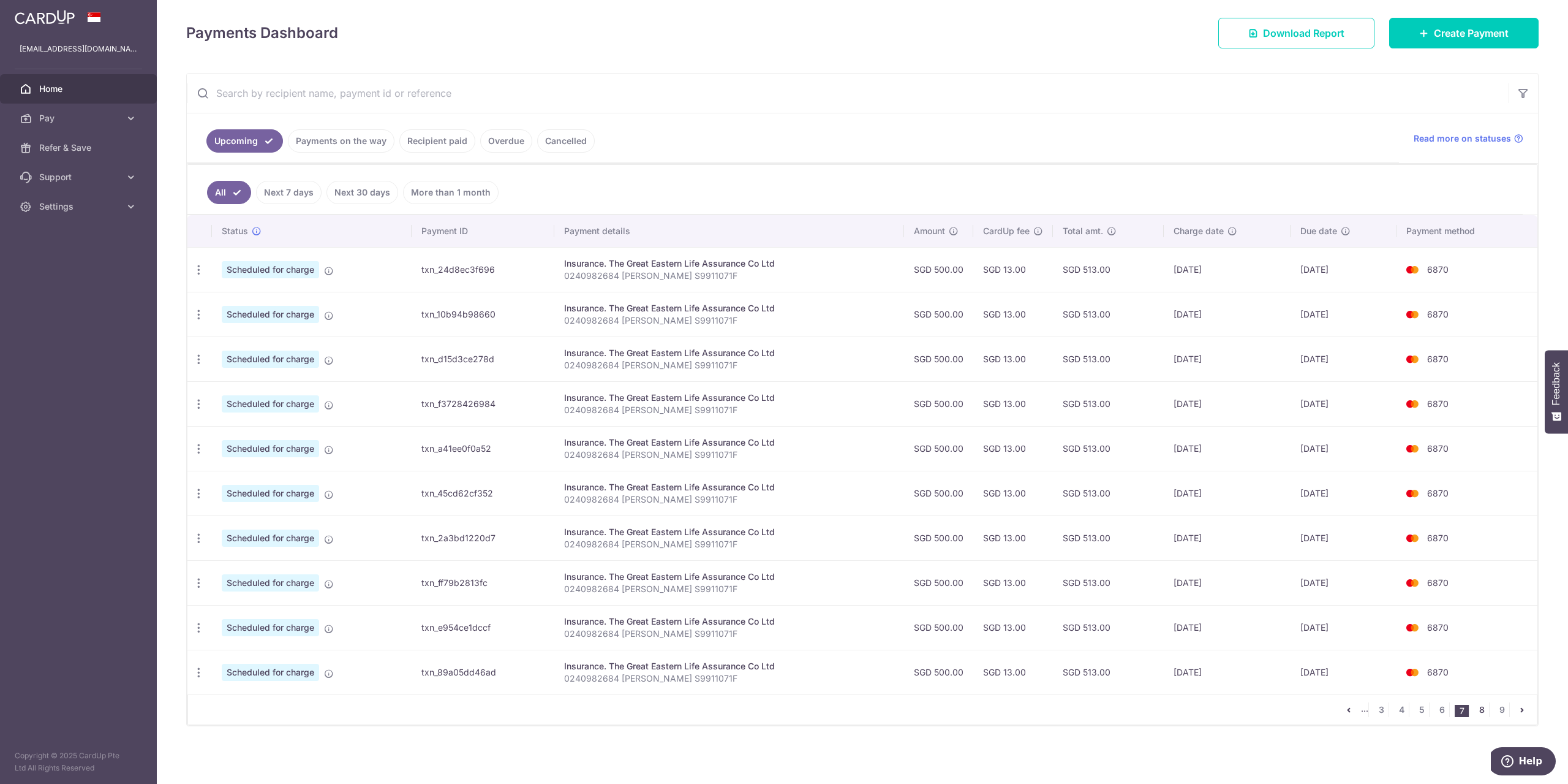
click at [1478, 707] on link "8" at bounding box center [1482, 709] width 14 height 14
click at [1495, 709] on link "9" at bounding box center [1502, 709] width 14 height 14
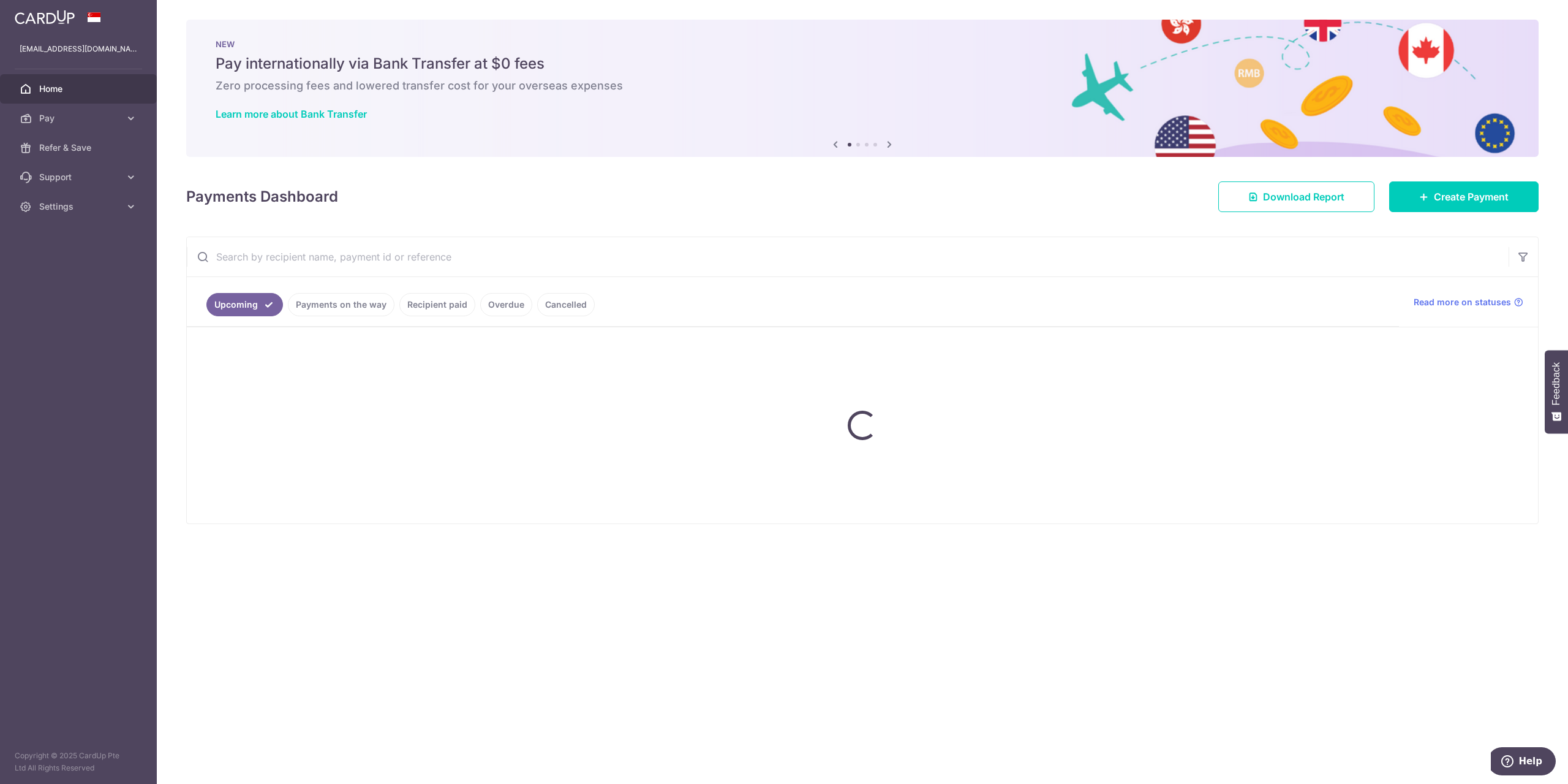
scroll to position [0, 0]
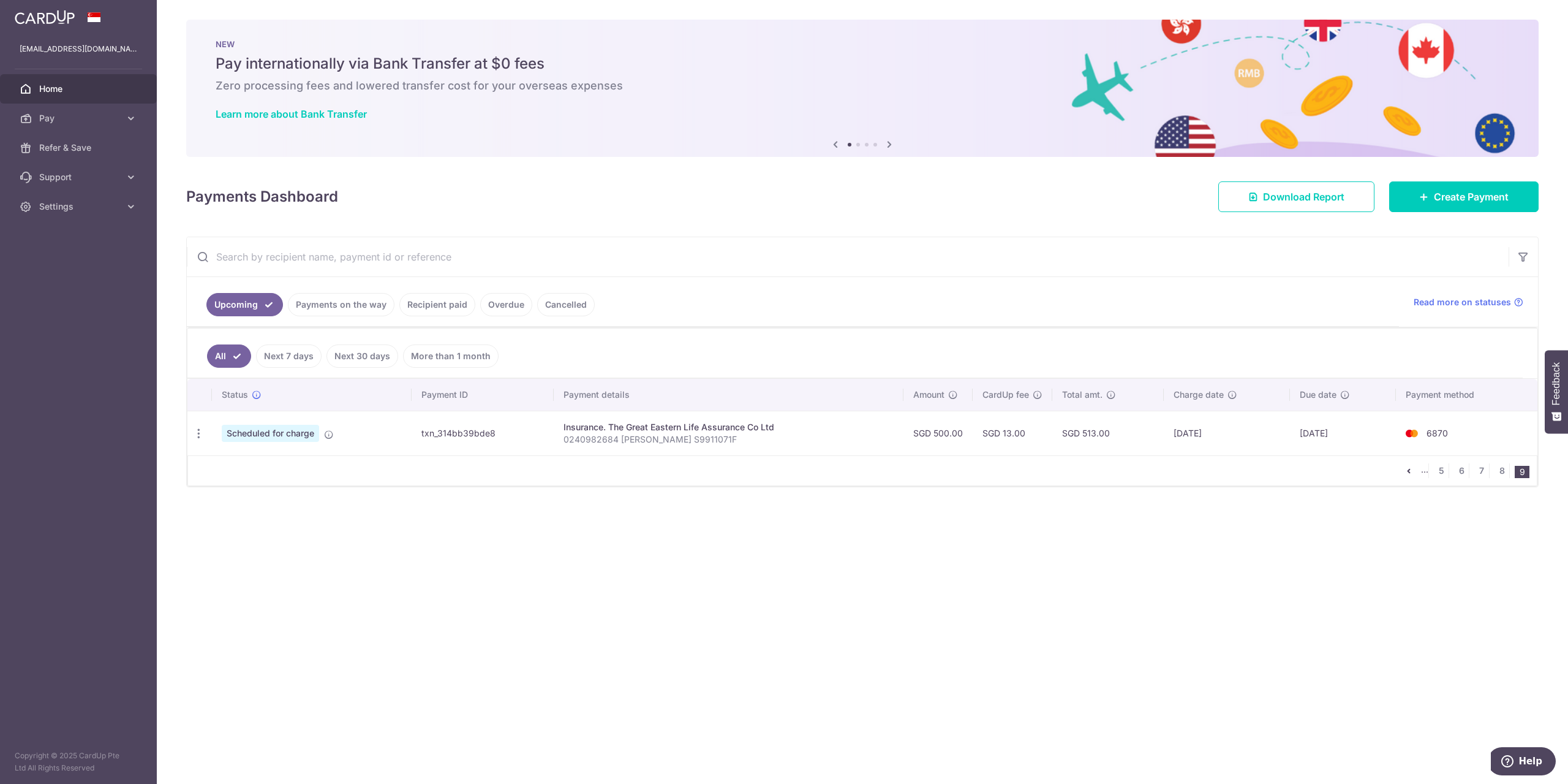
click at [1406, 467] on icon "pager" at bounding box center [1409, 471] width 10 height 10
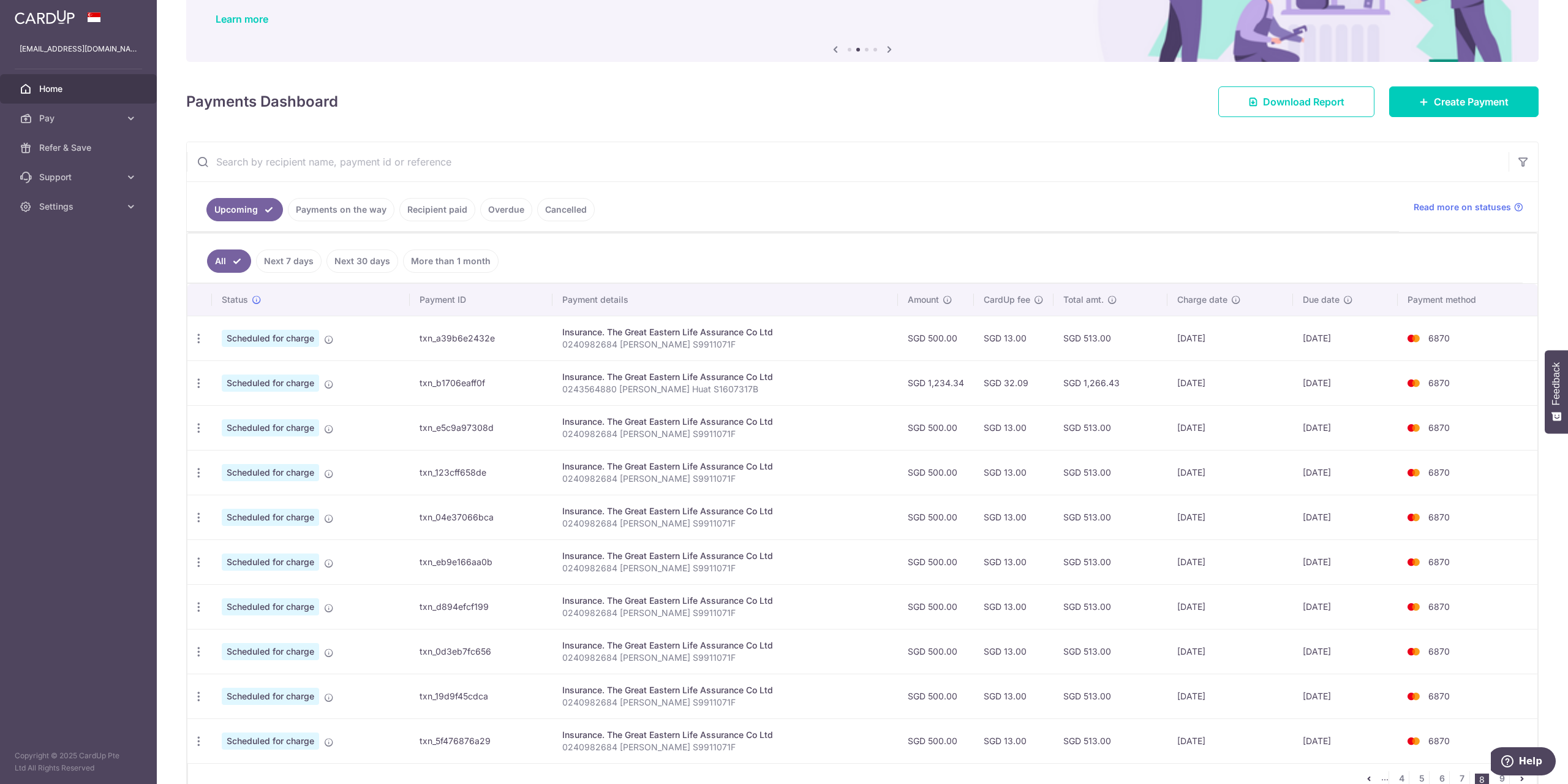
scroll to position [163, 0]
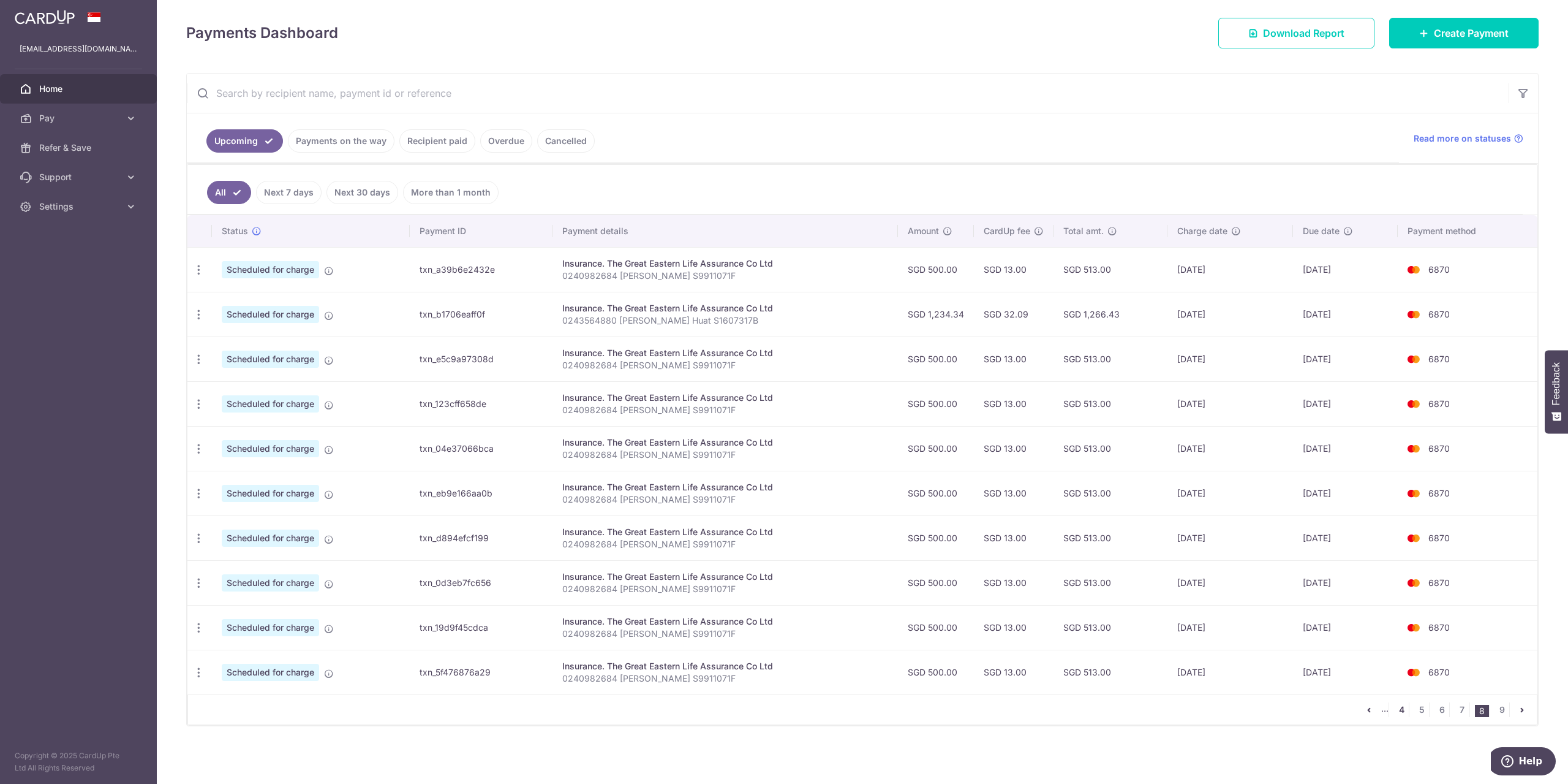
click at [1399, 709] on link "4" at bounding box center [1401, 709] width 14 height 14
click at [1343, 709] on link "1" at bounding box center [1341, 709] width 14 height 14
click at [119, 109] on link "Pay" at bounding box center [78, 118] width 157 height 30
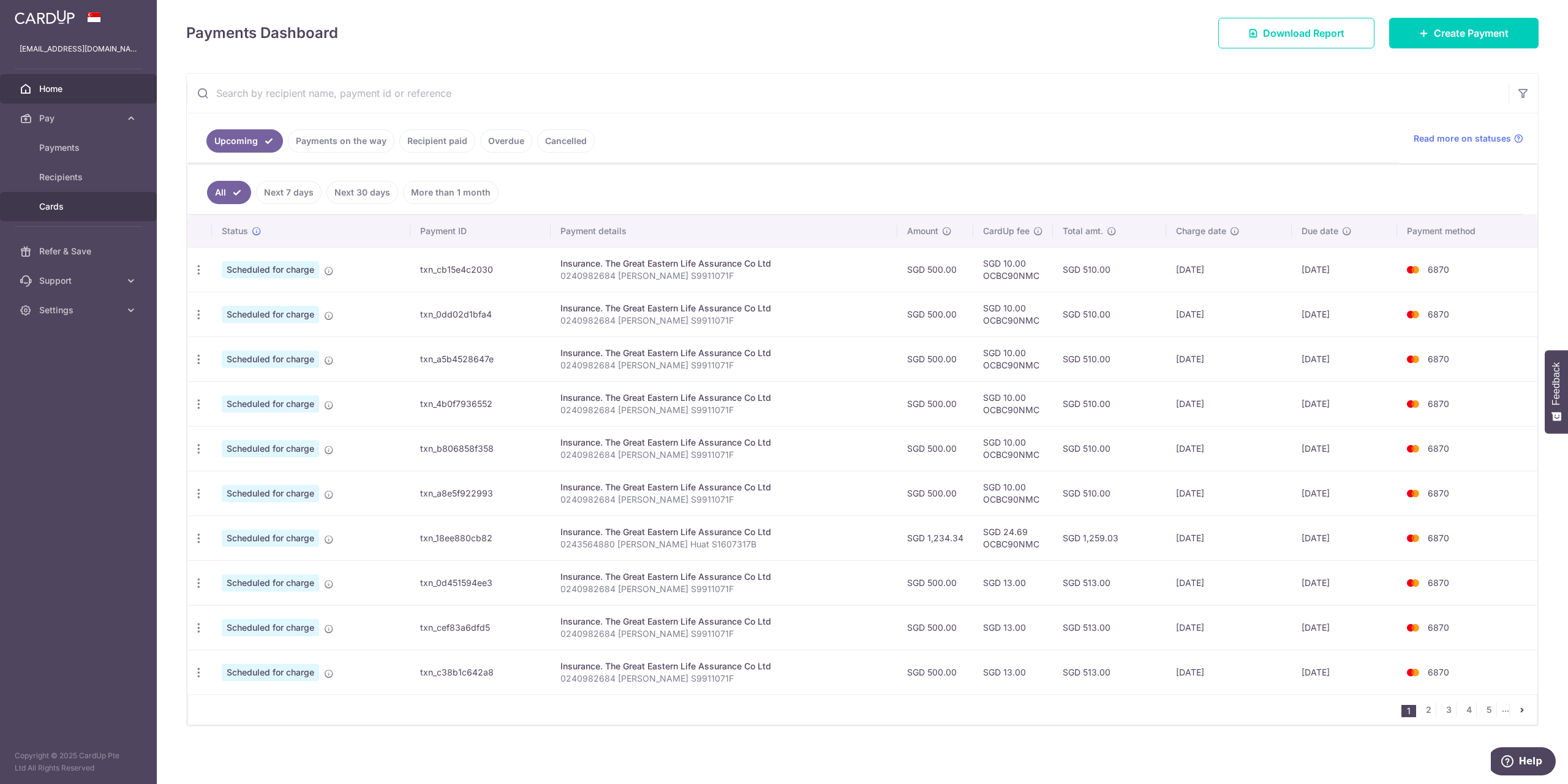
click at [56, 206] on span "Cards" at bounding box center [79, 206] width 81 height 12
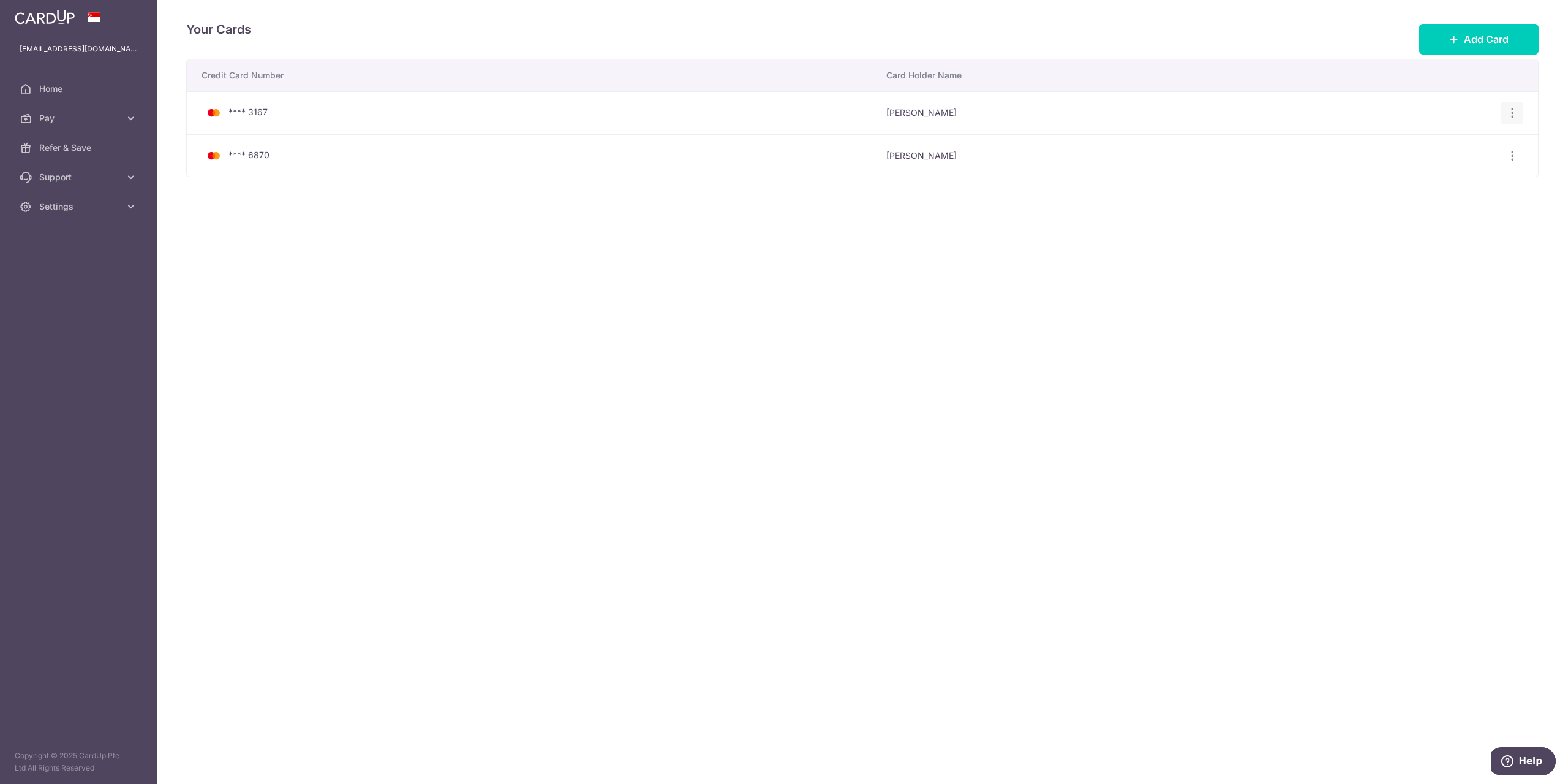
click at [1514, 111] on icon "button" at bounding box center [1513, 113] width 13 height 13
click at [1451, 175] on span "Delete" at bounding box center [1472, 176] width 83 height 14
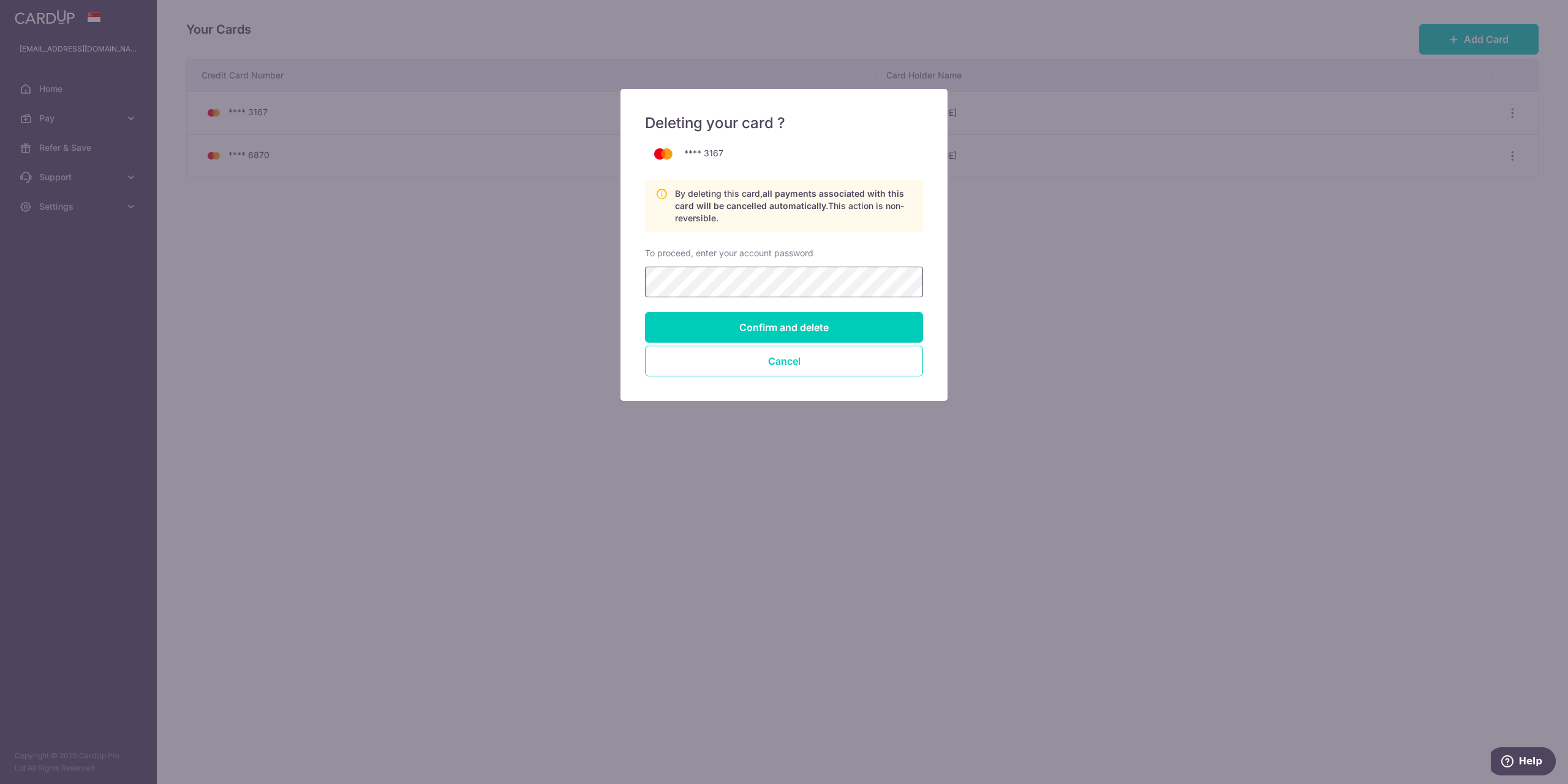
click at [645, 312] on input "Confirm and delete" at bounding box center [784, 327] width 278 height 31
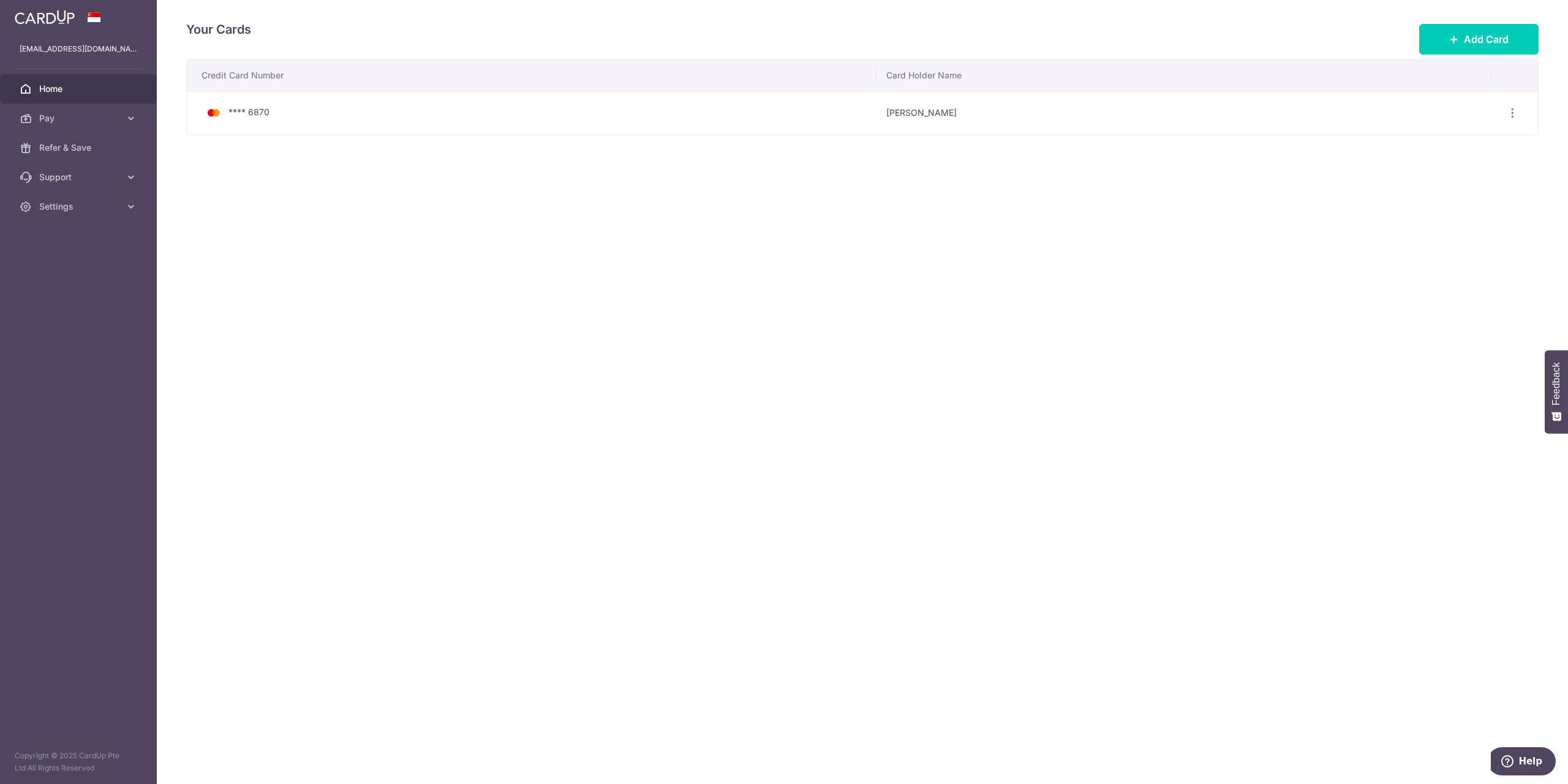
click at [76, 94] on span "Home" at bounding box center [79, 89] width 81 height 12
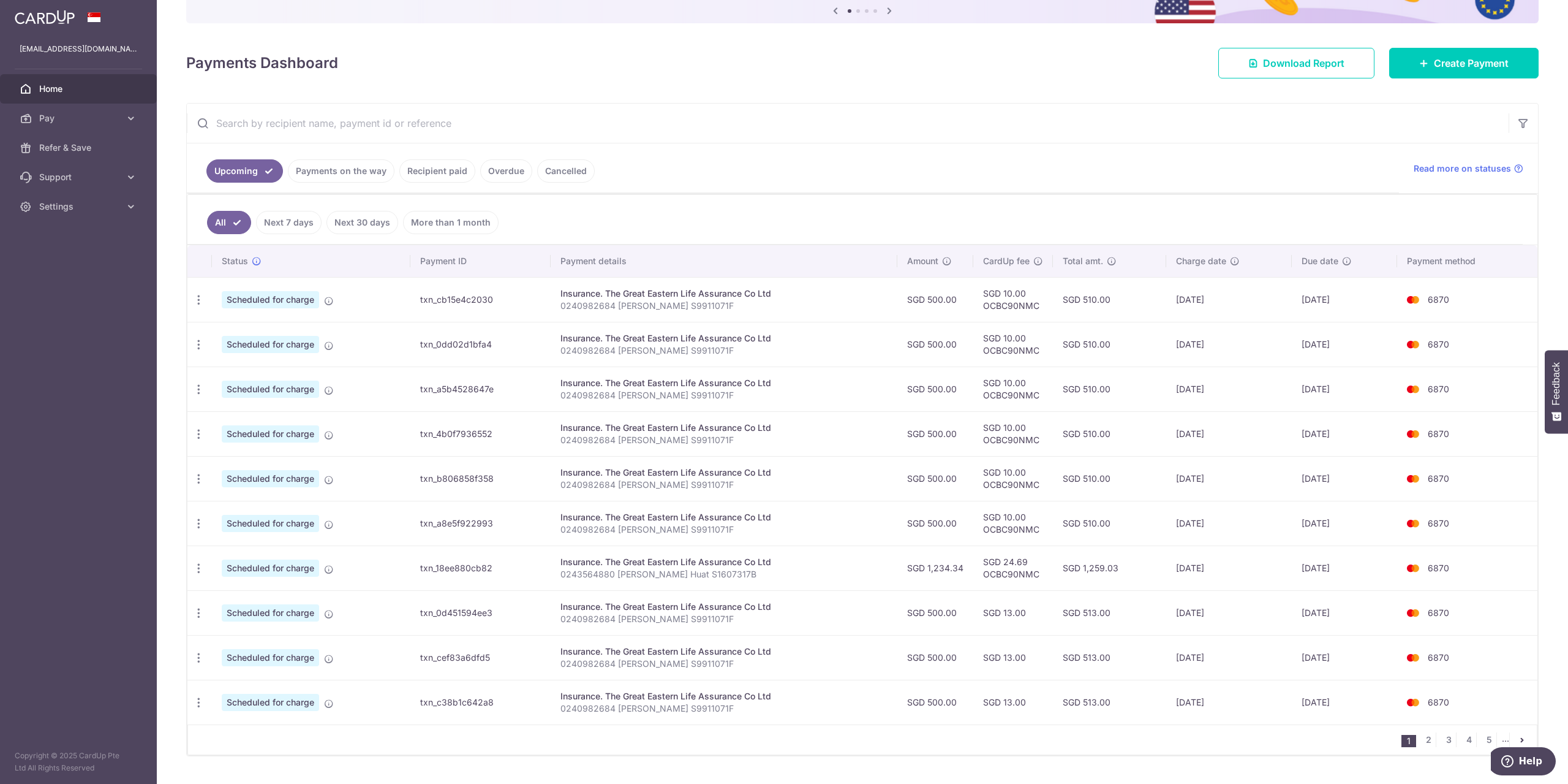
scroll to position [163, 0]
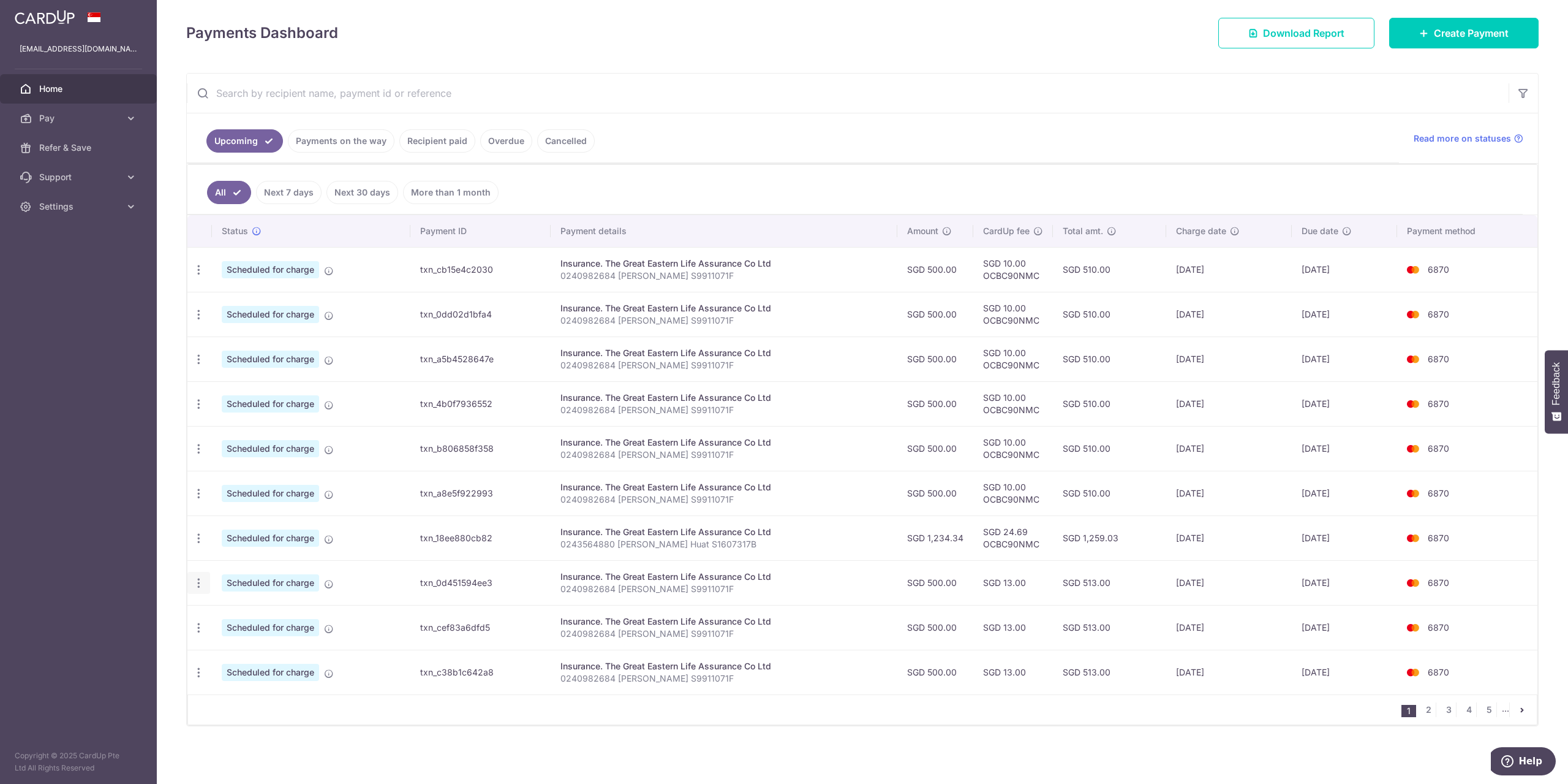
click at [196, 577] on icon "button" at bounding box center [199, 583] width 13 height 13
click at [216, 613] on link "Update payment" at bounding box center [251, 616] width 127 height 30
radio input "true"
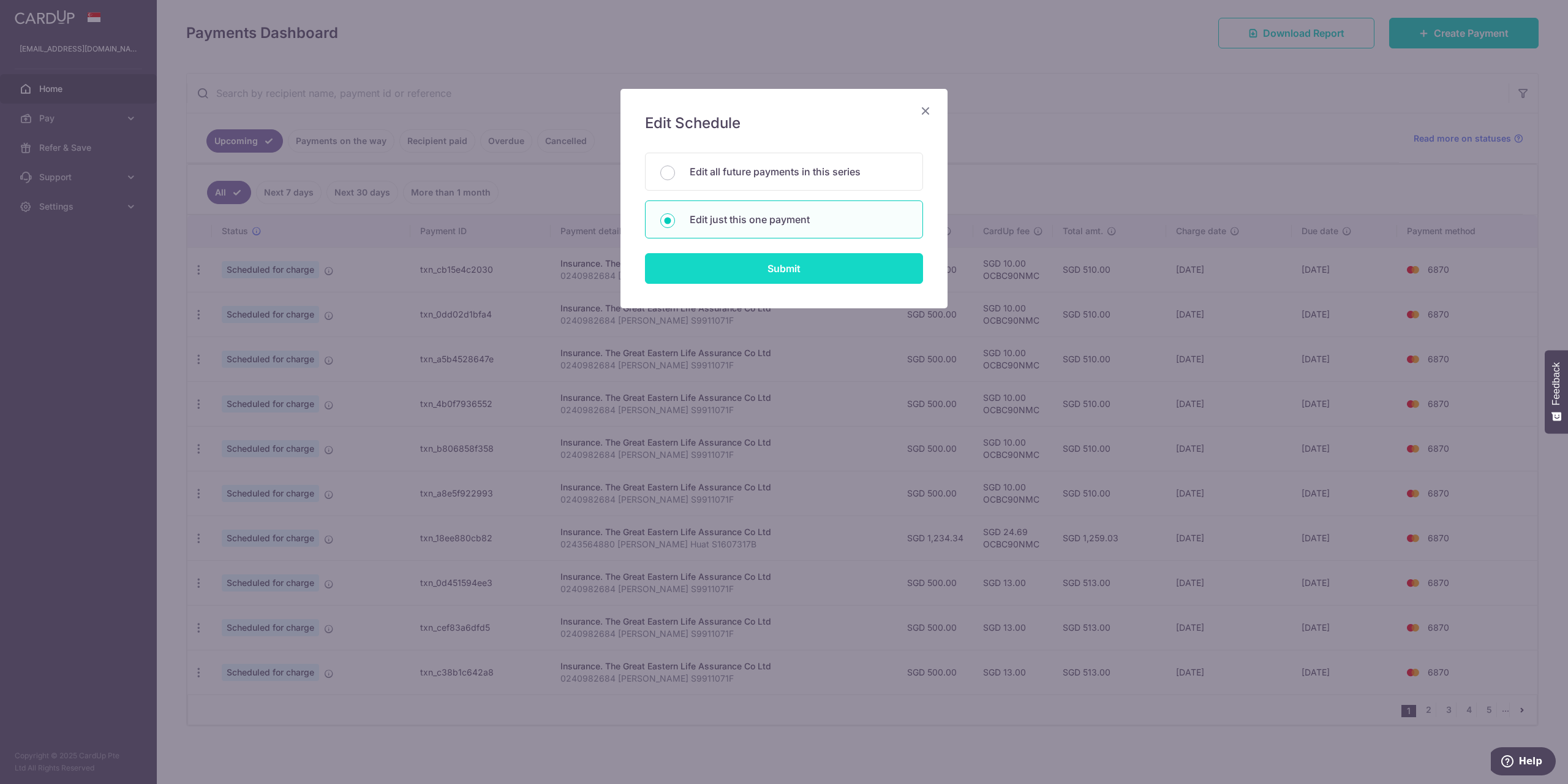
click at [744, 258] on input "Submit" at bounding box center [784, 269] width 278 height 31
radio input "true"
type input "500.00"
type input "[DATE]"
type input "0240982684 [PERSON_NAME] S9911071F"
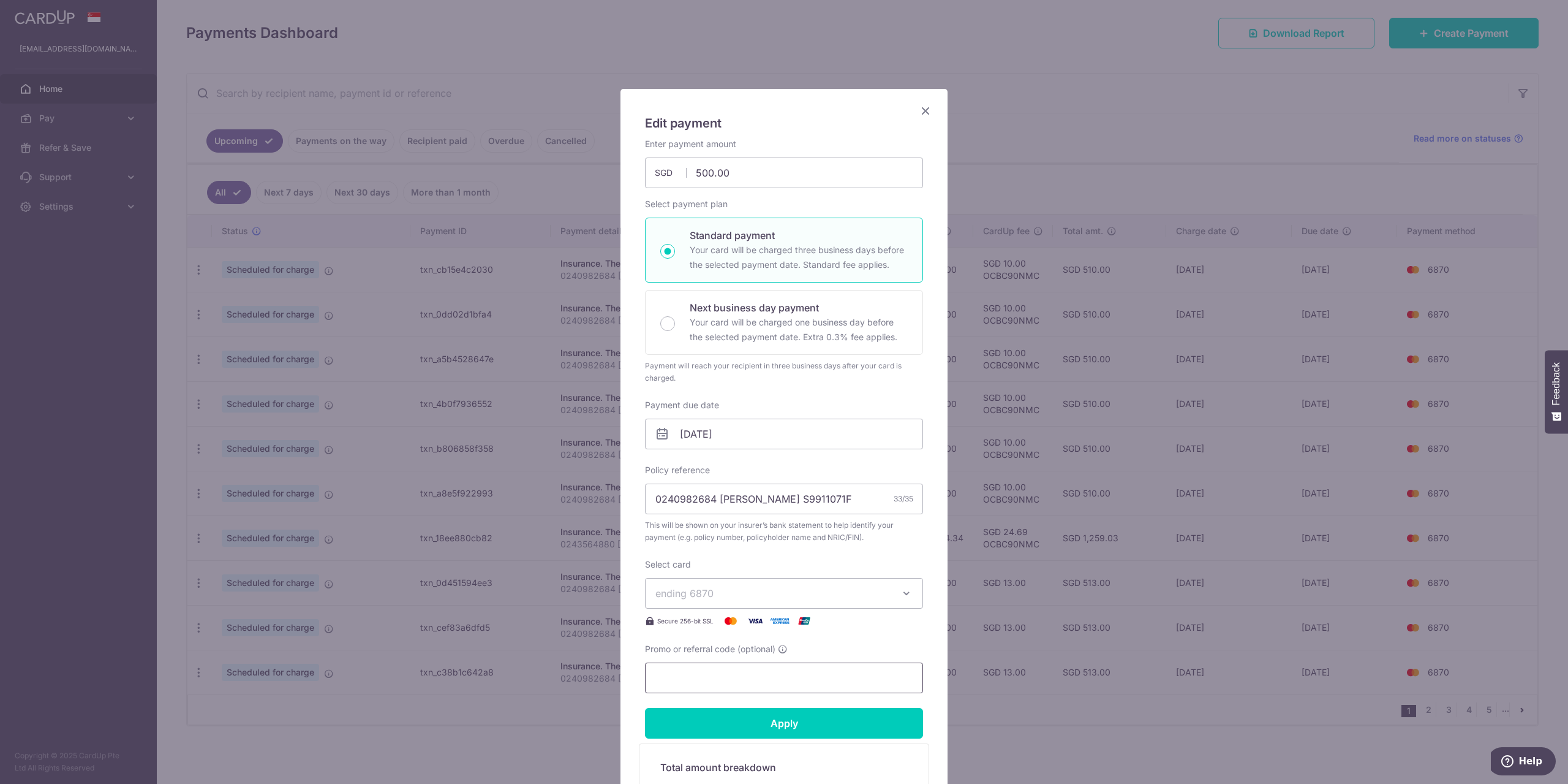
click at [715, 676] on input "Promo or referral code (optional)" at bounding box center [784, 677] width 278 height 31
type input "OCBC90NMC"
click at [699, 726] on input "Apply" at bounding box center [784, 723] width 278 height 31
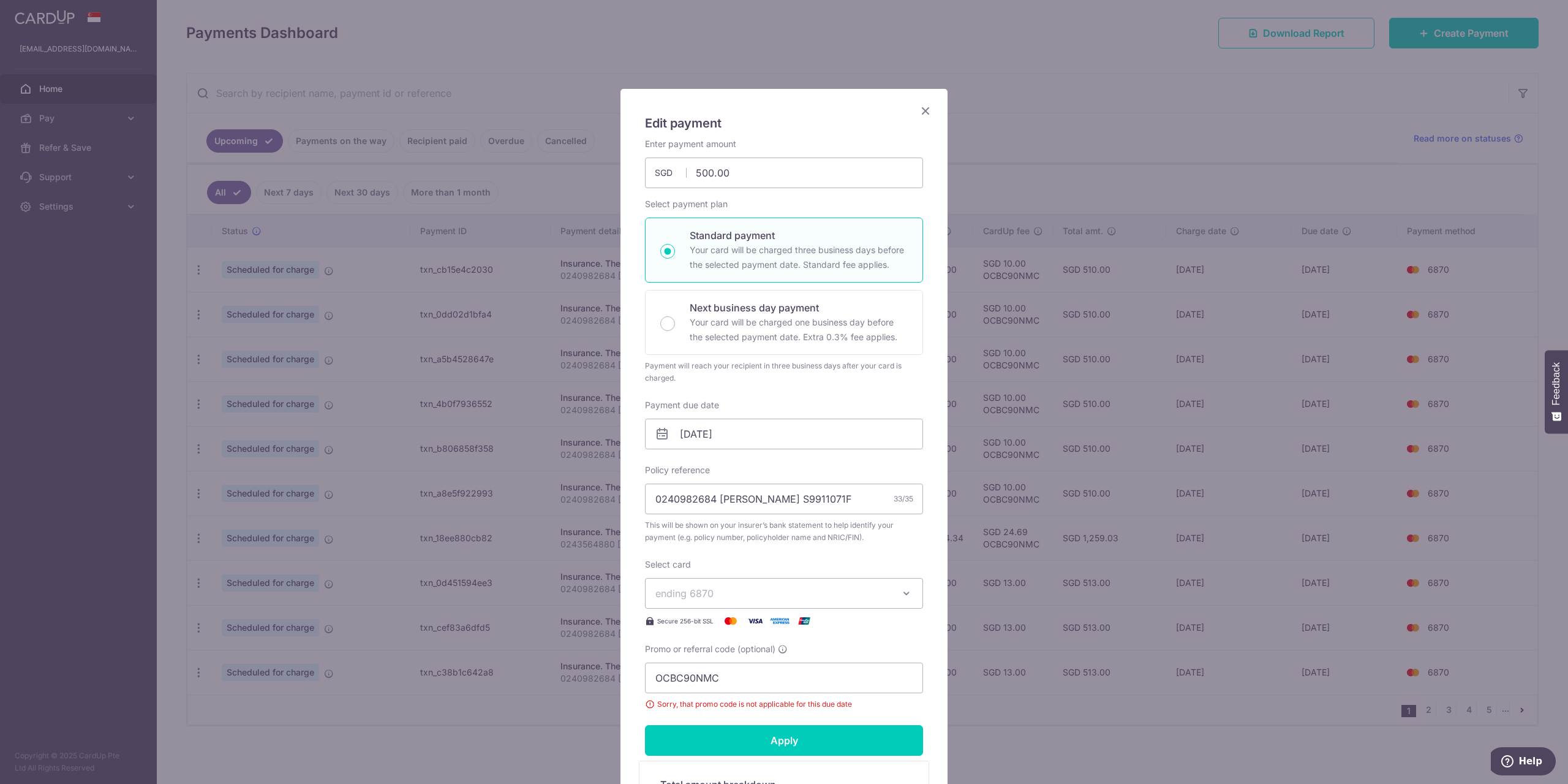
click at [920, 106] on icon "Close" at bounding box center [925, 110] width 14 height 15
